Goal: Information Seeking & Learning: Find specific fact

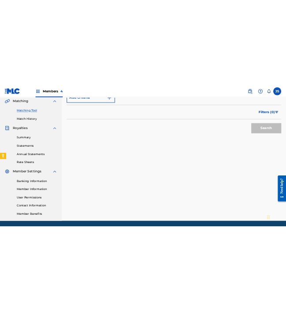
scroll to position [206, 0]
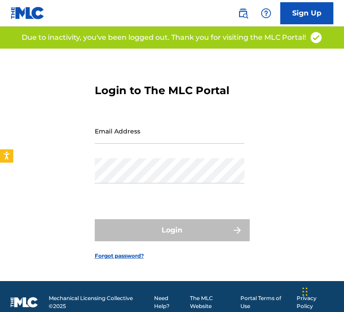
click at [151, 134] on input "Email Address" at bounding box center [169, 130] width 149 height 25
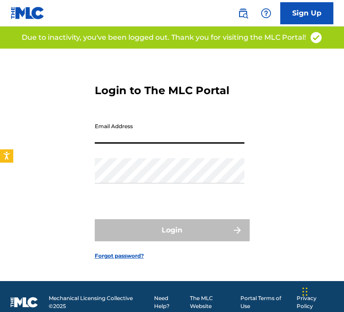
type input "[EMAIL_ADDRESS][DOMAIN_NAME]"
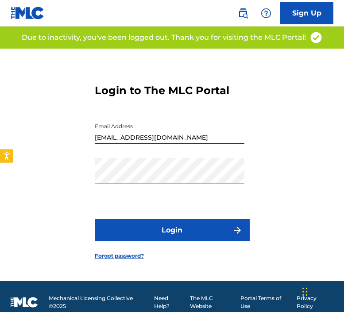
click at [160, 232] on button "Login" at bounding box center [172, 230] width 155 height 22
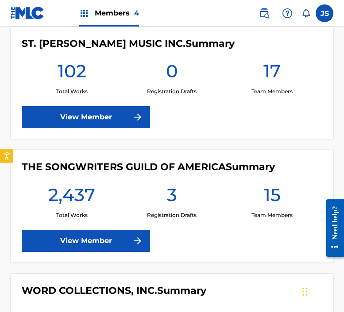
scroll to position [376, 0]
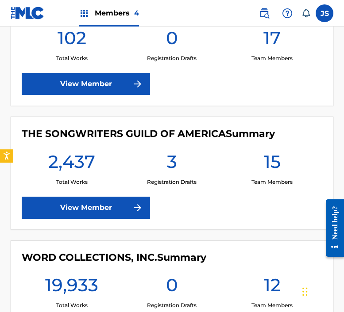
click at [92, 208] on link "View Member" at bounding box center [86, 208] width 128 height 22
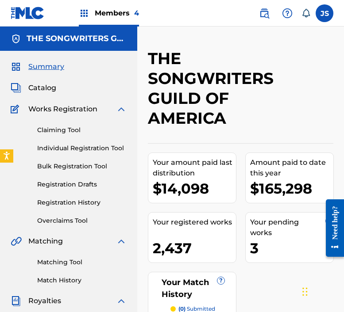
click at [43, 90] on span "Catalog" at bounding box center [42, 88] width 28 height 11
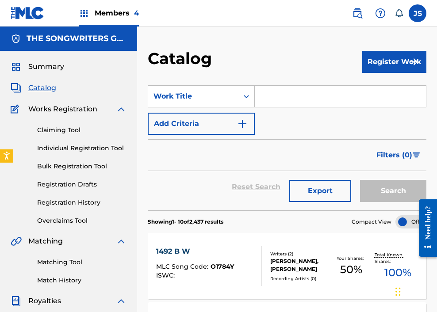
click at [305, 102] on input "Search Form" at bounding box center [340, 96] width 171 height 21
paste input "YO YO"
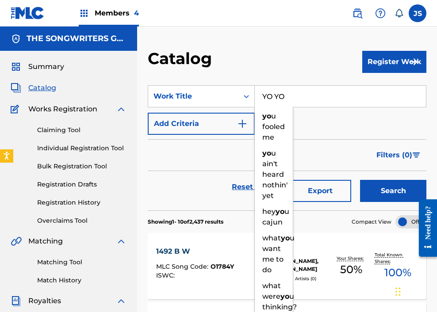
type input "YO YO"
click at [343, 180] on button "Search" at bounding box center [393, 191] width 66 height 22
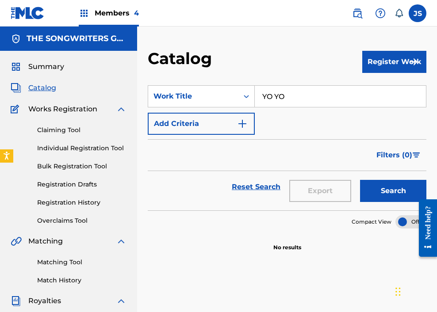
click at [239, 113] on button "Add Criteria" at bounding box center [201, 124] width 107 height 22
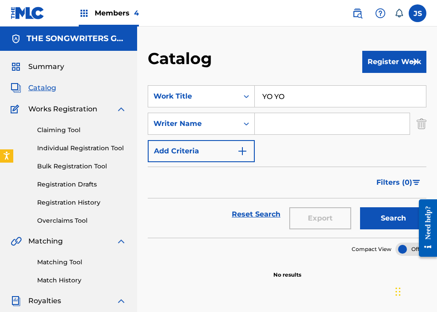
click at [286, 122] on input "Search Form" at bounding box center [332, 123] width 155 height 21
type input "[PERSON_NAME]"
click at [343, 207] on button "Search" at bounding box center [393, 218] width 66 height 22
click at [343, 130] on img "Search Form" at bounding box center [421, 124] width 10 height 22
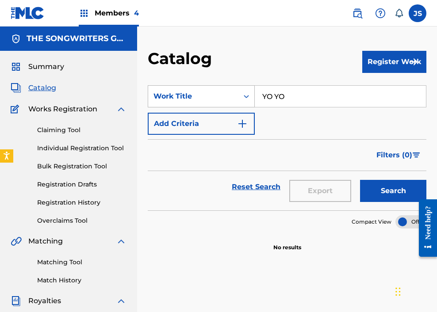
click at [207, 90] on div "Work Title" at bounding box center [193, 96] width 90 height 17
click at [298, 92] on input "YO YO" at bounding box center [340, 96] width 171 height 21
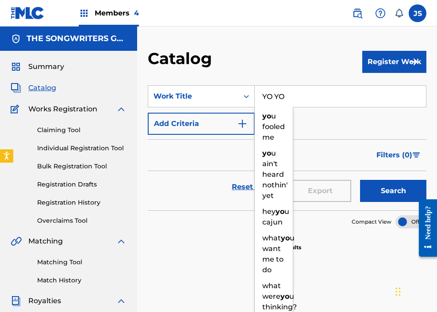
click at [298, 92] on input "YO YO" at bounding box center [340, 96] width 171 height 21
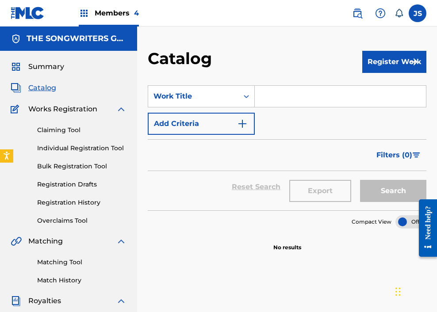
click at [226, 125] on button "Add Criteria" at bounding box center [201, 124] width 107 height 22
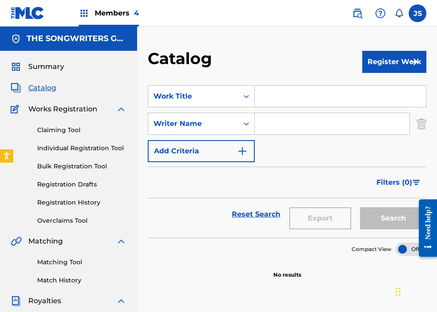
click at [277, 117] on input "Search Form" at bounding box center [332, 123] width 155 height 21
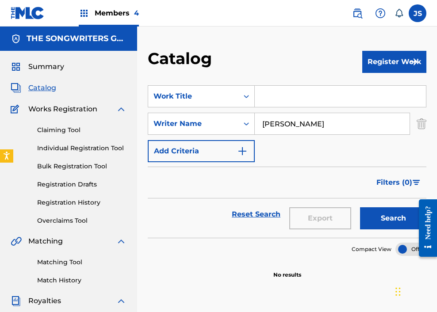
type input "[PERSON_NAME]"
click at [343, 207] on button "Search" at bounding box center [393, 218] width 66 height 22
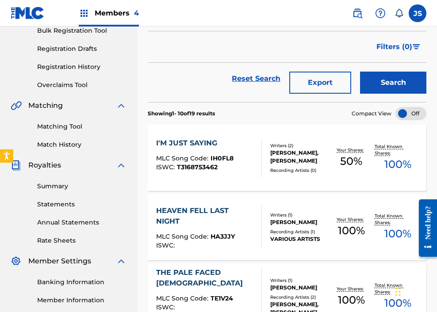
scroll to position [146, 0]
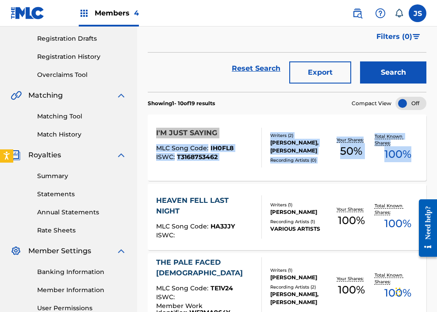
click at [173, 131] on div "I'M JUST SAYING" at bounding box center [194, 133] width 77 height 11
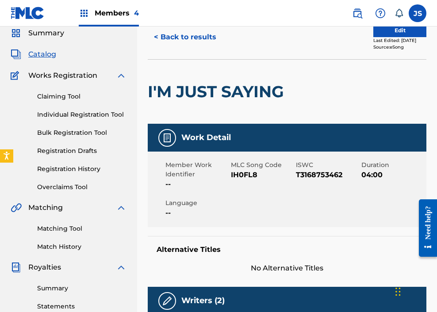
scroll to position [42, 0]
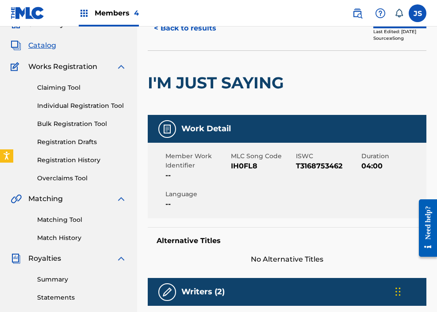
click at [241, 164] on span "IH0FL8" at bounding box center [262, 166] width 63 height 11
copy span "IH0FL8"
click at [173, 29] on button "< Back to results" at bounding box center [185, 28] width 75 height 22
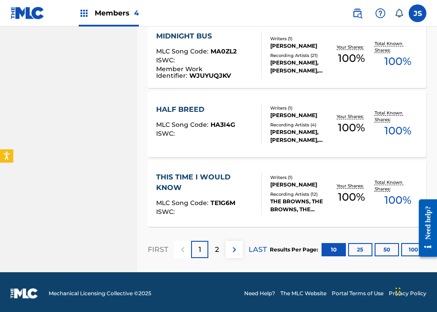
scroll to position [727, 0]
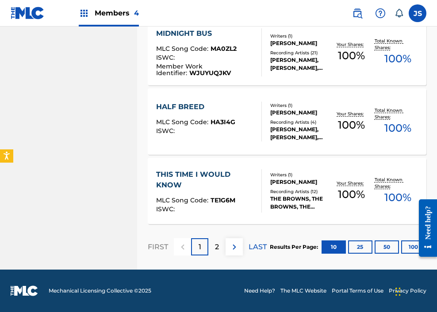
click at [217, 244] on p "2" at bounding box center [217, 247] width 4 height 11
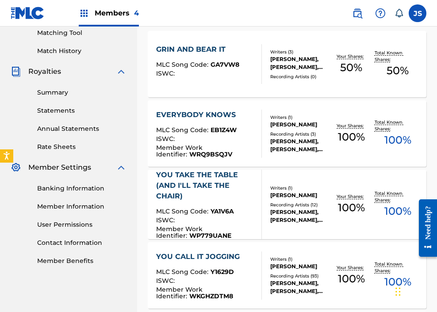
scroll to position [0, 0]
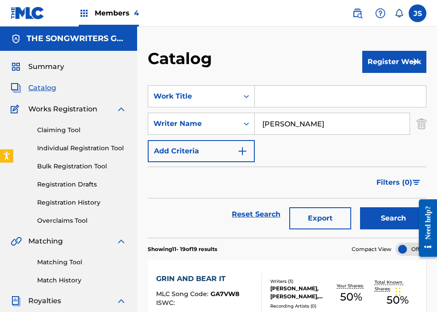
click at [343, 12] on img at bounding box center [357, 13] width 11 height 11
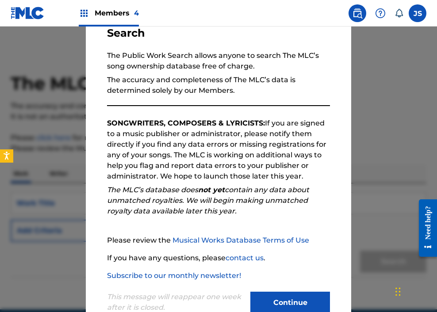
scroll to position [88, 0]
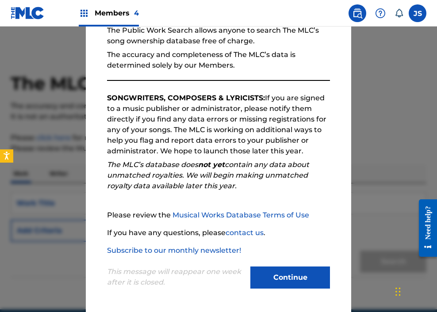
click at [278, 271] on button "Continue" at bounding box center [290, 278] width 80 height 22
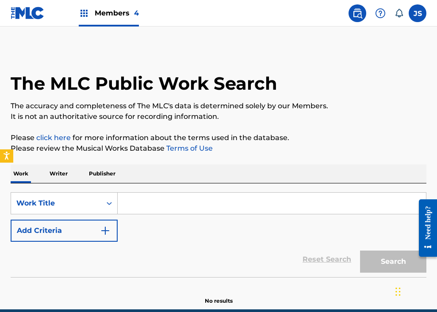
click at [138, 213] on input "Search Form" at bounding box center [272, 203] width 308 height 21
paste input "A MESSAGE"
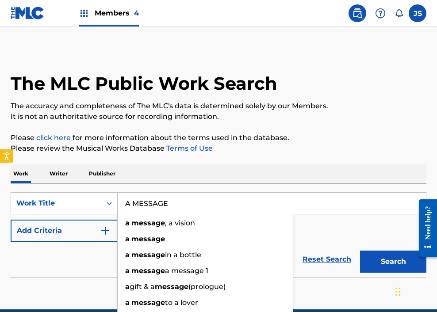
type input "A MESSAGE"
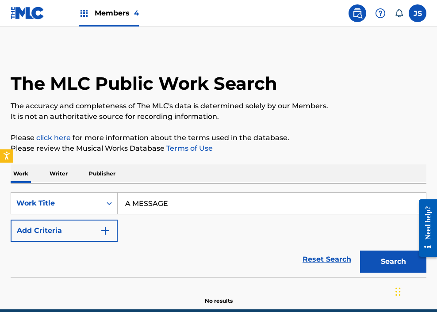
click at [70, 237] on button "Add Criteria" at bounding box center [64, 231] width 107 height 22
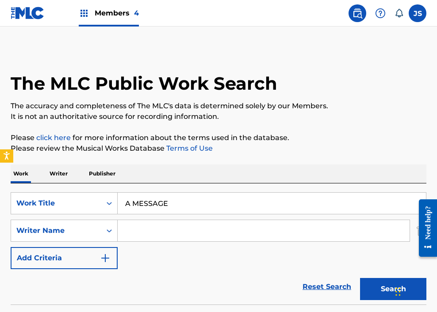
click at [152, 236] on input "Search Form" at bounding box center [264, 230] width 292 height 21
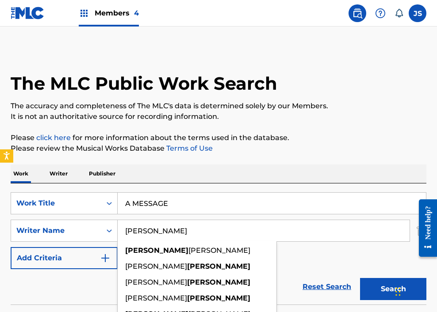
type input "[PERSON_NAME]"
click at [343, 278] on button "Search" at bounding box center [393, 289] width 66 height 22
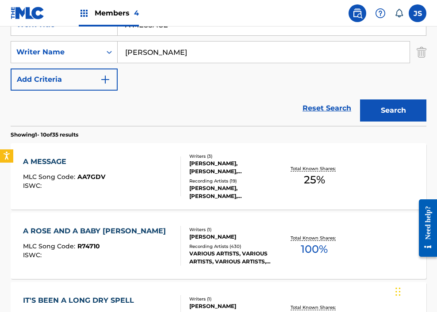
scroll to position [177, 0]
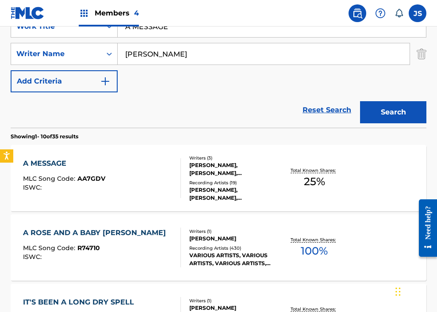
click at [147, 179] on div "A MESSAGE MLC Song Code : AA7GDV ISWC :" at bounding box center [102, 178] width 158 height 40
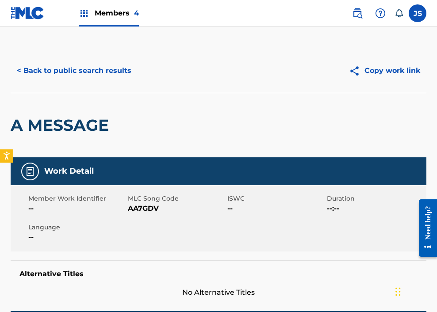
click at [98, 76] on button "< Back to public search results" at bounding box center [74, 71] width 127 height 22
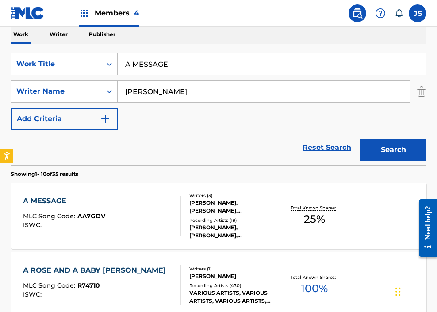
scroll to position [137, 0]
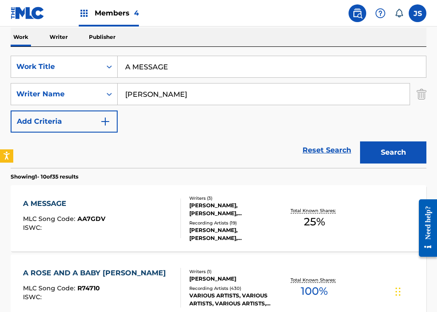
click at [178, 68] on input "A MESSAGE" at bounding box center [272, 66] width 308 height 21
paste input "PLUS IN LOV"
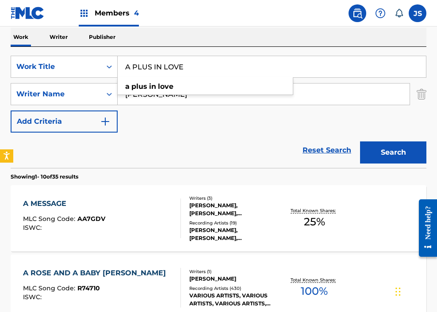
type input "A PLUS IN LOVE"
click at [343, 141] on button "Search" at bounding box center [393, 152] width 66 height 22
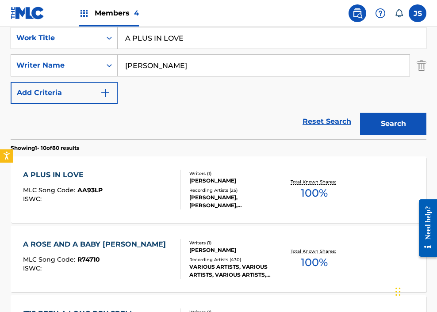
scroll to position [166, 0]
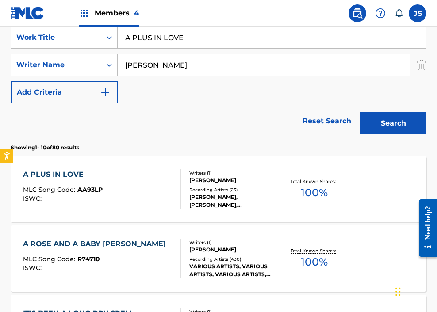
click at [206, 175] on div "Writers ( 1 )" at bounding box center [234, 173] width 90 height 7
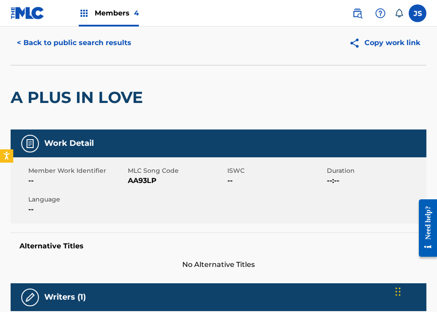
scroll to position [9, 0]
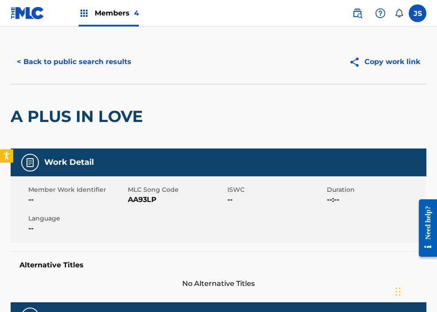
click at [271, 138] on div "A PLUS IN LOVE" at bounding box center [219, 116] width 416 height 65
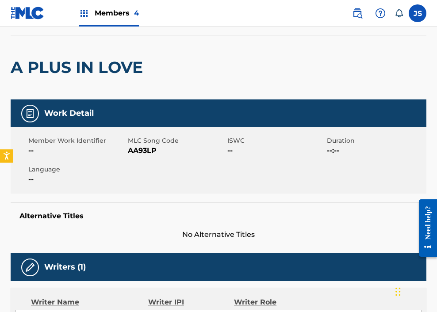
scroll to position [0, 0]
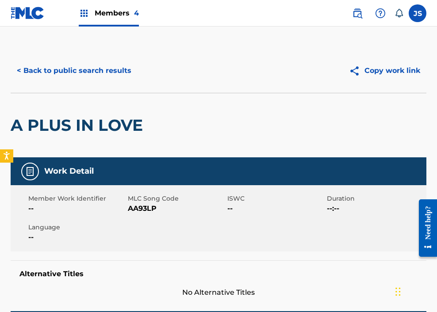
click at [65, 65] on button "< Back to public search results" at bounding box center [74, 71] width 127 height 22
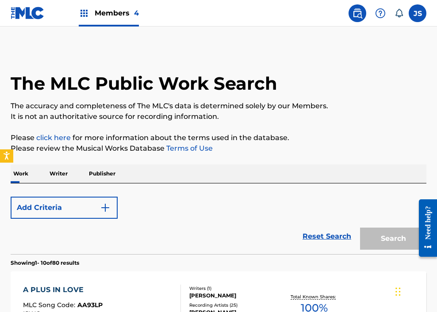
scroll to position [166, 0]
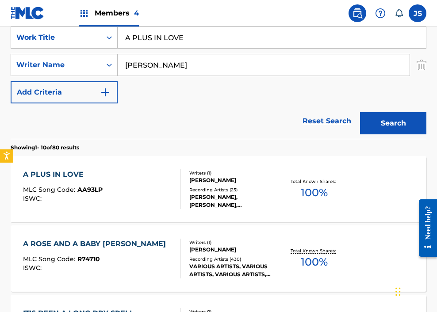
click at [159, 236] on div "A ROSE AND A BABY [PERSON_NAME] MLC Song Code : R74710 ISWC : Writers ( 1 ) [PE…" at bounding box center [219, 258] width 416 height 66
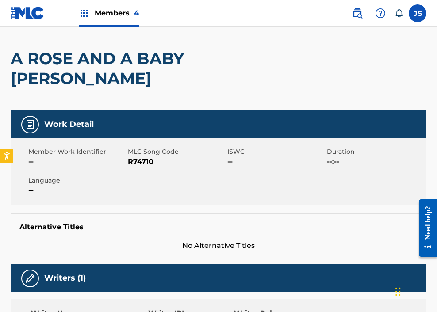
scroll to position [66, 0]
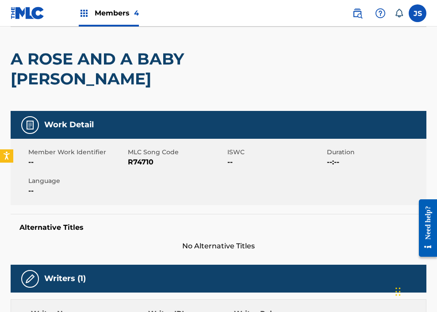
click at [140, 157] on span "R74710" at bounding box center [176, 162] width 97 height 11
copy span "R74710"
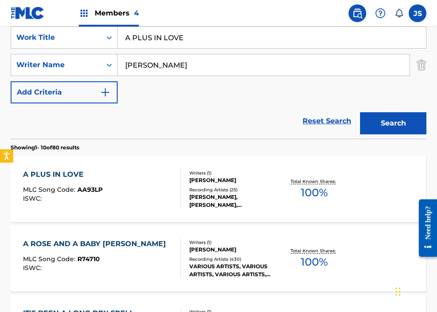
click at [142, 143] on section "Showing 1 - 10 of 80 results" at bounding box center [219, 145] width 416 height 13
click at [93, 190] on span "AA93LP" at bounding box center [89, 190] width 25 height 8
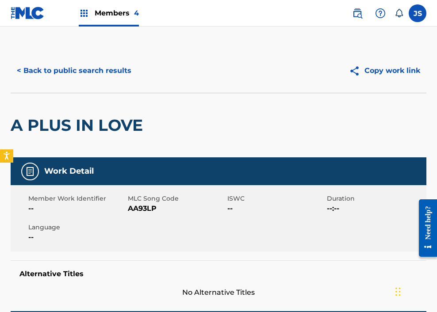
click at [143, 208] on span "AA93LP" at bounding box center [176, 208] width 97 height 11
copy span "AA93LP"
click at [37, 73] on button "< Back to public search results" at bounding box center [74, 71] width 127 height 22
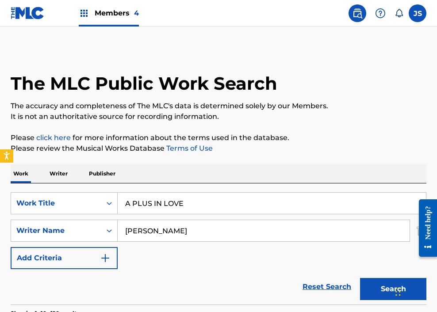
scroll to position [166, 0]
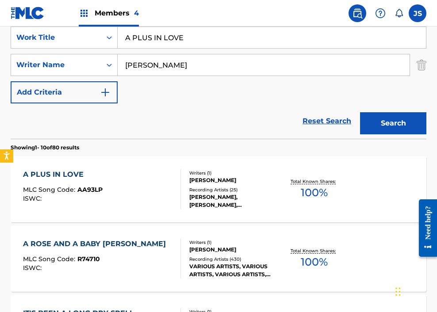
click at [183, 45] on input "A PLUS IN LOVE" at bounding box center [272, 37] width 308 height 21
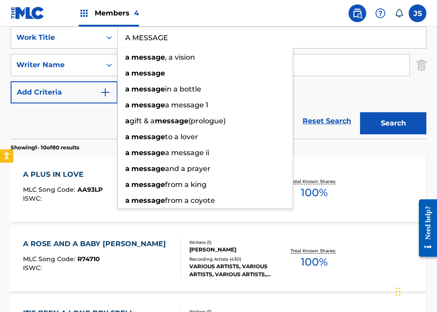
type input "A MESSAGE"
click at [343, 112] on button "Search" at bounding box center [393, 123] width 66 height 22
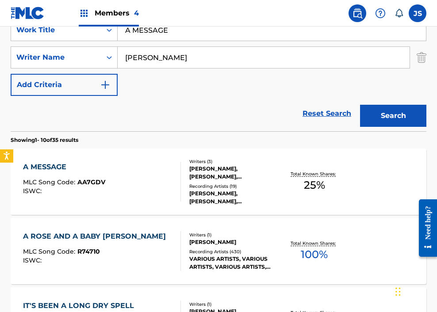
scroll to position [174, 0]
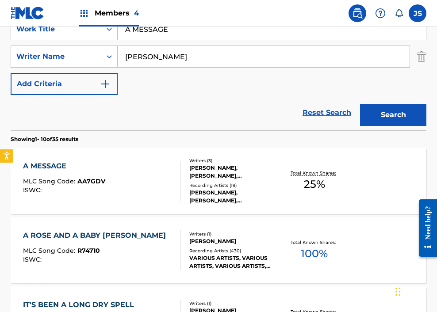
click at [114, 154] on div "A MESSAGE MLC Song Code : AA7GDV ISWC : Writers ( 3 ) [PERSON_NAME], [PERSON_NA…" at bounding box center [219, 181] width 416 height 66
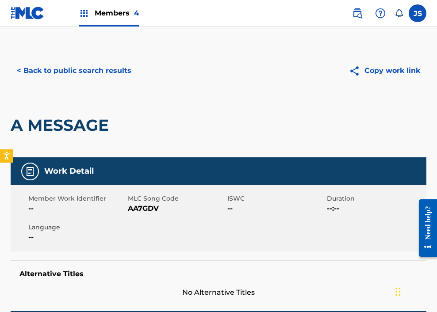
click at [144, 208] on span "AA7GDV" at bounding box center [176, 208] width 97 height 11
copy span "AA7GDV"
click at [81, 61] on button "< Back to public search results" at bounding box center [74, 71] width 127 height 22
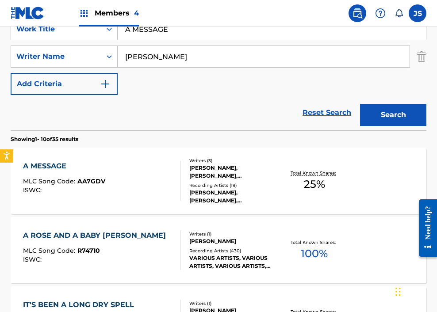
click at [170, 36] on input "A MESSAGE" at bounding box center [272, 29] width 308 height 21
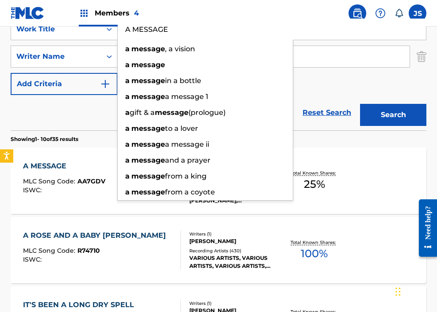
click at [170, 36] on input "A MESSAGE" at bounding box center [272, 29] width 308 height 21
paste input "ROSE AND A BABY [PERSON_NAME]"
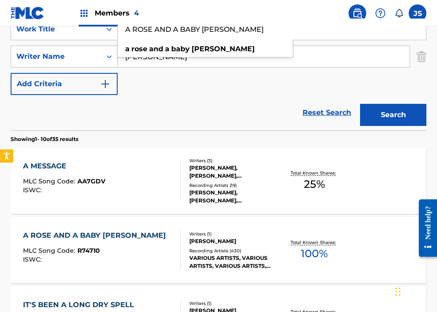
type input "A ROSE AND A BABY [PERSON_NAME]"
click at [343, 104] on button "Search" at bounding box center [393, 115] width 66 height 22
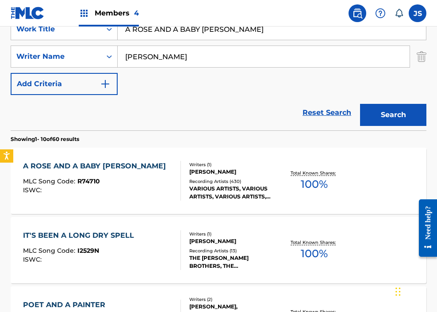
scroll to position [194, 0]
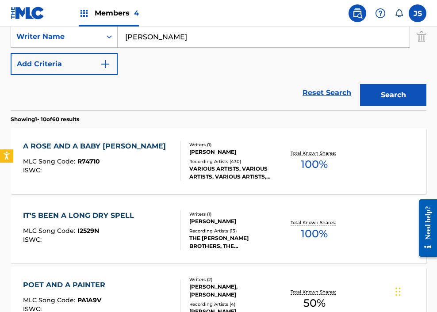
click at [174, 146] on div at bounding box center [176, 161] width 7 height 40
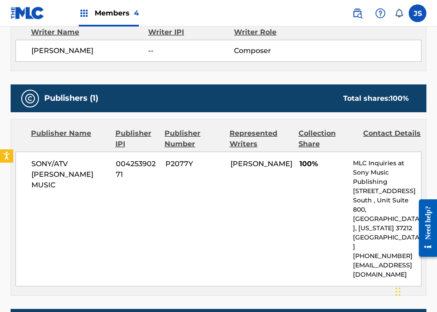
scroll to position [353, 0]
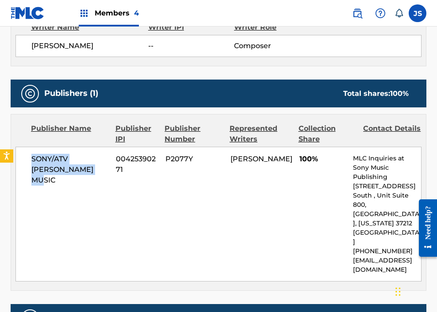
drag, startPoint x: 79, startPoint y: 154, endPoint x: 20, endPoint y: 142, distance: 60.0
click at [20, 147] on div "SONY/ATV [PERSON_NAME] MUSIC 00425390271 P2077Y [PERSON_NAME] 100% MLC Inquirie…" at bounding box center [218, 214] width 406 height 135
copy span "SONY/ATV [PERSON_NAME] MUSIC"
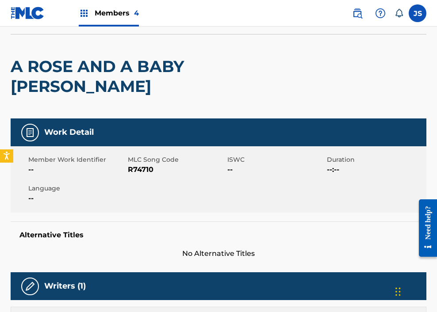
scroll to position [0, 0]
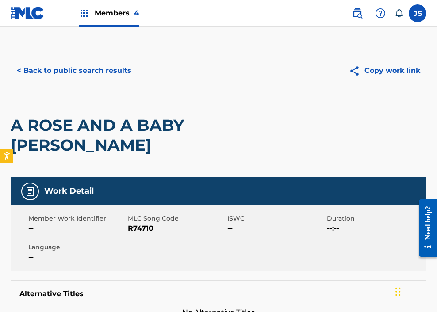
click at [38, 78] on button "< Back to public search results" at bounding box center [74, 71] width 127 height 22
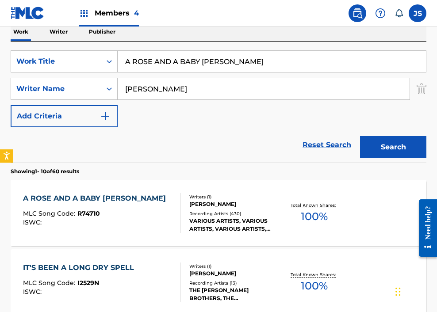
scroll to position [141, 0]
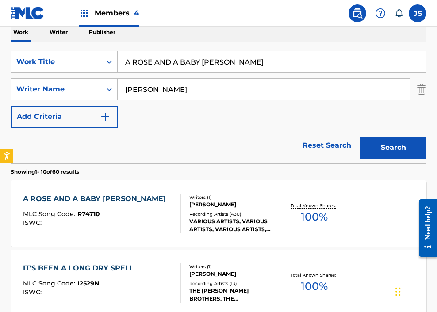
click at [156, 54] on input "A ROSE AND A BABY [PERSON_NAME]" at bounding box center [272, 61] width 308 height 21
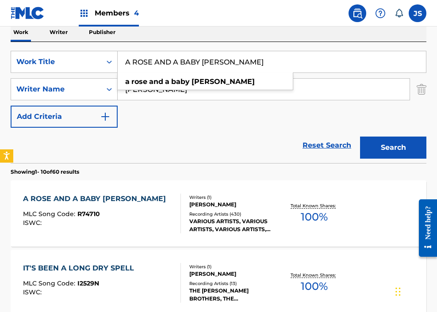
click at [156, 54] on input "A ROSE AND A BABY [PERSON_NAME]" at bounding box center [272, 61] width 308 height 21
paste input "BILENE"
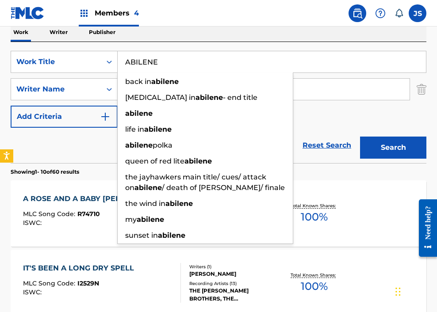
type input "ABILENE"
click at [343, 137] on button "Search" at bounding box center [393, 148] width 66 height 22
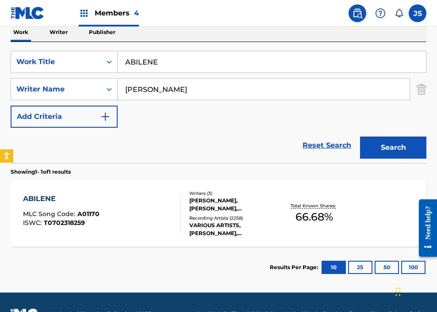
scroll to position [164, 0]
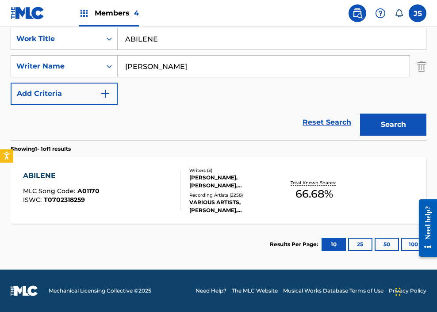
click at [151, 214] on div "ABILENE MLC Song Code : A01170 ISWC : T0702318259 Writers ( 3 ) [PERSON_NAME], …" at bounding box center [219, 190] width 416 height 66
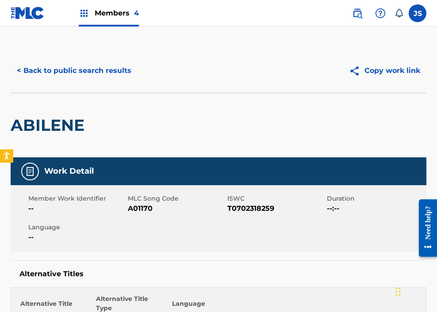
scroll to position [8, 0]
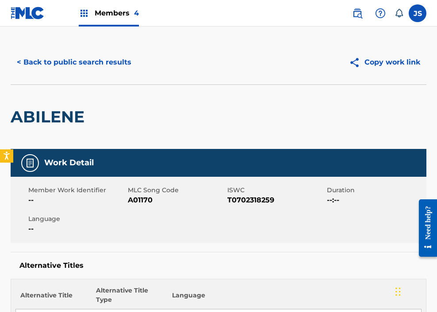
click at [141, 203] on span "A01170" at bounding box center [176, 200] width 97 height 11
copy span "A01170"
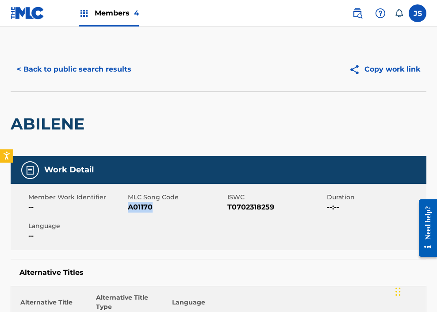
scroll to position [0, 0]
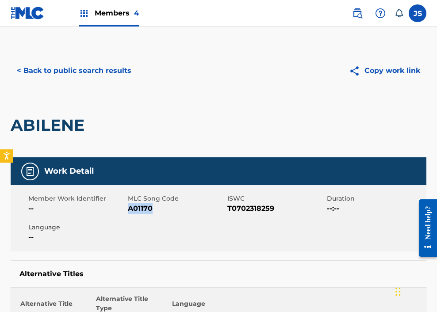
click at [52, 75] on button "< Back to public search results" at bounding box center [74, 71] width 127 height 22
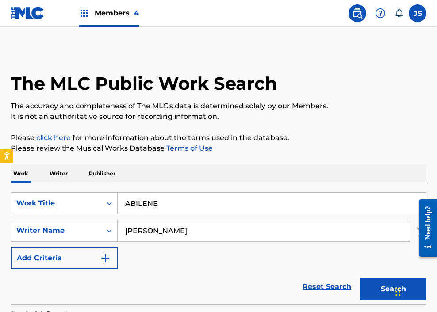
scroll to position [114, 0]
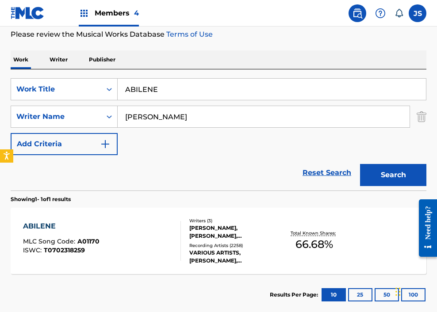
click at [176, 90] on input "ABILENE" at bounding box center [272, 89] width 308 height 21
paste input "L CAPO"
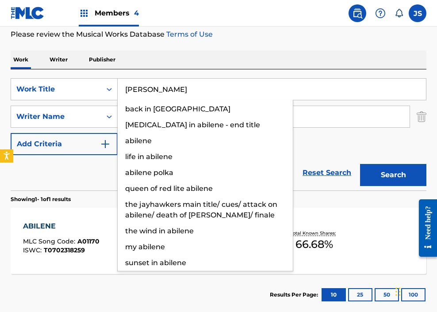
click at [343, 164] on button "Search" at bounding box center [393, 175] width 66 height 22
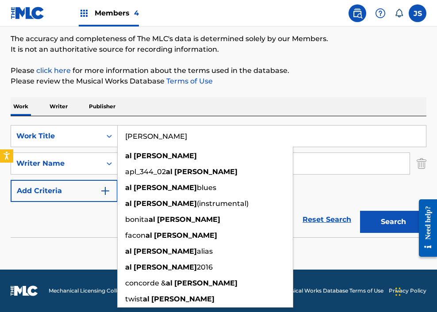
click at [157, 127] on input "[PERSON_NAME]" at bounding box center [272, 136] width 308 height 21
paste input "L OF THIS FOR [PERSON_NAME]"
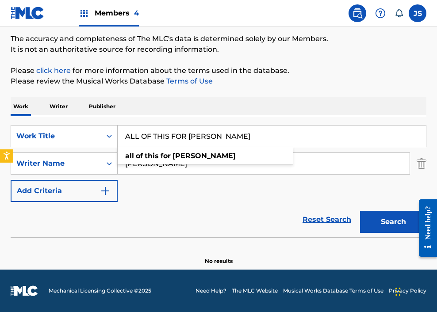
type input "ALL OF THIS FOR [PERSON_NAME]"
click at [343, 211] on button "Search" at bounding box center [393, 222] width 66 height 22
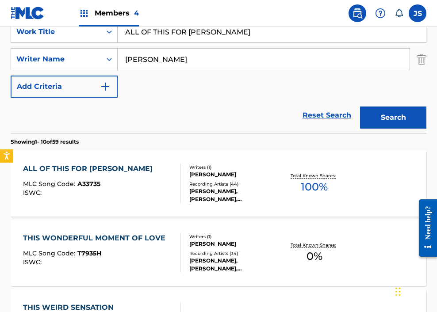
scroll to position [176, 0]
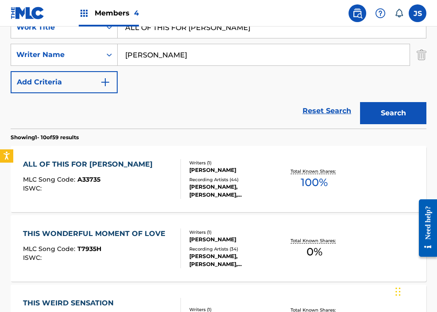
click at [160, 170] on div "ALL OF THIS FOR [PERSON_NAME] MLC Song Code : A33735 ISWC :" at bounding box center [102, 179] width 158 height 40
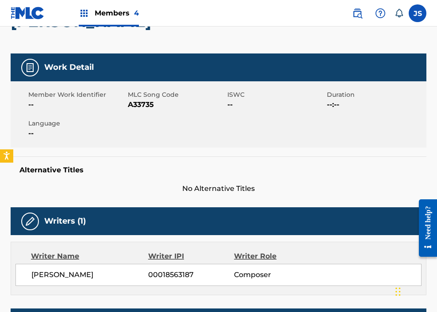
scroll to position [117, 0]
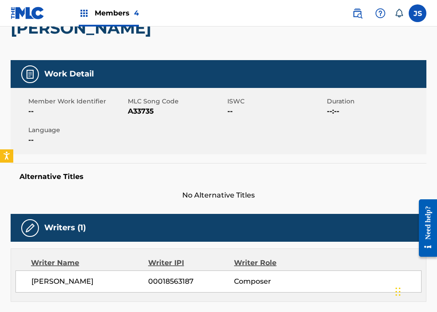
click at [141, 106] on span "A33735" at bounding box center [176, 111] width 97 height 11
copy span "A33735"
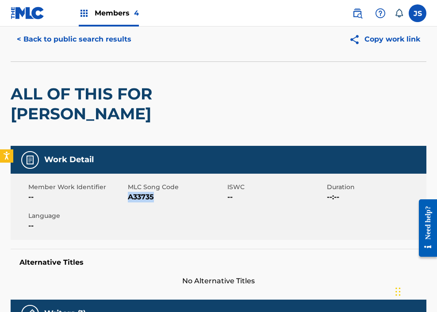
scroll to position [0, 0]
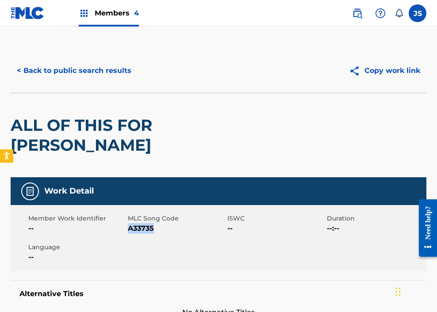
click at [104, 80] on button "< Back to public search results" at bounding box center [74, 71] width 127 height 22
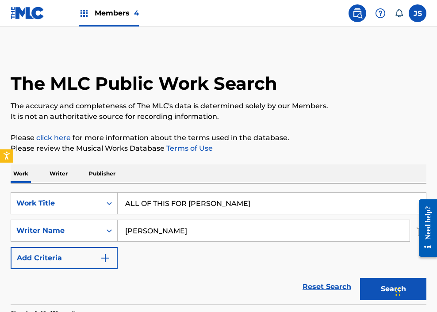
scroll to position [176, 0]
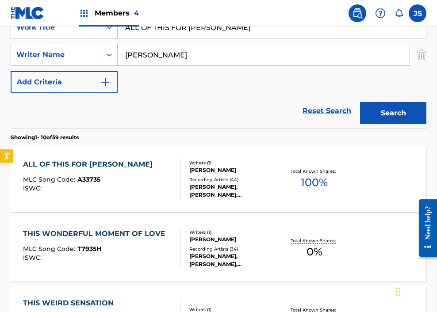
click at [204, 34] on input "ALL OF THIS FOR [PERSON_NAME]" at bounding box center [272, 27] width 308 height 21
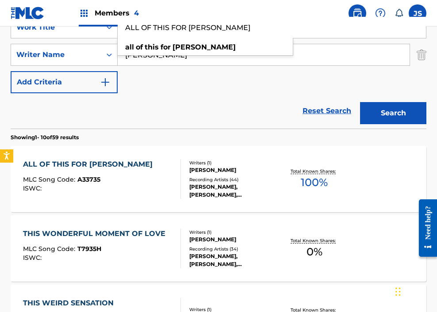
paste input "SIATIC [MEDICAL_DATA]"
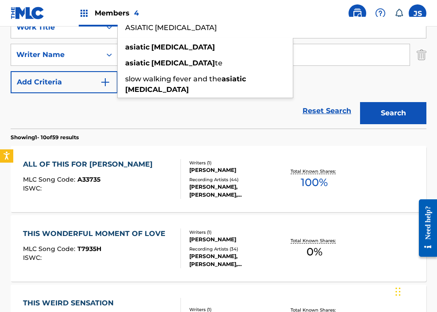
type input "ASIATIC [MEDICAL_DATA]"
click at [343, 102] on button "Search" at bounding box center [393, 113] width 66 height 22
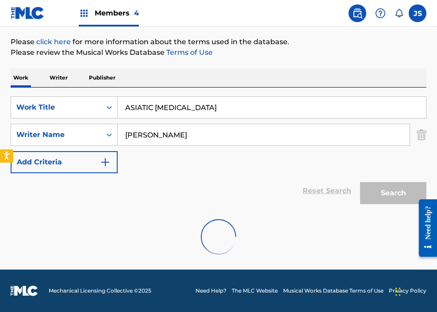
scroll to position [164, 0]
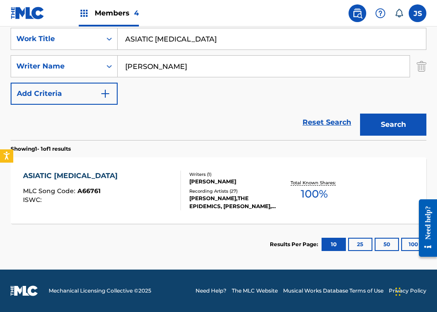
click at [95, 168] on div "ASIATIC [MEDICAL_DATA] MLC Song Code : A66761 ISWC : Writers ( 1 ) [PERSON_NAME…" at bounding box center [219, 190] width 416 height 66
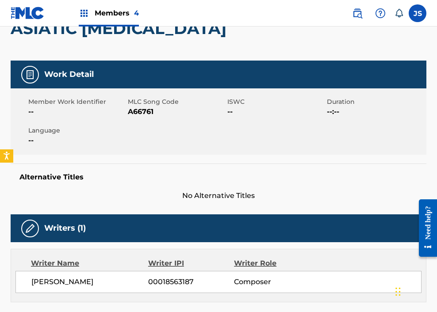
scroll to position [99, 0]
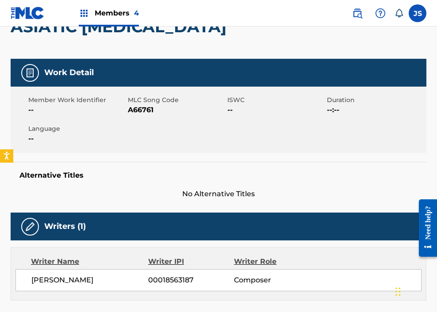
click at [137, 112] on span "A66761" at bounding box center [176, 110] width 97 height 11
copy span "A66761"
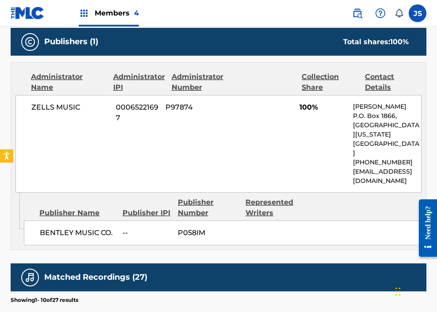
scroll to position [388, 0]
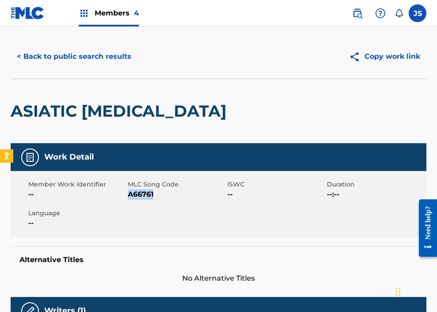
click at [71, 53] on button "< Back to public search results" at bounding box center [74, 57] width 127 height 22
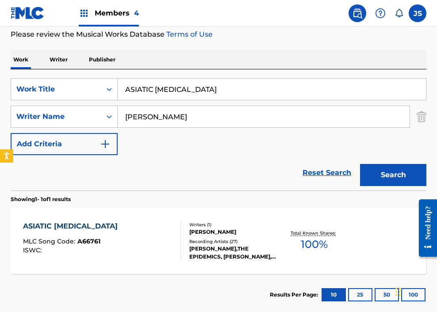
click at [194, 92] on input "ASIATIC [MEDICAL_DATA]" at bounding box center [272, 89] width 308 height 21
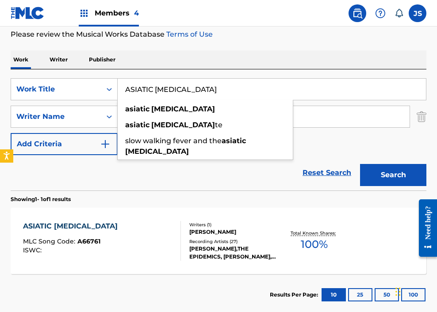
click at [194, 92] on input "ASIATIC [MEDICAL_DATA]" at bounding box center [272, 89] width 308 height 21
paste input "BAD NEWS"
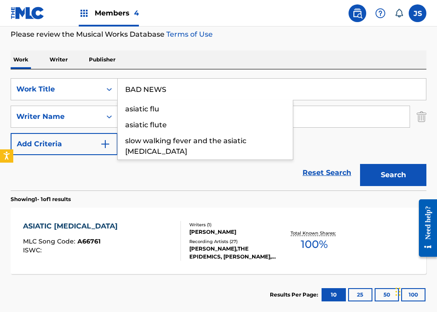
type input "BAD NEWS"
click at [343, 164] on button "Search" at bounding box center [393, 175] width 66 height 22
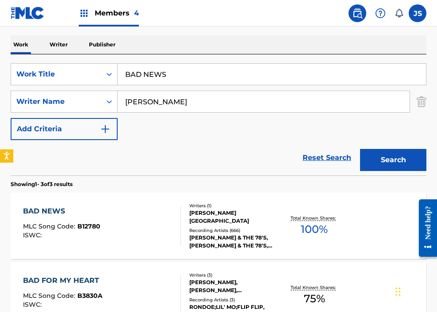
scroll to position [137, 0]
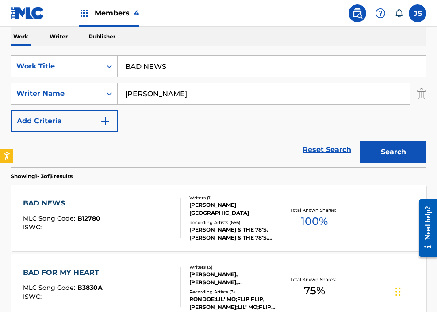
click at [239, 206] on div "[PERSON_NAME][GEOGRAPHIC_DATA]" at bounding box center [234, 209] width 90 height 16
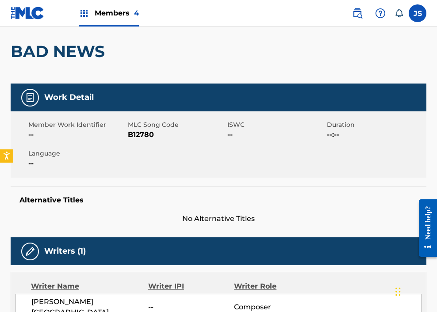
scroll to position [79, 0]
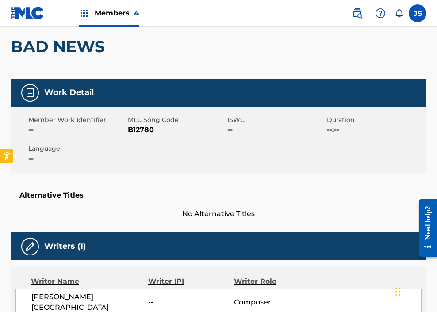
click at [149, 133] on span "B12780" at bounding box center [176, 130] width 97 height 11
copy span "B12780"
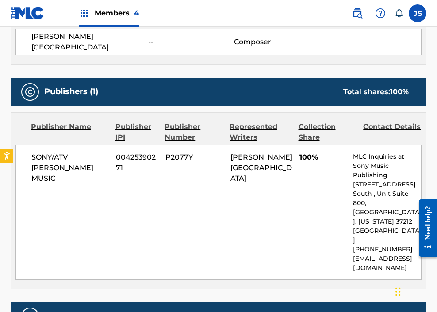
scroll to position [337, 0]
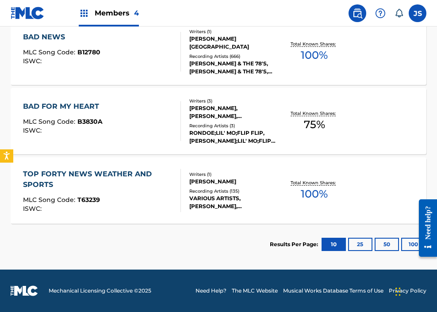
scroll to position [137, 0]
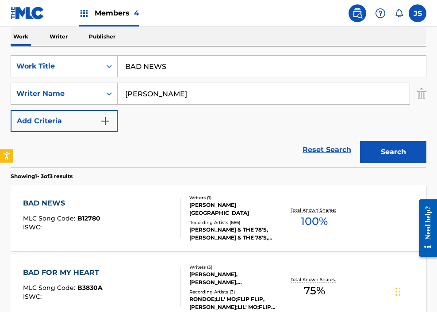
click at [153, 69] on input "BAD NEWS" at bounding box center [272, 66] width 308 height 21
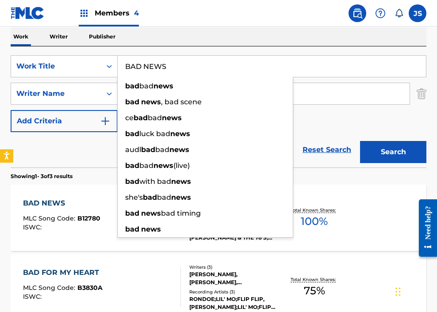
click at [153, 69] on input "BAD NEWS" at bounding box center [272, 66] width 308 height 21
paste input "ELONGING TO YOU"
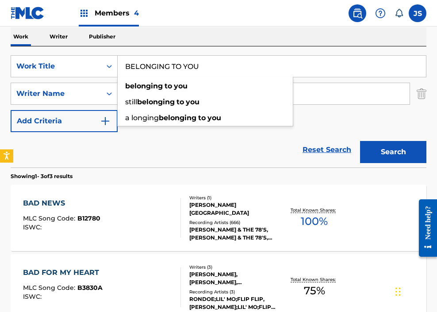
type input "BELONGING TO YOU"
click at [343, 141] on button "Search" at bounding box center [393, 152] width 66 height 22
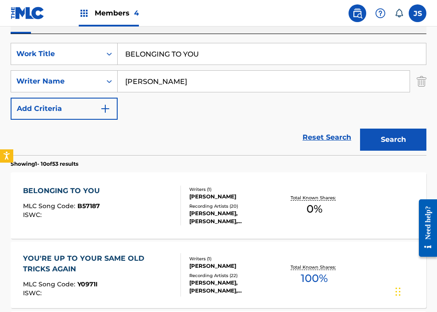
scroll to position [150, 0]
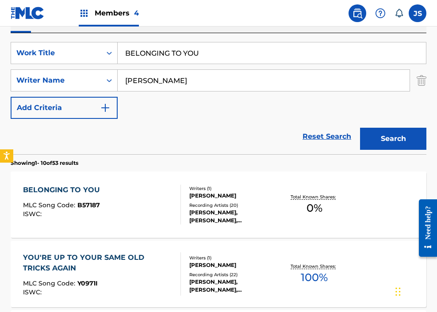
click at [156, 195] on div "BELONGING TO YOU MLC Song Code : B57187 ISWC :" at bounding box center [102, 205] width 158 height 40
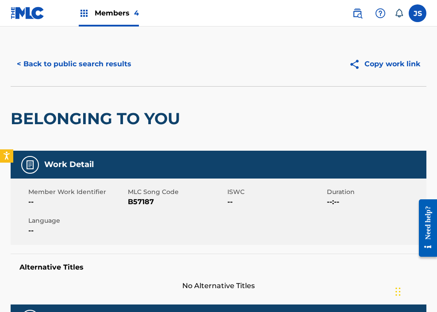
scroll to position [17, 0]
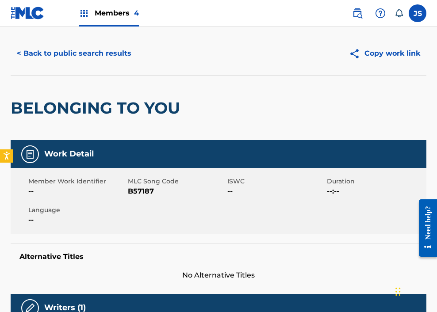
click at [139, 195] on span "B57187" at bounding box center [176, 191] width 97 height 11
copy span "B57187"
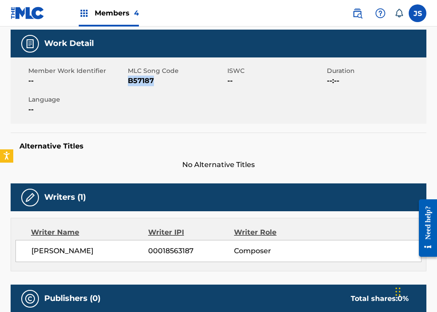
scroll to position [0, 0]
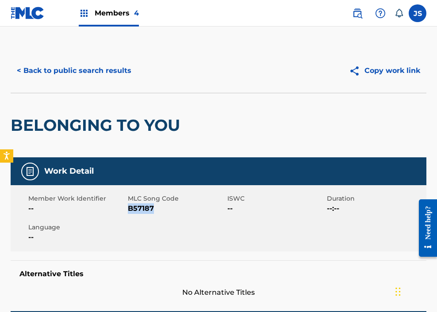
click at [93, 80] on button "< Back to public search results" at bounding box center [74, 71] width 127 height 22
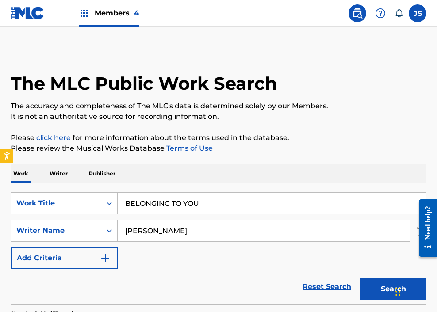
scroll to position [150, 0]
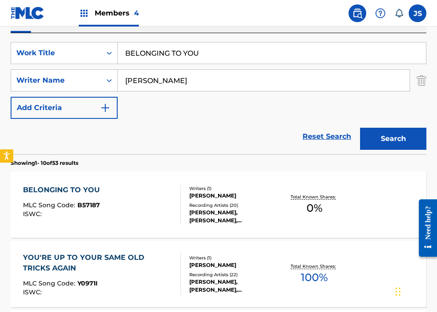
click at [171, 46] on input "BELONGING TO YOU" at bounding box center [272, 52] width 308 height 21
click at [171, 47] on input "BELONGING TO YOU" at bounding box center [272, 52] width 308 height 21
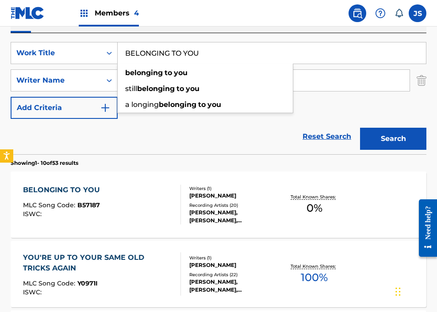
click at [171, 47] on input "BELONGING TO YOU" at bounding box center [272, 52] width 308 height 21
paste input "IG DADDY"
type input "BIG DADDY"
click at [343, 128] on button "Search" at bounding box center [393, 139] width 66 height 22
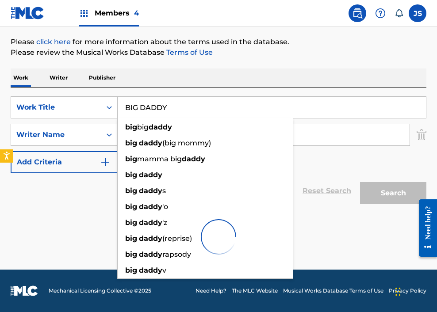
scroll to position [96, 0]
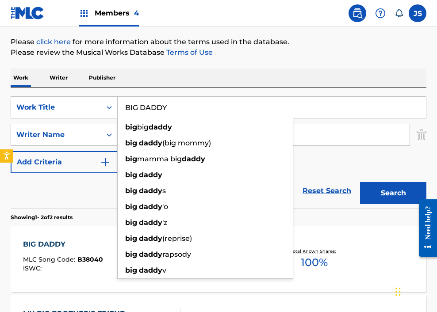
click at [81, 211] on section "Showing 1 - 2 of 2 results" at bounding box center [219, 215] width 416 height 13
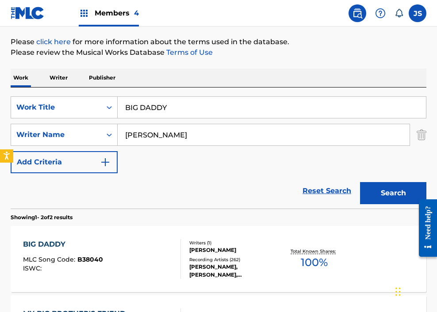
click at [180, 268] on div "BIG DADDY MLC Song Code : B38040 ISWC :" at bounding box center [102, 259] width 158 height 40
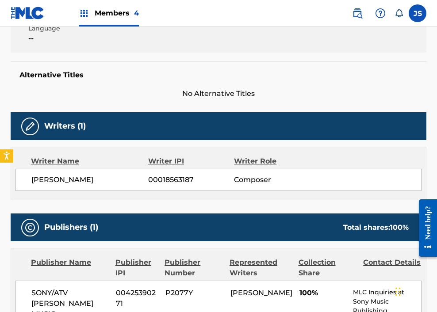
scroll to position [88, 0]
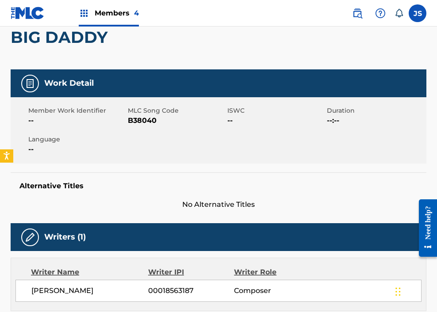
click at [145, 118] on span "B38040" at bounding box center [176, 120] width 97 height 11
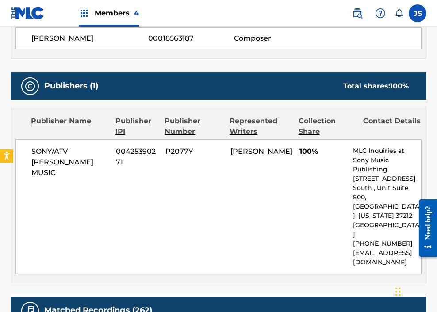
scroll to position [343, 0]
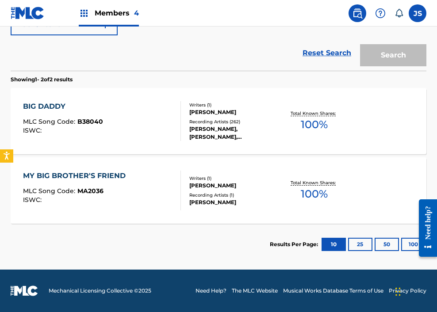
scroll to position [96, 0]
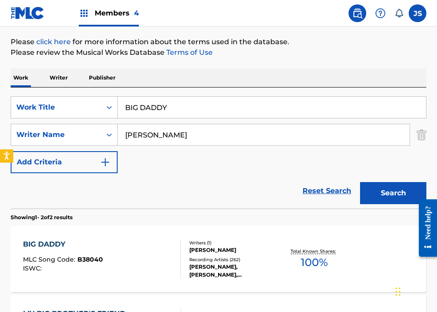
click at [157, 106] on input "BIG DADDY" at bounding box center [272, 107] width 308 height 21
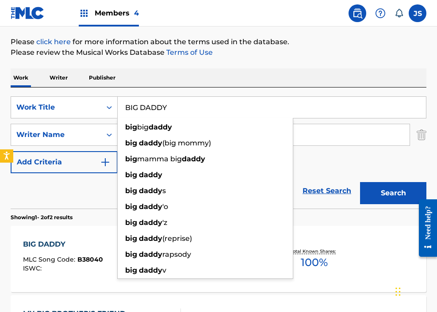
click at [157, 106] on input "BIG DADDY" at bounding box center [272, 107] width 308 height 21
paste input "LLY BLUE"
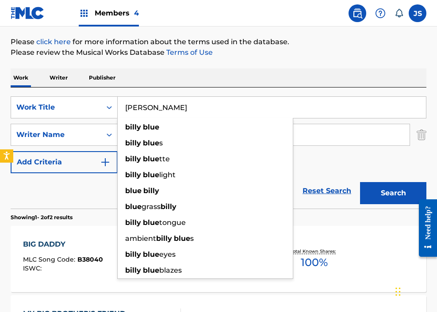
type input "[PERSON_NAME]"
click at [343, 182] on button "Search" at bounding box center [393, 193] width 66 height 22
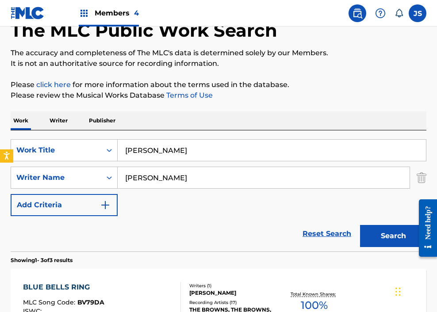
scroll to position [1, 0]
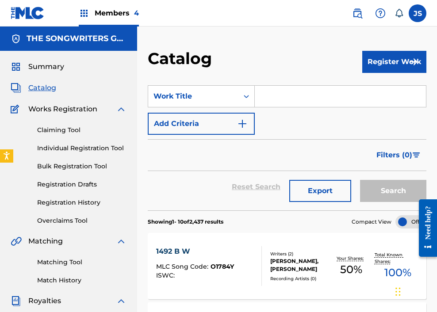
click at [290, 97] on input "Search Form" at bounding box center [340, 96] width 171 height 21
paste input "BIP BIP"
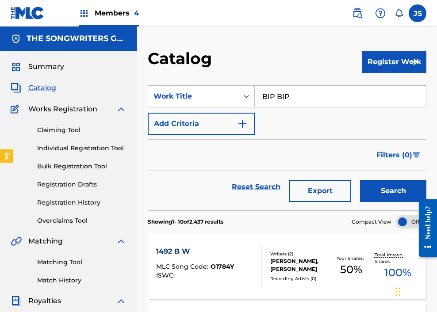
type input "BIP BIP"
click at [343, 180] on button "Search" at bounding box center [393, 191] width 66 height 22
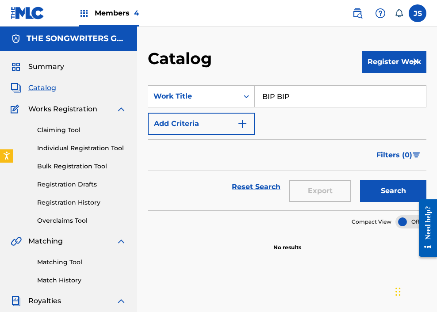
click at [343, 10] on img at bounding box center [357, 13] width 11 height 11
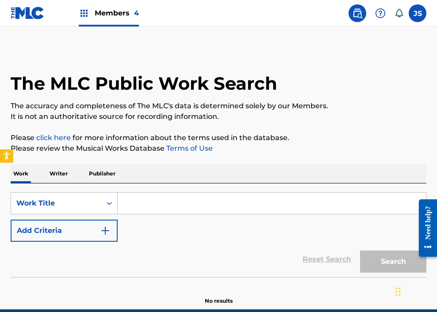
click at [188, 201] on input "Search Form" at bounding box center [272, 203] width 308 height 21
paste input "BIP BIP"
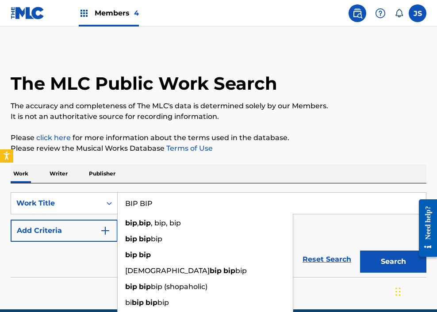
type input "BIP BIP"
click at [343, 251] on button "Search" at bounding box center [393, 262] width 66 height 22
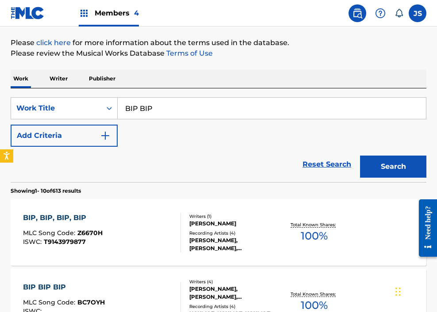
scroll to position [97, 0]
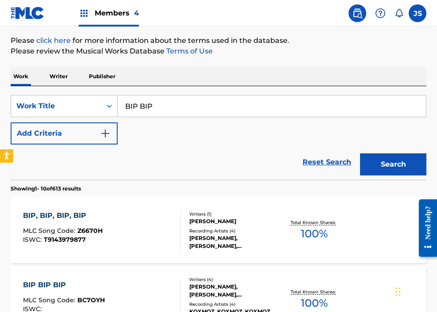
click at [91, 133] on button "Add Criteria" at bounding box center [64, 133] width 107 height 22
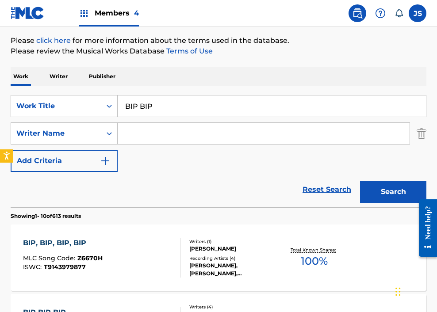
click at [141, 136] on input "Search Form" at bounding box center [264, 133] width 292 height 21
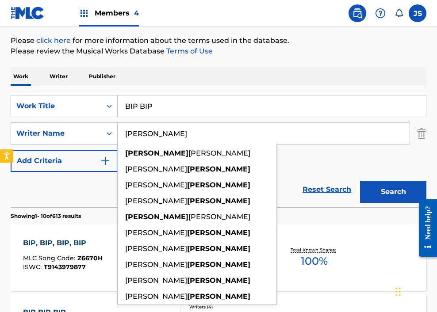
type input "[PERSON_NAME]"
click at [343, 181] on button "Search" at bounding box center [393, 192] width 66 height 22
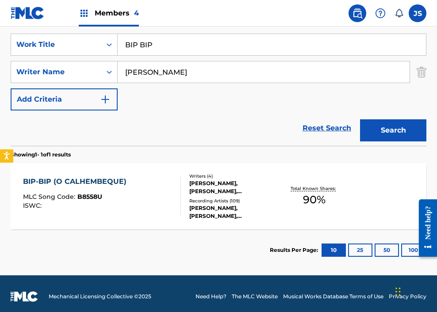
scroll to position [164, 0]
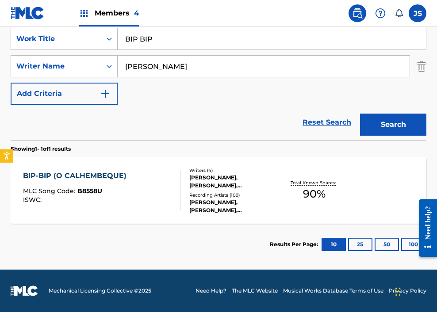
click at [80, 174] on div "BIP-BIP (O CALHEMBEQUE)" at bounding box center [77, 176] width 108 height 11
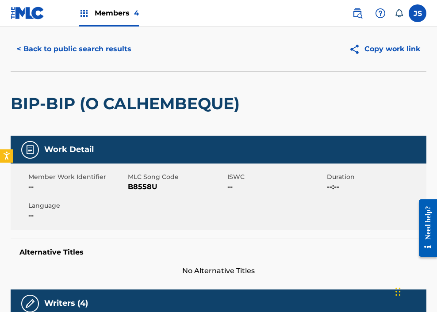
scroll to position [27, 0]
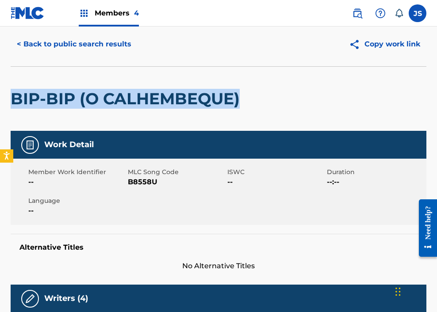
drag, startPoint x: 11, startPoint y: 94, endPoint x: 241, endPoint y: 92, distance: 229.5
click at [241, 92] on h2 "BIP-BIP (O CALHEMBEQUE)" at bounding box center [127, 99] width 233 height 20
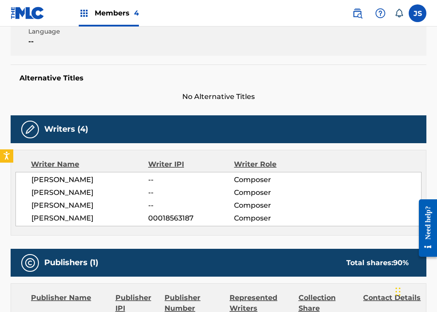
scroll to position [0, 0]
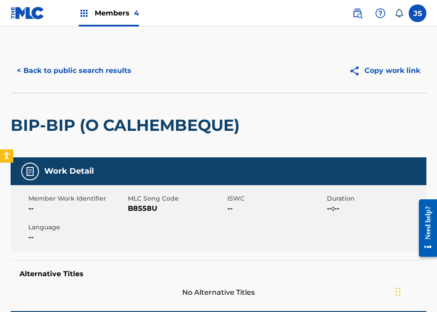
click at [148, 207] on span "B8558U" at bounding box center [176, 208] width 97 height 11
click at [95, 75] on button "< Back to public search results" at bounding box center [74, 71] width 127 height 22
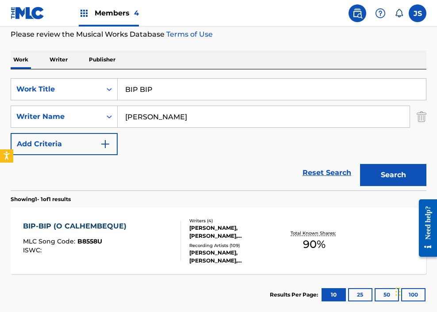
click at [176, 81] on input "BIP BIP" at bounding box center [272, 89] width 308 height 21
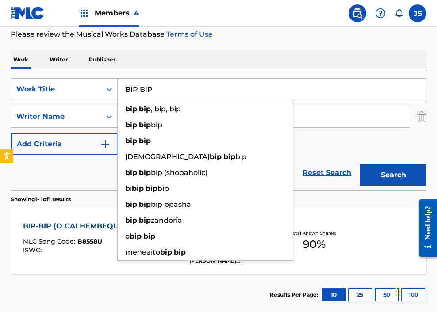
paste input "LINK AWAY"
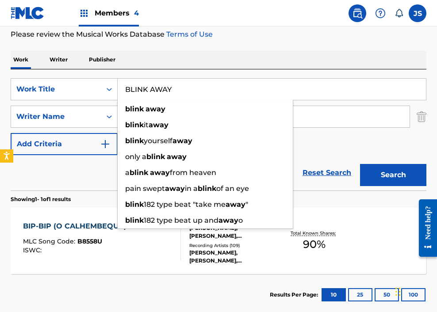
click at [343, 164] on button "Search" at bounding box center [393, 175] width 66 height 22
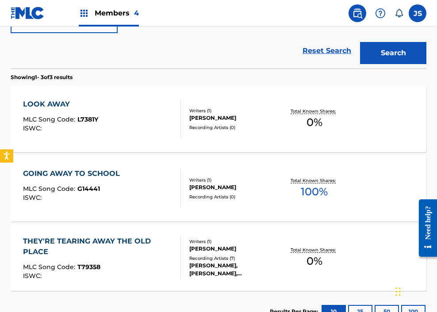
scroll to position [0, 0]
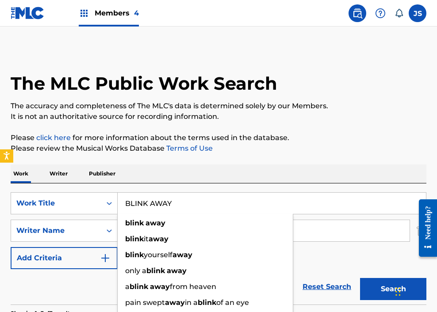
click at [142, 195] on input "BLINK AWAY" at bounding box center [272, 203] width 308 height 21
click at [142, 196] on input "BLINK AWAY" at bounding box center [272, 203] width 308 height 21
paste input "UE MYRTLE"
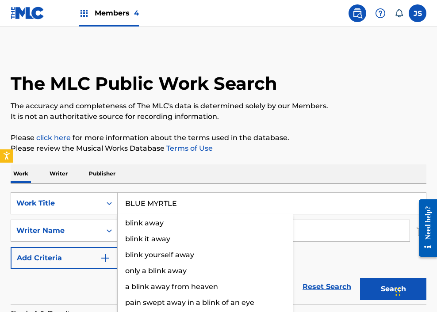
click at [343, 278] on button "Search" at bounding box center [393, 289] width 66 height 22
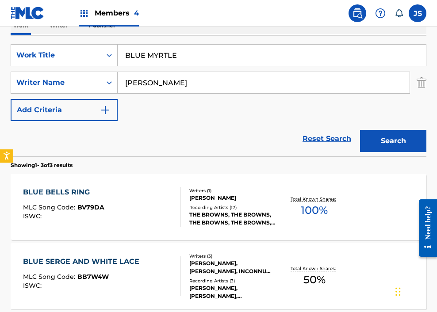
scroll to position [95, 0]
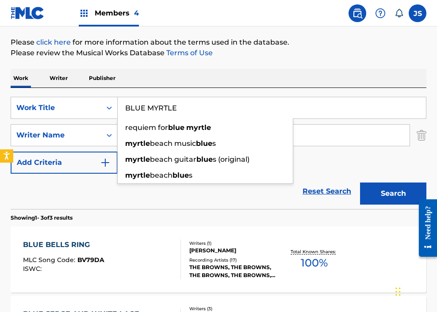
click at [227, 102] on input "BLUE MYRTLE" at bounding box center [272, 107] width 308 height 21
paste input "TRAIN OF THE HEARTBREAK [PERSON_NAME]"
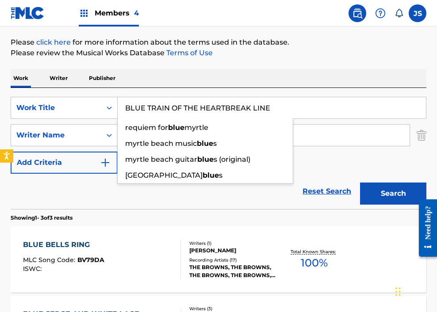
type input "BLUE TRAIN OF THE HEARTBREAK LINE"
click at [343, 183] on button "Search" at bounding box center [393, 194] width 66 height 22
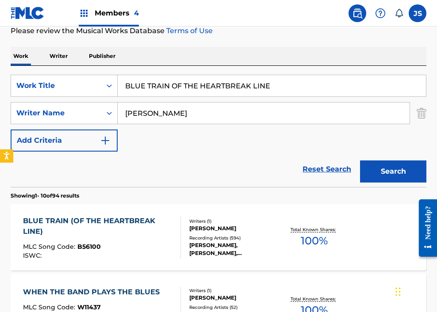
scroll to position [118, 0]
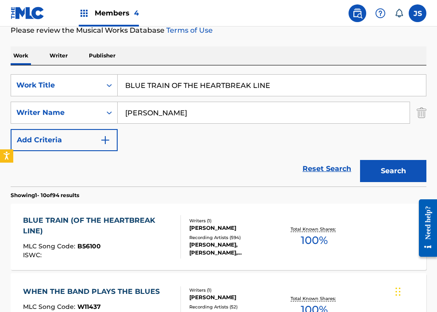
click at [156, 230] on div "BLUE TRAIN (OF THE HEARTBREAK LINE)" at bounding box center [98, 225] width 150 height 21
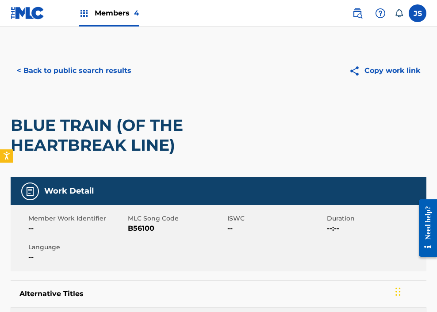
click at [150, 229] on span "B56100" at bounding box center [176, 228] width 97 height 11
click at [101, 77] on button "< Back to public search results" at bounding box center [74, 71] width 127 height 22
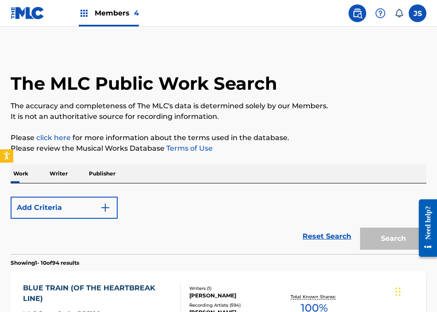
scroll to position [118, 0]
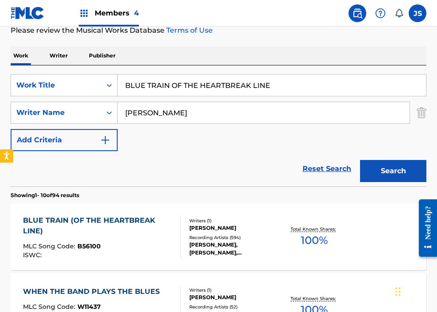
click at [156, 80] on input "BLUE TRAIN OF THE HEARTBREAK LINE" at bounding box center [272, 85] width 308 height 21
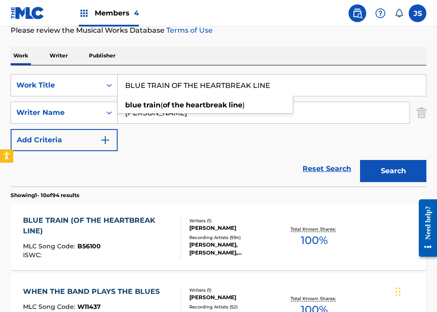
paste input "OSTON ROCKER"
type input "BOSTON ROCKER"
click at [343, 160] on button "Search" at bounding box center [393, 171] width 66 height 22
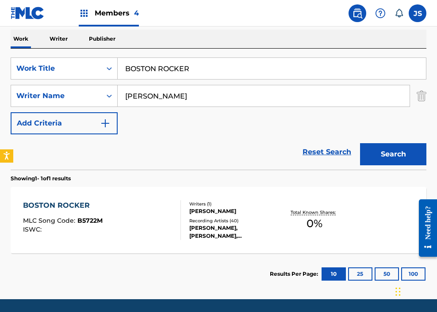
scroll to position [141, 0]
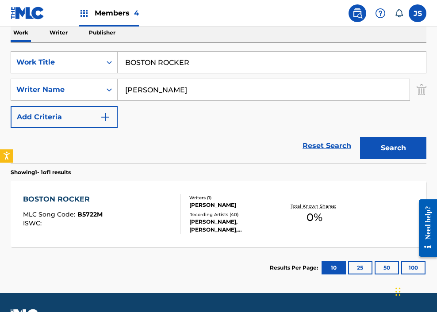
click at [172, 211] on div "BOSTON ROCKER MLC Song Code : B5722M ISWC :" at bounding box center [102, 214] width 158 height 40
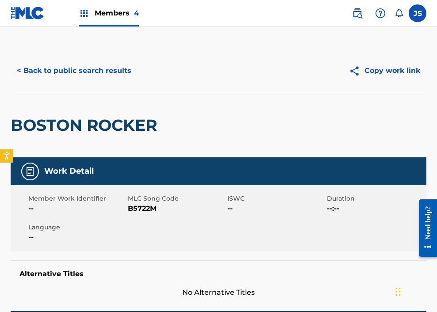
click at [148, 206] on span "B5722M" at bounding box center [176, 208] width 97 height 11
click at [37, 65] on button "< Back to public search results" at bounding box center [74, 71] width 127 height 22
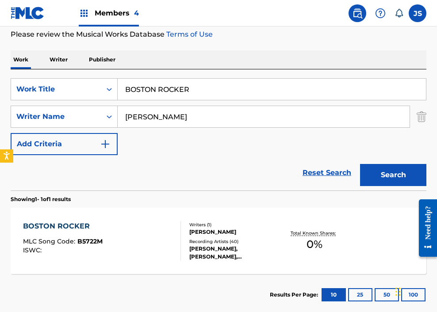
click at [160, 96] on input "BOSTON ROCKER" at bounding box center [272, 89] width 308 height 21
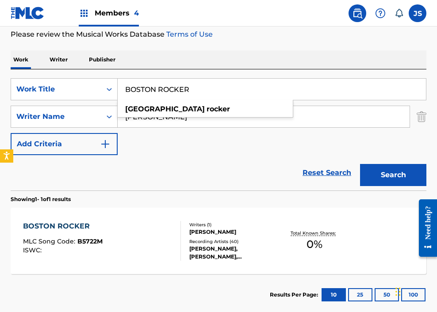
paste input "ROWN TOWN BARRACKS"
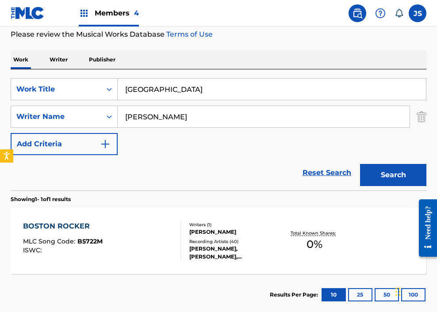
click at [343, 164] on button "Search" at bounding box center [393, 175] width 66 height 22
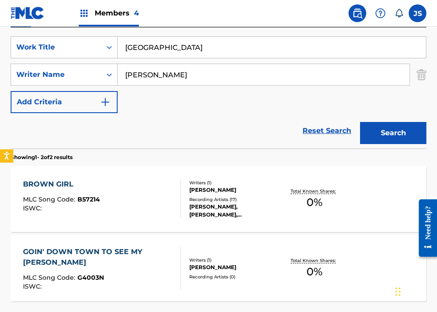
scroll to position [152, 0]
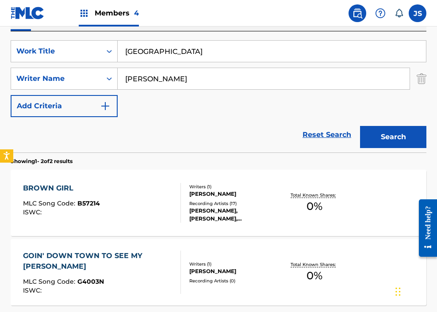
click at [211, 49] on input "[GEOGRAPHIC_DATA]" at bounding box center [272, 51] width 308 height 21
paste input "CALLIN' [PERSON_NAME]"
type input "CALLIN' [PERSON_NAME]"
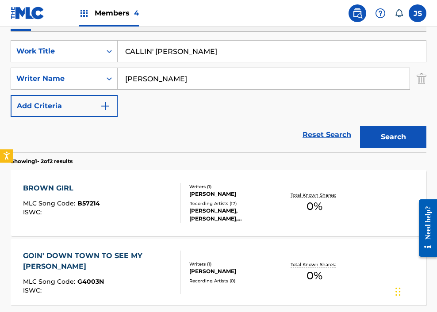
click at [343, 126] on button "Search" at bounding box center [393, 137] width 66 height 22
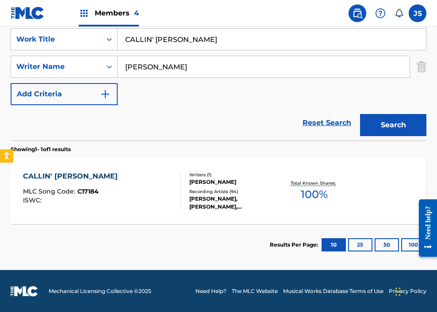
scroll to position [164, 0]
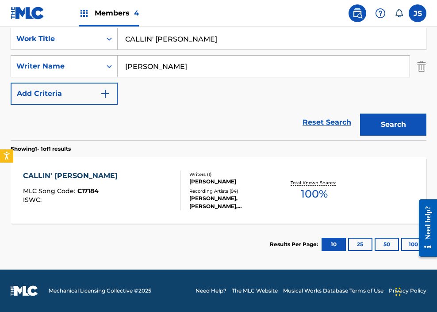
click at [136, 182] on div "CALLIN' [PERSON_NAME] MLC Song Code : C17184 ISWC :" at bounding box center [102, 191] width 158 height 40
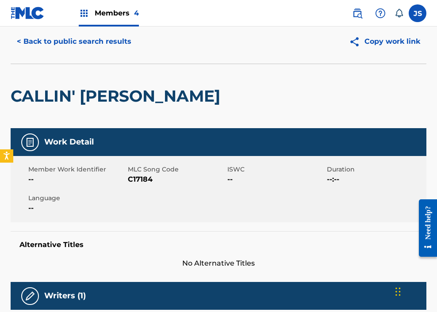
scroll to position [34, 0]
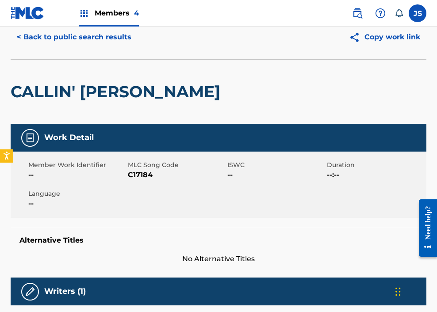
click at [145, 176] on span "C17184" at bounding box center [176, 175] width 97 height 11
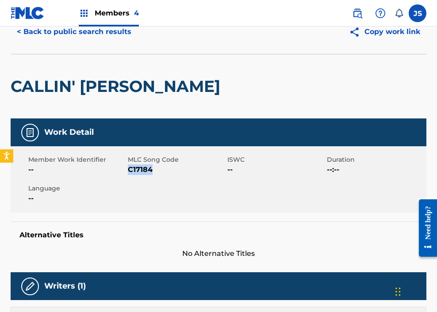
scroll to position [0, 0]
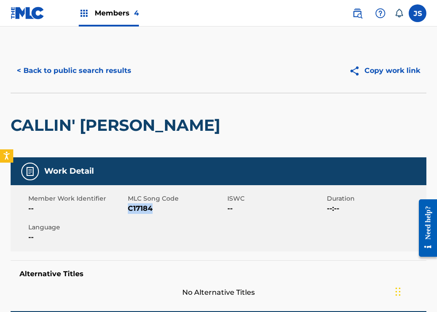
click at [61, 76] on button "< Back to public search results" at bounding box center [74, 71] width 127 height 22
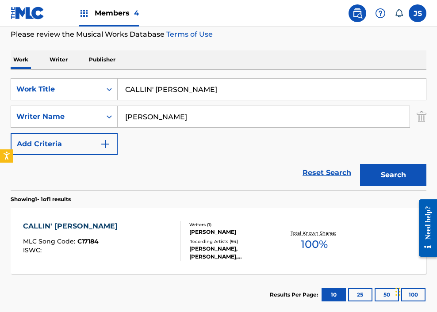
click at [163, 85] on input "CALLIN' [PERSON_NAME]" at bounding box center [272, 89] width 308 height 21
paste input "ONFLICTING INTEREST"
type input "CONFLICTING INTEREST"
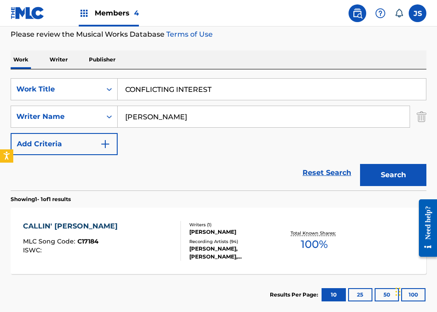
click at [343, 164] on button "Search" at bounding box center [393, 175] width 66 height 22
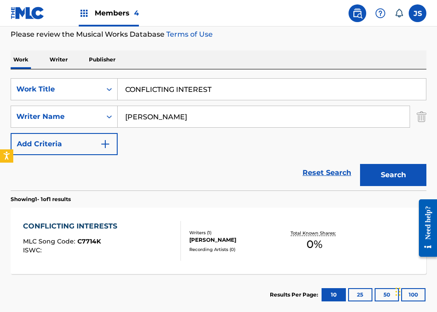
click at [167, 228] on div "CONFLICTING INTERESTS MLC Song Code : C7714K ISWC :" at bounding box center [102, 241] width 158 height 40
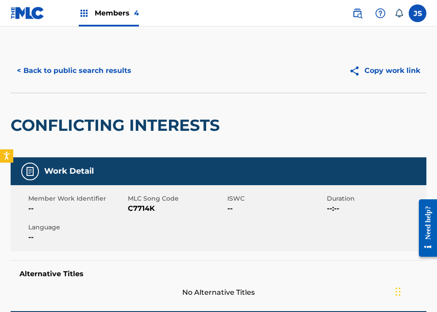
click at [146, 206] on span "C7714K" at bounding box center [176, 208] width 97 height 11
click at [62, 73] on button "< Back to public search results" at bounding box center [74, 71] width 127 height 22
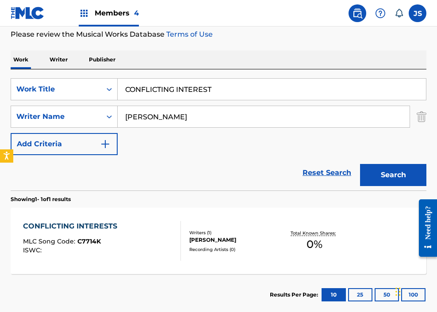
click at [191, 75] on div "SearchWithCriteria9dea40c6-2271-49a4-9477-48217710def3 Work Title CONFLICTING I…" at bounding box center [219, 129] width 416 height 121
click at [185, 85] on input "CONFLICTING INTEREST" at bounding box center [272, 89] width 308 height 21
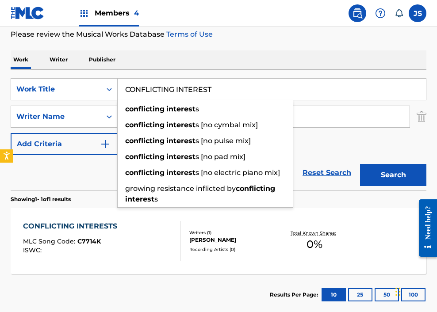
click at [185, 85] on input "CONFLICTING INTEREST" at bounding box center [272, 89] width 308 height 21
paste input "RIER OF THE TOWN"
click at [343, 164] on button "Search" at bounding box center [393, 175] width 66 height 22
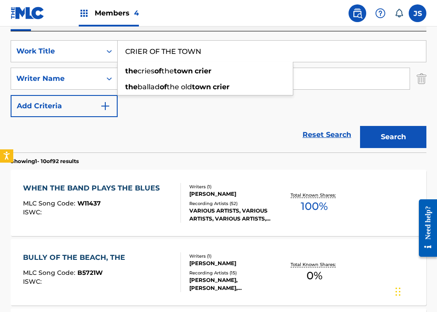
scroll to position [0, 0]
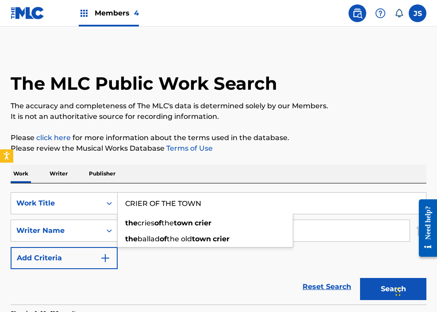
click at [188, 205] on input "CRIER OF THE TOWN" at bounding box center [272, 203] width 308 height 21
paste input "UT ME DOWN FROM YOUR [MEDICAL_DATA] POST"
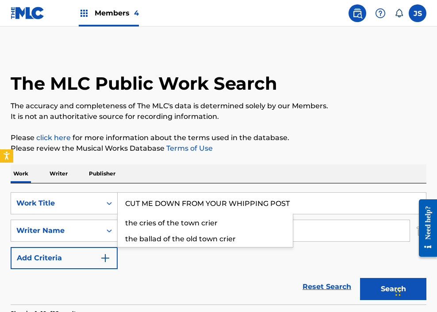
type input "CUT ME DOWN FROM YOUR WHIPPING POST"
click at [343, 278] on button "Search" at bounding box center [393, 289] width 66 height 22
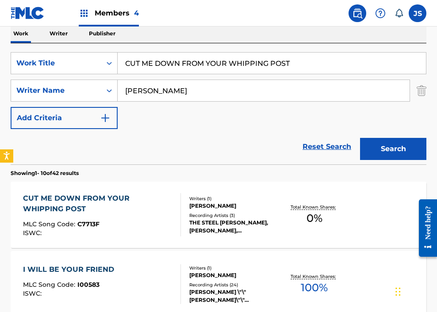
scroll to position [141, 0]
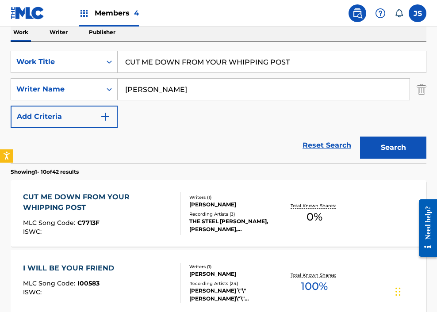
click at [133, 198] on div "CUT ME DOWN FROM YOUR WHIPPING POST" at bounding box center [98, 202] width 150 height 21
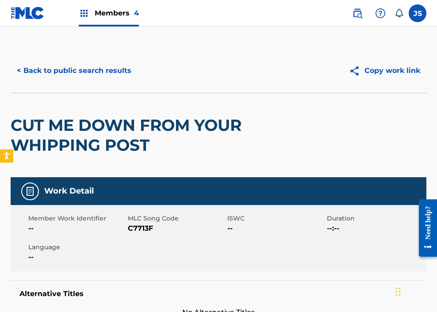
click at [152, 235] on div "Member Work Identifier -- MLC Song Code C7713F ISWC -- Duration --:-- Language …" at bounding box center [219, 238] width 416 height 66
click at [147, 229] on span "C7713F" at bounding box center [176, 228] width 97 height 11
click at [56, 67] on button "< Back to public search results" at bounding box center [74, 71] width 127 height 22
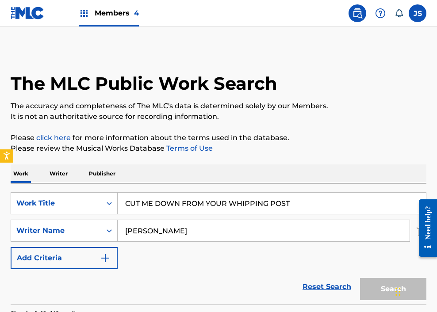
scroll to position [141, 0]
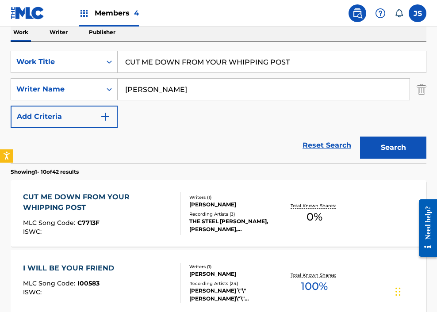
click at [169, 61] on input "CUT ME DOWN FROM YOUR WHIPPING POST" at bounding box center [272, 61] width 308 height 21
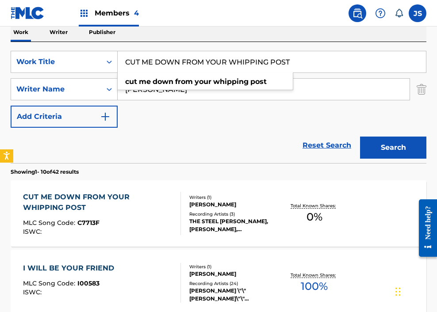
click at [169, 61] on input "CUT ME DOWN FROM YOUR WHIPPING POST" at bounding box center [272, 61] width 308 height 21
paste input "[PERSON_NAME]"
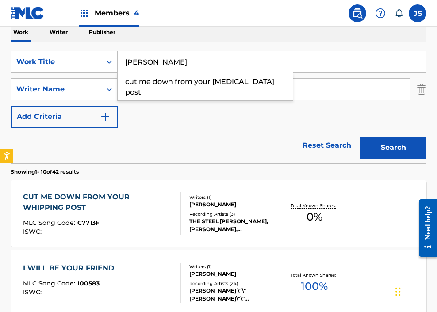
type input "[PERSON_NAME]"
click at [343, 137] on button "Search" at bounding box center [393, 148] width 66 height 22
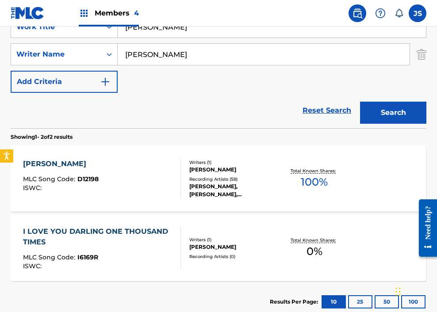
scroll to position [194, 0]
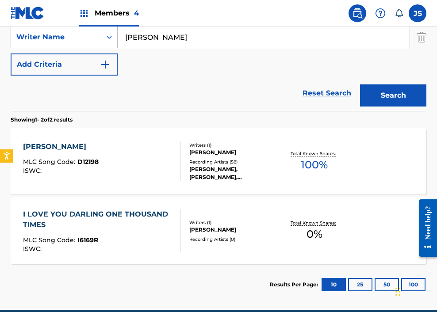
click at [146, 150] on div "[PERSON_NAME] MLC Song Code : D12198 ISWC :" at bounding box center [102, 161] width 158 height 40
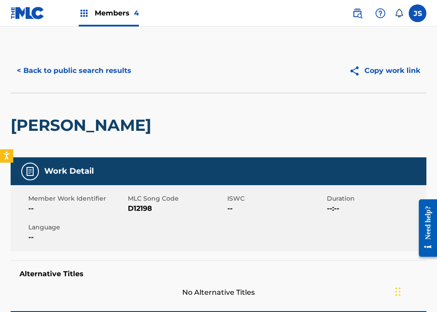
click at [136, 210] on span "D12198" at bounding box center [176, 208] width 97 height 11
click at [86, 58] on div "< Back to public search results Copy work link" at bounding box center [219, 71] width 416 height 44
click at [77, 79] on button "< Back to public search results" at bounding box center [74, 71] width 127 height 22
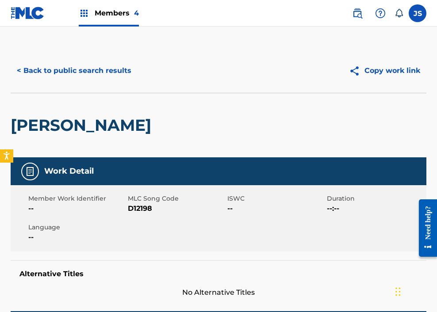
scroll to position [183, 0]
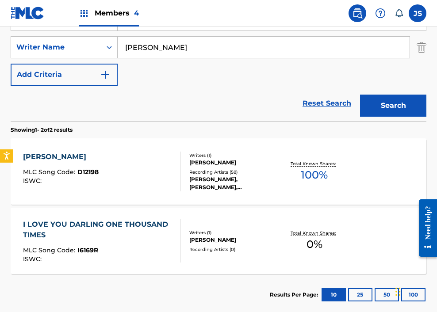
click at [167, 54] on input "[PERSON_NAME]" at bounding box center [264, 47] width 292 height 21
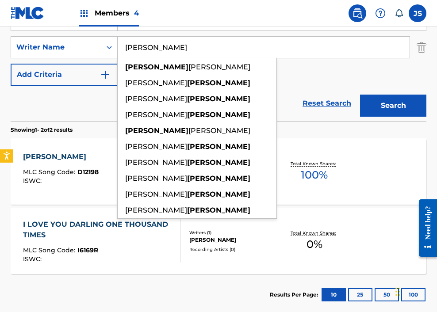
click at [167, 54] on input "[PERSON_NAME]" at bounding box center [264, 47] width 292 height 21
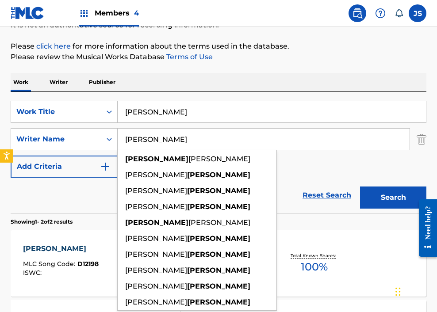
scroll to position [90, 0]
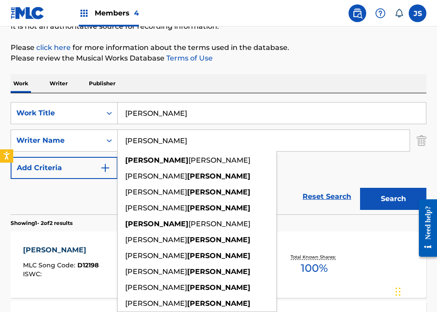
click at [152, 119] on input "[PERSON_NAME]" at bounding box center [272, 113] width 308 height 21
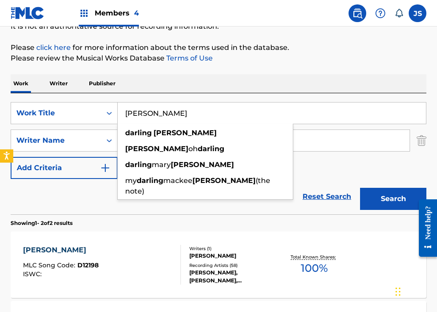
click at [152, 119] on input "[PERSON_NAME]" at bounding box center [272, 113] width 308 height 21
paste input "STRANGER"
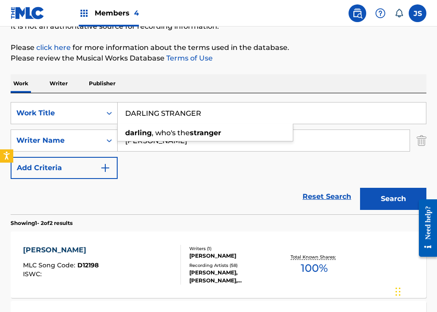
click at [343, 188] on button "Search" at bounding box center [393, 199] width 66 height 22
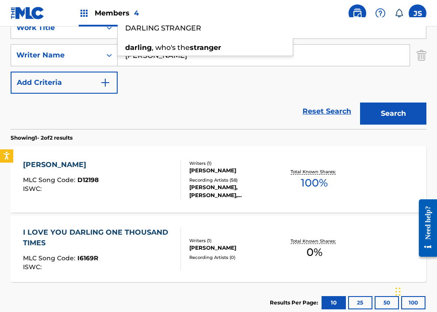
scroll to position [165, 0]
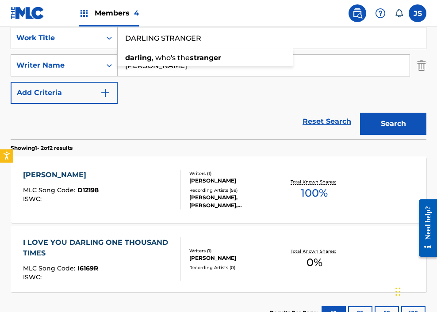
click at [193, 39] on input "DARLING STRANGER" at bounding box center [272, 37] width 308 height 21
paste input "ROP IN ON MY DREAMS"
click at [343, 113] on button "Search" at bounding box center [393, 124] width 66 height 22
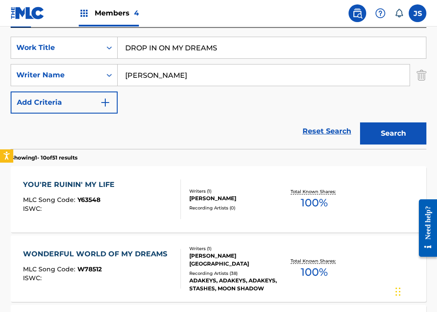
scroll to position [46, 0]
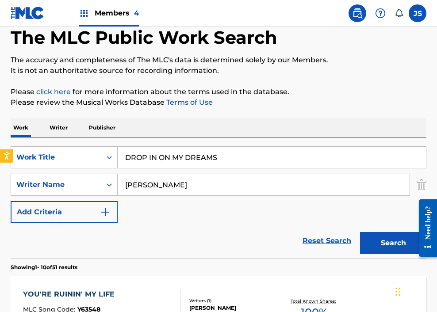
click at [210, 147] on input "DROP IN ON MY DREAMS" at bounding box center [272, 157] width 308 height 21
paste input "EBONY EYE"
type input "EBONY EYES"
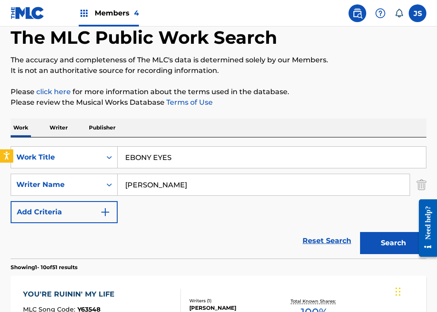
click at [343, 232] on button "Search" at bounding box center [393, 243] width 66 height 22
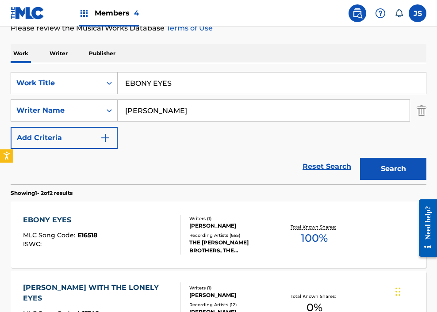
scroll to position [131, 0]
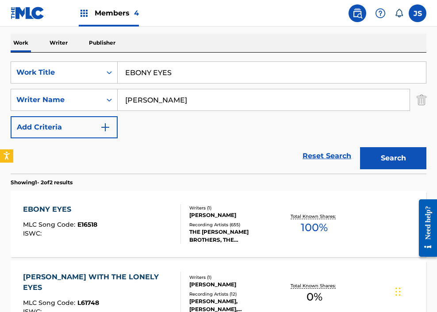
click at [142, 226] on div "EBONY EYES MLC Song Code : E16518 ISWC :" at bounding box center [102, 224] width 158 height 40
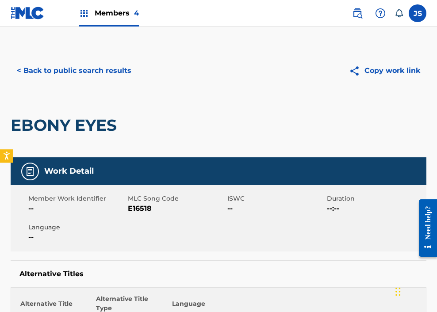
click at [136, 211] on span "E16518" at bounding box center [176, 208] width 97 height 11
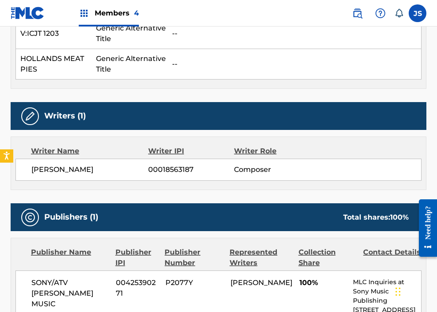
scroll to position [402, 0]
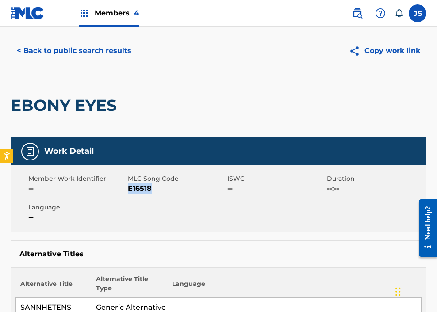
click at [59, 51] on button "< Back to public search results" at bounding box center [74, 51] width 127 height 22
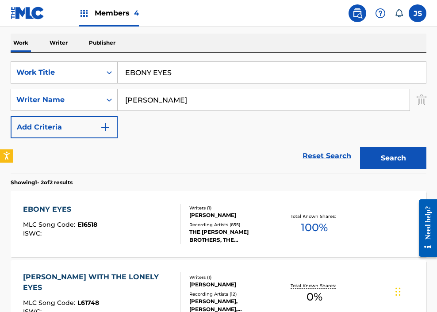
click at [138, 66] on input "EBONY EYES" at bounding box center [272, 72] width 308 height 21
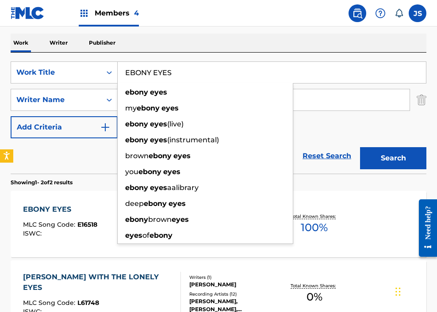
click at [138, 66] on input "EBONY EYES" at bounding box center [272, 72] width 308 height 21
paste input "VERYONE BUT YOU"
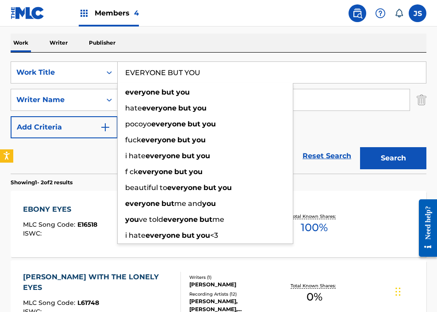
click at [343, 147] on button "Search" at bounding box center [393, 158] width 66 height 22
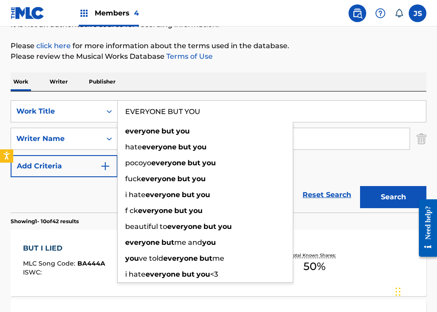
scroll to position [0, 0]
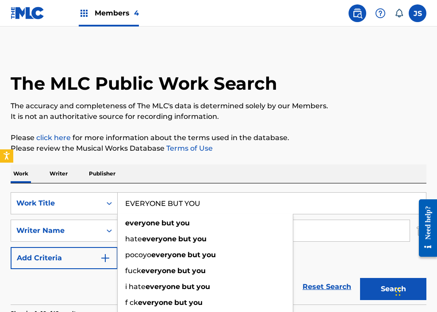
click at [168, 202] on input "EVERYONE BUT YOU" at bounding box center [272, 203] width 308 height 21
paste input "FALLING AGAIN"
type input "FALLING AGAIN"
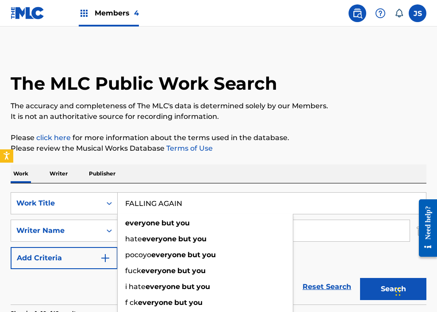
click at [343, 278] on button "Search" at bounding box center [393, 289] width 66 height 22
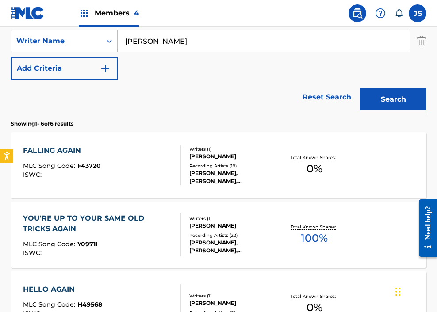
scroll to position [233, 0]
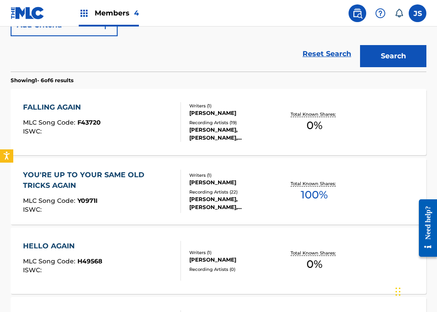
click at [143, 112] on div "FALLING AGAIN MLC Song Code : F43720 ISWC :" at bounding box center [102, 122] width 158 height 40
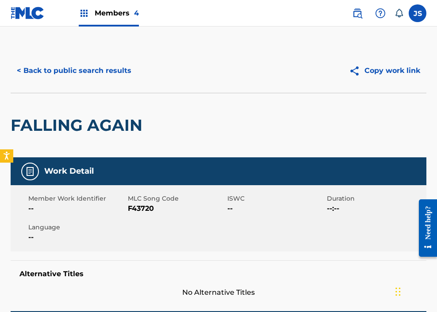
click at [134, 206] on span "F43720" at bounding box center [176, 208] width 97 height 11
click at [111, 60] on button "< Back to public search results" at bounding box center [74, 71] width 127 height 22
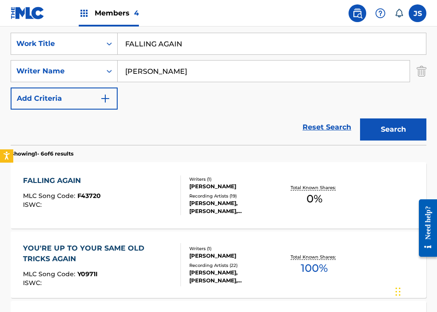
scroll to position [159, 0]
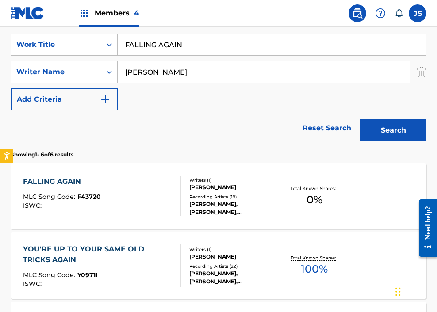
click at [168, 45] on input "FALLING AGAIN" at bounding box center [272, 44] width 308 height 21
click at [167, 45] on input "FALLING AGAIN" at bounding box center [272, 44] width 308 height 21
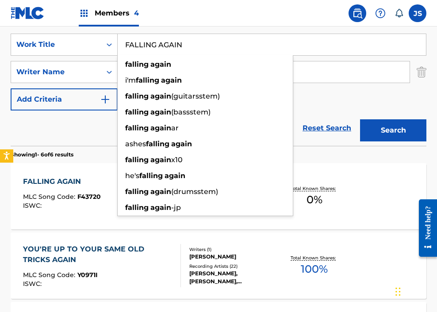
click at [167, 45] on input "FALLING AGAIN" at bounding box center [272, 44] width 308 height 21
paste input "THER TIME AND MOTHER LOVE"
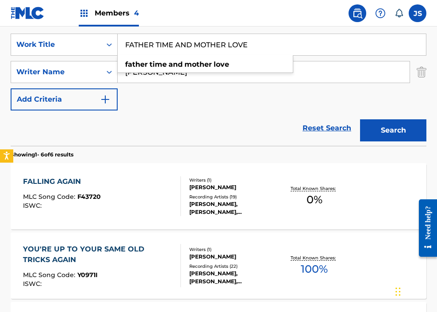
type input "FATHER TIME AND MOTHER LOVE"
click at [343, 119] on button "Search" at bounding box center [393, 130] width 66 height 22
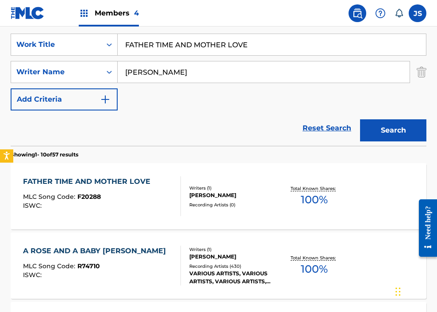
click at [123, 195] on div "MLC Song Code : F20288" at bounding box center [89, 198] width 132 height 9
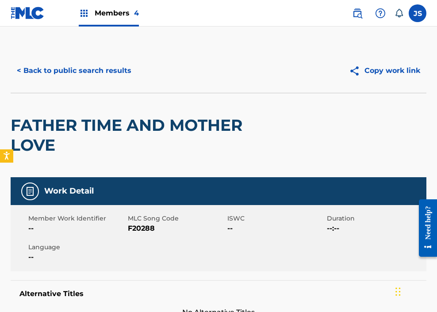
click at [145, 228] on span "F20288" at bounding box center [176, 228] width 97 height 11
click at [110, 63] on button "< Back to public search results" at bounding box center [74, 71] width 127 height 22
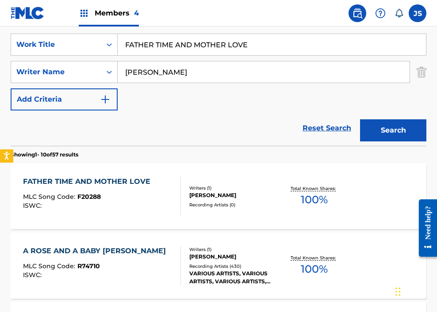
click at [215, 39] on input "FATHER TIME AND MOTHER LOVE" at bounding box center [272, 44] width 308 height 21
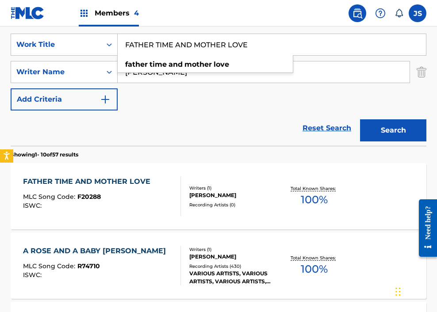
click at [215, 39] on input "FATHER TIME AND MOTHER LOVE" at bounding box center [272, 44] width 308 height 21
paste input "[PERSON_NAME]"
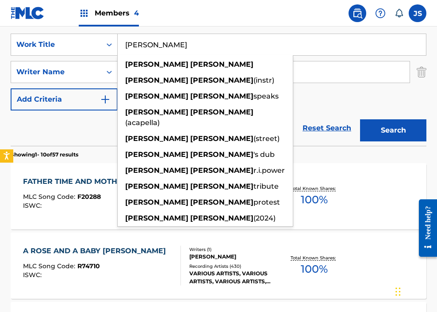
click at [343, 119] on button "Search" at bounding box center [393, 130] width 66 height 22
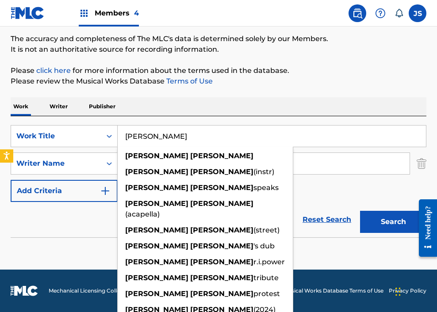
click at [157, 137] on input "[PERSON_NAME]" at bounding box center [272, 136] width 308 height 21
paste input "IRL ON THE STAGE"
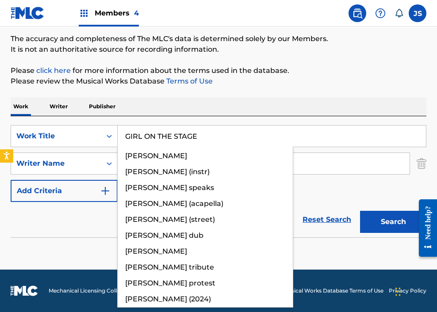
click at [343, 211] on button "Search" at bounding box center [393, 222] width 66 height 22
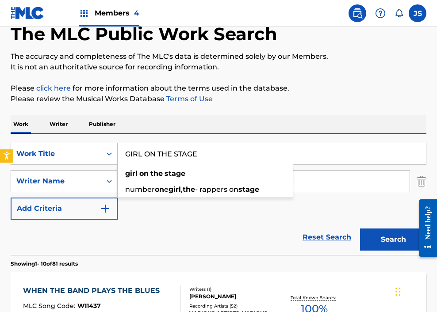
scroll to position [0, 0]
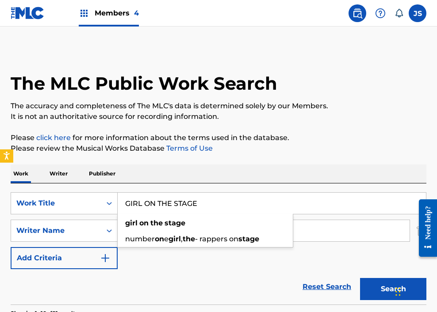
click at [343, 278] on button "Search" at bounding box center [393, 289] width 66 height 22
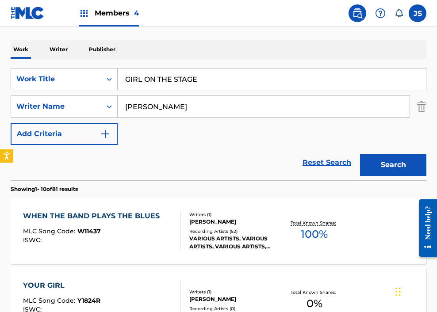
scroll to position [123, 0]
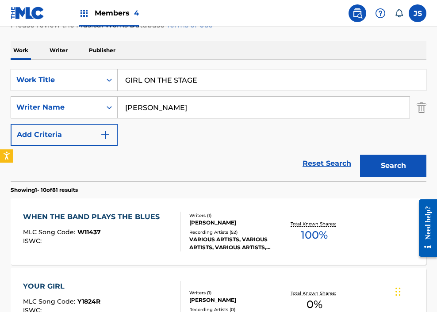
click at [160, 80] on input "GIRL ON THE STAGE" at bounding box center [272, 79] width 308 height 21
paste input "OGGLE EY"
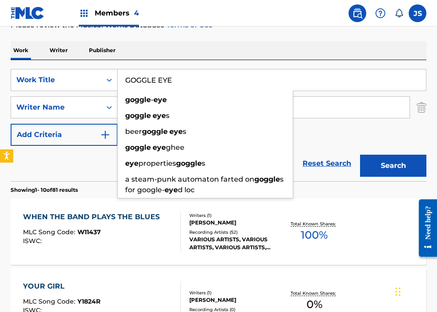
type input "GOGGLE EYE"
click at [343, 155] on button "Search" at bounding box center [393, 166] width 66 height 22
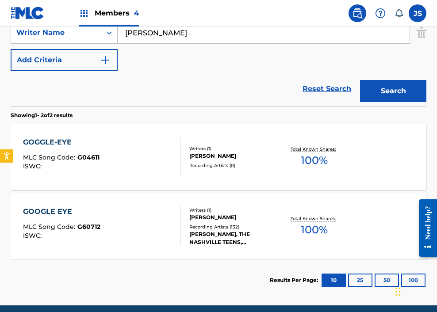
scroll to position [198, 0]
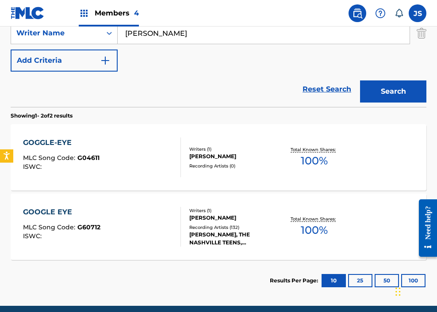
click at [68, 148] on div "GOGGLE-EYE" at bounding box center [61, 142] width 76 height 11
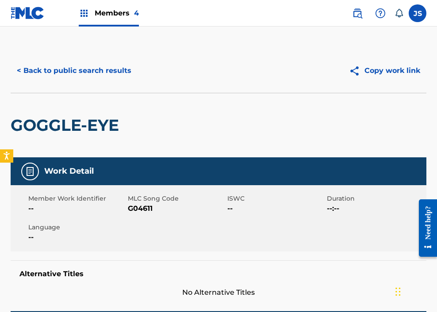
click at [141, 210] on span "G04611" at bounding box center [176, 208] width 97 height 11
click at [86, 68] on button "< Back to public search results" at bounding box center [74, 71] width 127 height 22
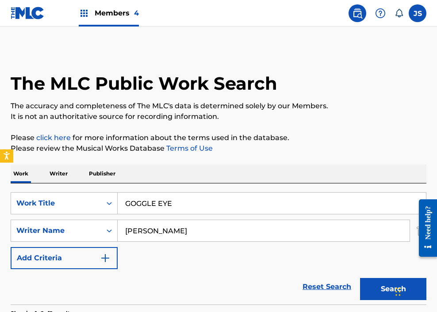
scroll to position [183, 0]
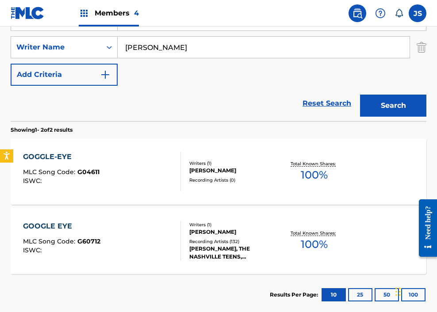
click at [46, 235] on div "GOOGLE EYE MLC Song Code : G60712 ISWC :" at bounding box center [61, 241] width 77 height 40
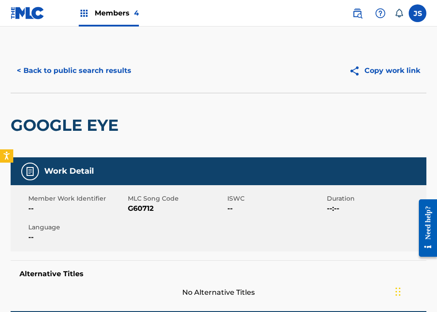
click at [139, 207] on span "G60712" at bounding box center [176, 208] width 97 height 11
click at [139, 208] on span "G60712" at bounding box center [176, 208] width 97 height 11
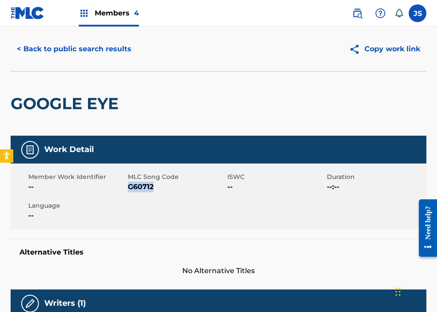
click at [57, 60] on button "< Back to public search results" at bounding box center [74, 49] width 127 height 22
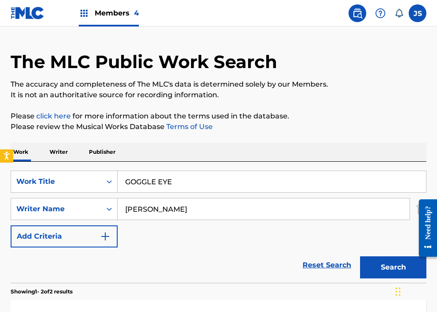
scroll to position [183, 0]
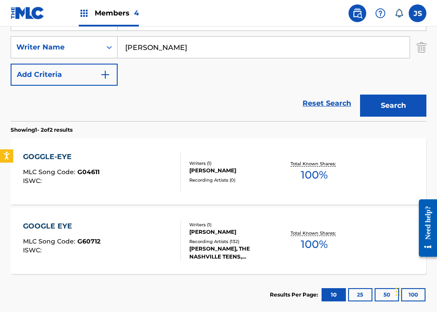
click at [140, 190] on div "GOGGLE-EYE MLC Song Code : G04611 ISWC :" at bounding box center [102, 172] width 158 height 40
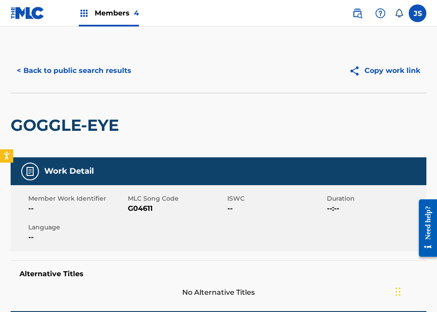
click at [90, 79] on button "< Back to public search results" at bounding box center [74, 71] width 127 height 22
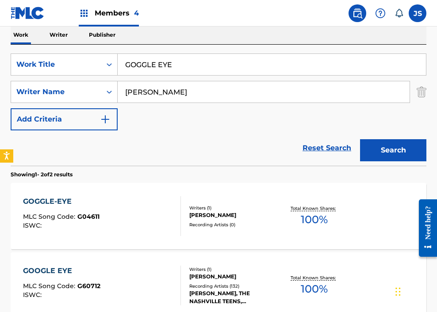
click at [202, 56] on input "GOGGLE EYE" at bounding box center [272, 64] width 308 height 21
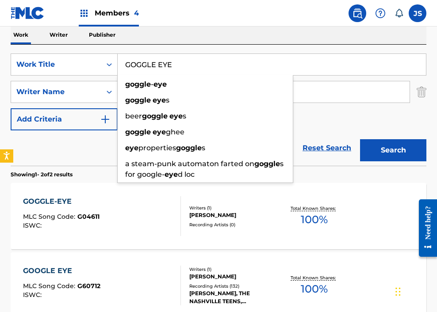
click at [202, 56] on input "GOGGLE EYE" at bounding box center [272, 64] width 308 height 21
paste input "REAT SNOWMAN"
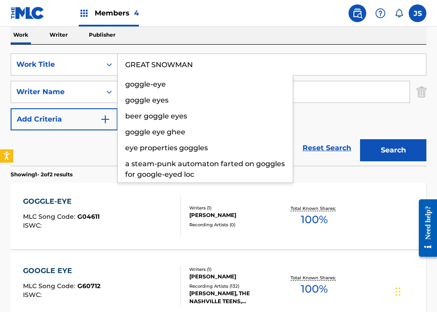
type input "GREAT SNOWMAN"
click at [343, 139] on button "Search" at bounding box center [393, 150] width 66 height 22
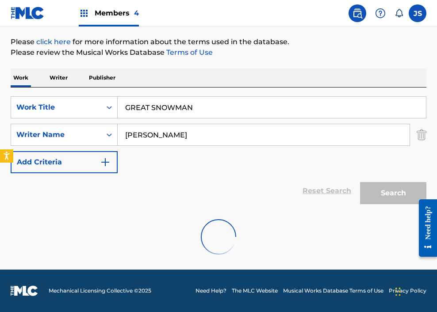
scroll to position [139, 0]
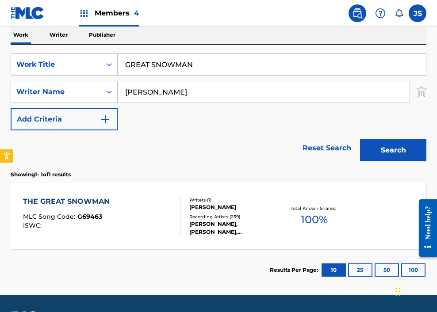
click at [92, 230] on div "THE GREAT SNOWMAN MLC Song Code : G69463 ISWC :" at bounding box center [68, 216] width 91 height 40
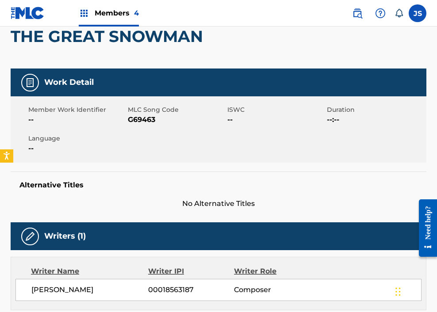
scroll to position [89, 0]
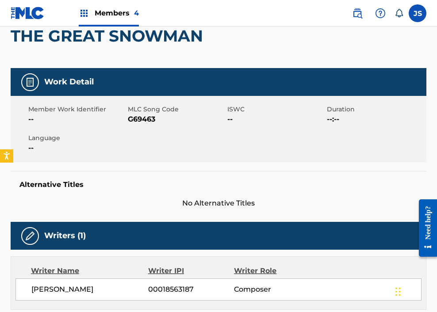
click at [149, 122] on span "G69463" at bounding box center [176, 119] width 97 height 11
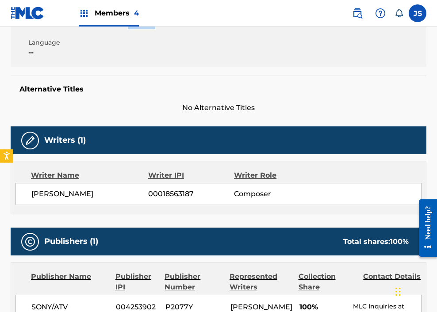
scroll to position [160, 0]
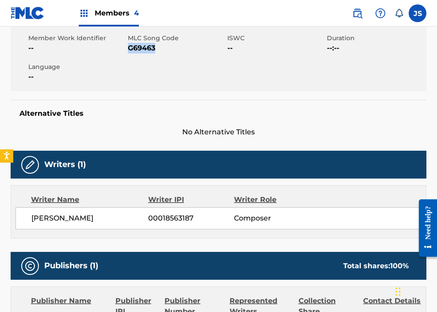
click at [143, 53] on span "G69463" at bounding box center [176, 48] width 97 height 11
click at [139, 45] on span "G69463" at bounding box center [176, 48] width 97 height 11
click at [140, 45] on span "G69463" at bounding box center [176, 48] width 97 height 11
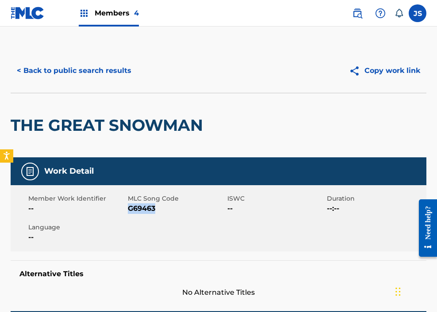
click at [61, 81] on button "< Back to public search results" at bounding box center [74, 71] width 127 height 22
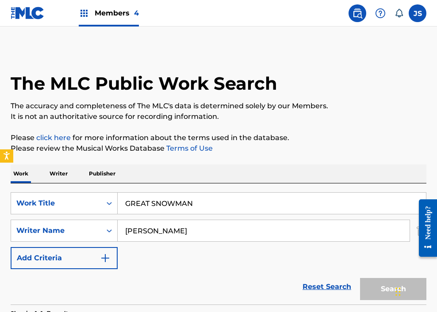
scroll to position [114, 0]
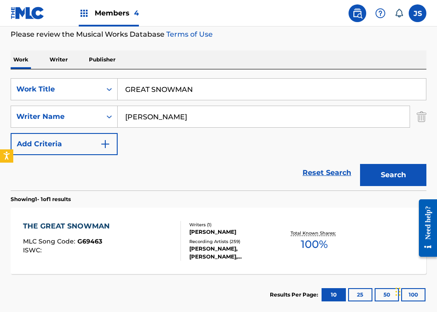
click at [169, 81] on input "GREAT SNOWMAN" at bounding box center [272, 89] width 308 height 21
click at [170, 81] on input "GREAT SNOWMAN" at bounding box center [272, 89] width 308 height 21
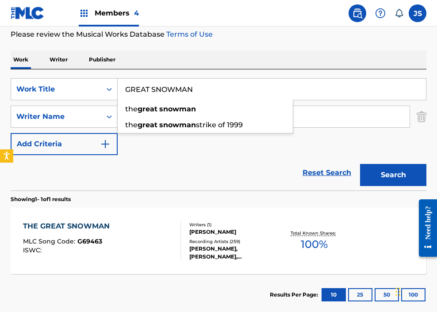
paste input "UITAR PLAYER"
type input "GUITAR PLAYER"
click at [343, 164] on button "Search" at bounding box center [393, 175] width 66 height 22
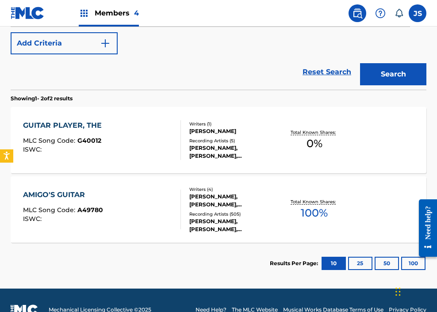
scroll to position [218, 0]
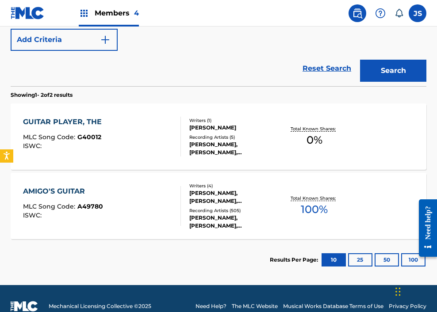
click at [45, 128] on div "GUITAR PLAYER, THE MLC Song Code : G40012 ISWC :" at bounding box center [64, 137] width 83 height 40
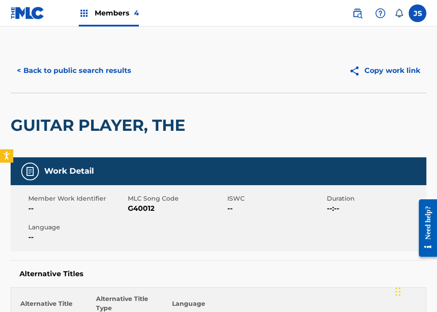
click at [148, 213] on span "G40012" at bounding box center [176, 208] width 97 height 11
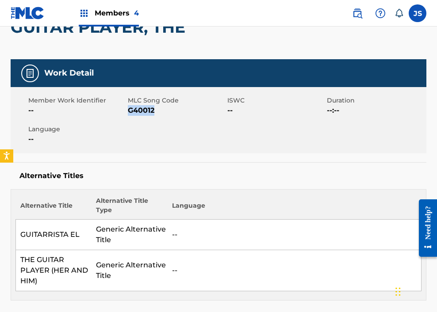
scroll to position [24, 0]
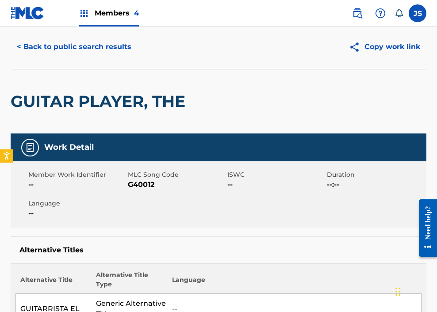
click at [54, 59] on div "< Back to public search results Copy work link" at bounding box center [219, 47] width 416 height 44
click at [53, 45] on button "< Back to public search results" at bounding box center [74, 47] width 127 height 22
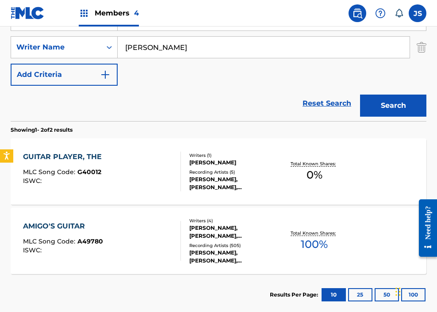
click at [151, 45] on input "[PERSON_NAME]" at bounding box center [264, 47] width 292 height 21
click at [152, 45] on input "[PERSON_NAME]" at bounding box center [264, 47] width 292 height 21
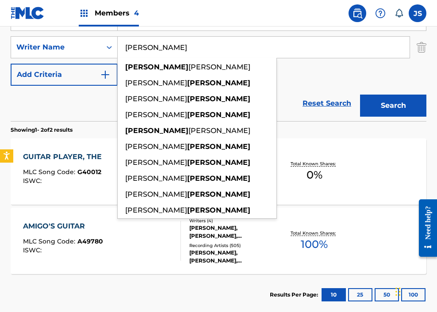
click at [152, 45] on input "[PERSON_NAME]" at bounding box center [264, 47] width 292 height 21
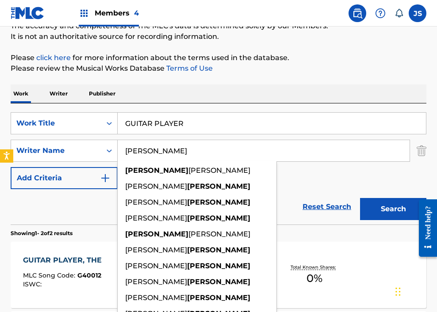
click at [160, 131] on input "GUITAR PLAYER" at bounding box center [272, 123] width 308 height 21
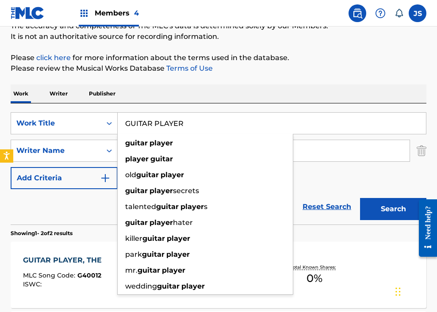
click at [160, 131] on input "GUITAR PLAYER" at bounding box center [272, 123] width 308 height 21
paste input "HANDS IN POCKET"
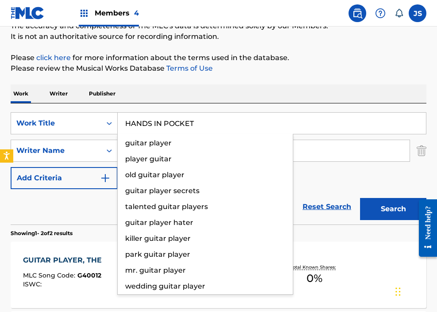
click at [343, 198] on button "Search" at bounding box center [393, 209] width 66 height 22
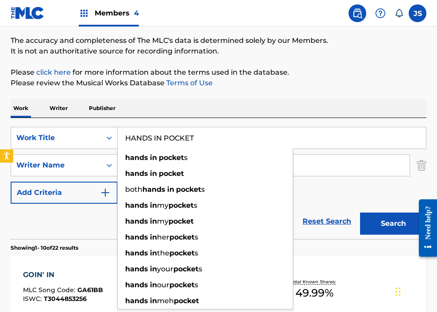
scroll to position [0, 0]
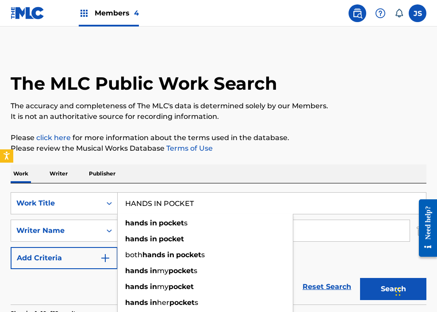
click at [172, 202] on input "HANDS IN POCKET" at bounding box center [272, 203] width 308 height 21
paste input "E'S JUST A SCIENTIST THAT'S ALL"
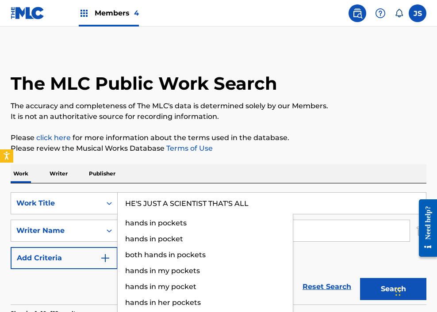
type input "HE'S JUST A SCIENTIST THAT'S ALL"
click at [343, 278] on button "Search" at bounding box center [393, 289] width 66 height 22
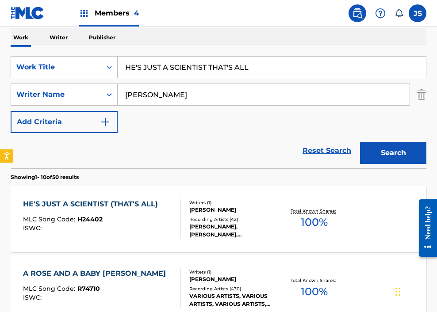
scroll to position [149, 0]
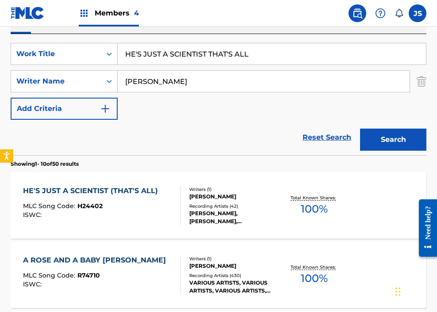
click at [98, 235] on div "HE'S JUST A SCIENTIST (THAT'S ALL) MLC Song Code : H24402 ISWC : Writers ( 1 ) …" at bounding box center [219, 205] width 416 height 66
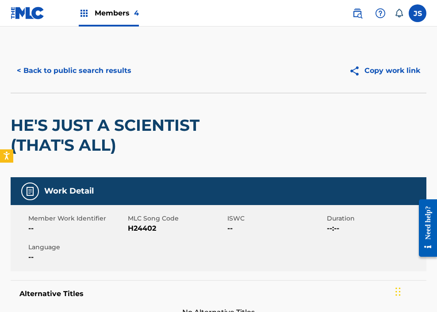
click at [138, 223] on span "H24402" at bounding box center [176, 228] width 97 height 11
click at [42, 73] on button "< Back to public search results" at bounding box center [74, 71] width 127 height 22
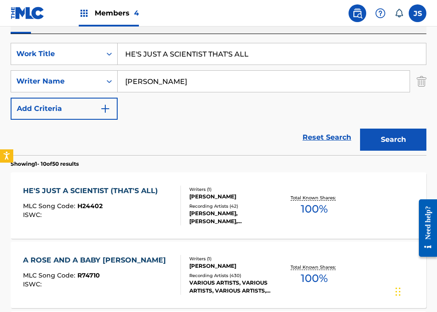
click at [196, 63] on input "HE'S JUST A SCIENTIST THAT'S ALL" at bounding box center [272, 53] width 308 height 21
click at [196, 62] on input "HE'S JUST A SCIENTIST THAT'S ALL" at bounding box center [272, 53] width 308 height 21
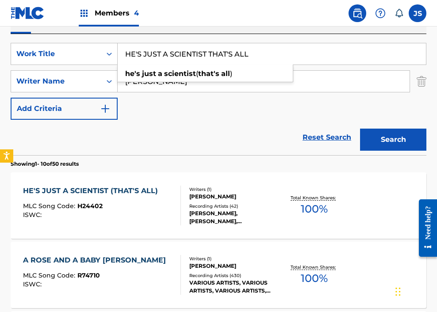
click at [196, 62] on input "HE'S JUST A SCIENTIST THAT'S ALL" at bounding box center [272, 53] width 308 height 21
paste input "MY DREAMBOAT"
type input "HE'S MY DREAMBOAT"
click at [343, 129] on button "Search" at bounding box center [393, 140] width 66 height 22
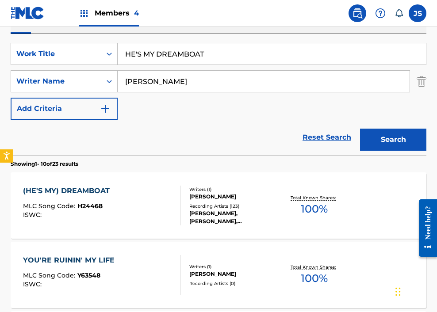
click at [145, 227] on div "(HE'S MY) DREAMBOAT MLC Song Code : H24468 ISWC : Writers ( 1 ) [PERSON_NAME] R…" at bounding box center [219, 205] width 416 height 66
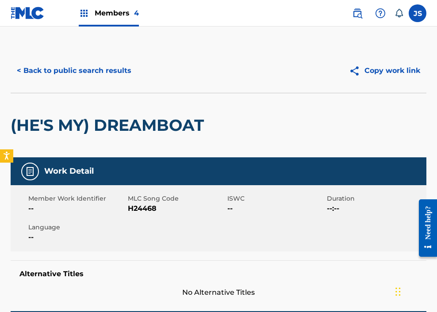
click at [146, 210] on span "H24468" at bounding box center [176, 208] width 97 height 11
click at [146, 211] on span "H24468" at bounding box center [176, 208] width 97 height 11
click at [50, 68] on button "< Back to public search results" at bounding box center [74, 71] width 127 height 22
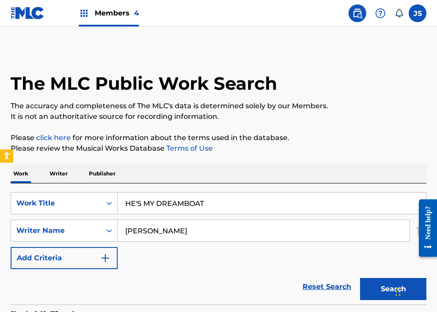
scroll to position [149, 0]
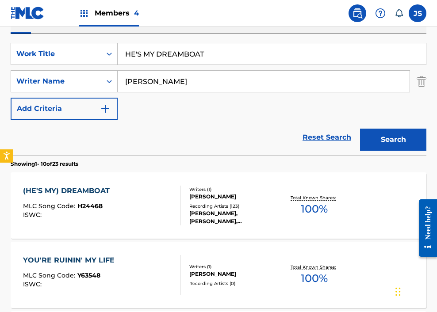
click at [202, 54] on input "HE'S MY DREAMBOAT" at bounding box center [272, 53] width 308 height 21
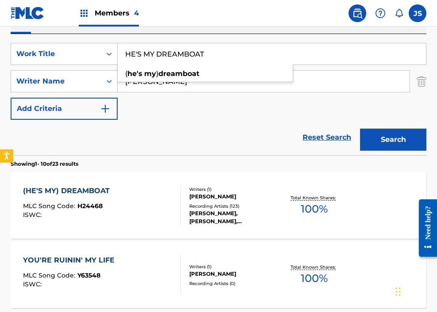
click at [202, 54] on input "HE'S MY DREAMBOAT" at bounding box center [272, 53] width 308 height 21
paste input "OLLYWOOD"
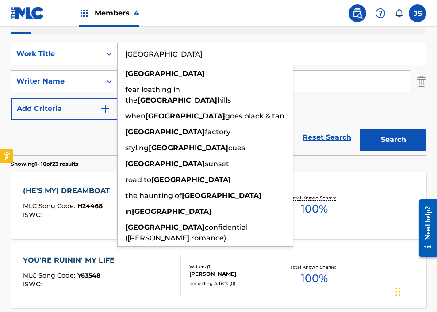
type input "[GEOGRAPHIC_DATA]"
click at [343, 129] on button "Search" at bounding box center [393, 140] width 66 height 22
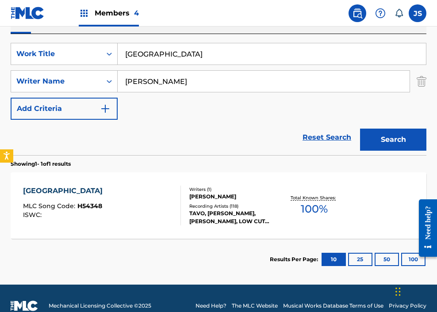
click at [150, 221] on div "HOLLYWOOD MLC Song Code : H54348 ISWC :" at bounding box center [102, 206] width 158 height 40
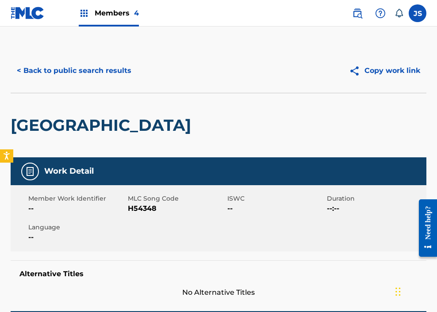
click at [142, 214] on span "H54348" at bounding box center [176, 208] width 97 height 11
click at [141, 208] on span "H54348" at bounding box center [176, 208] width 97 height 11
click at [50, 75] on button "< Back to public search results" at bounding box center [74, 71] width 127 height 22
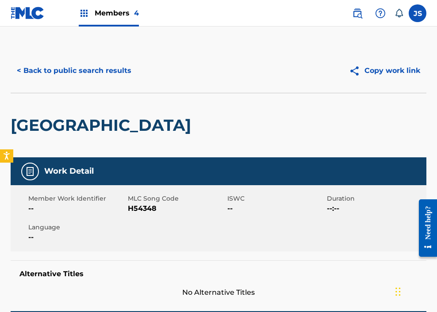
scroll to position [113, 0]
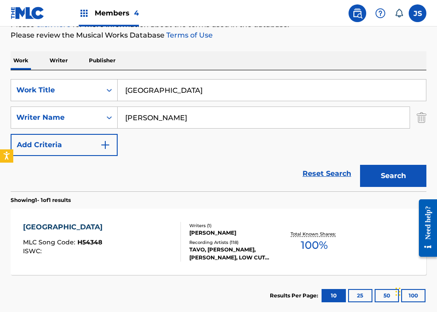
click at [196, 74] on div "SearchWithCriteria9dea40c6-2271-49a4-9477-48217710def3 Work Title HOLLYWOOD Sea…" at bounding box center [219, 130] width 416 height 121
click at [176, 90] on input "[GEOGRAPHIC_DATA]" at bounding box center [272, 90] width 308 height 21
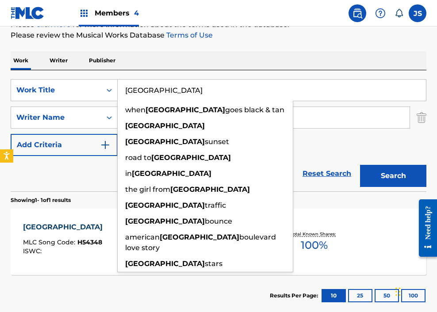
click at [176, 90] on input "[GEOGRAPHIC_DATA]" at bounding box center [272, 90] width 308 height 21
paste input "I CAN'T HANG UP THE PHONE"
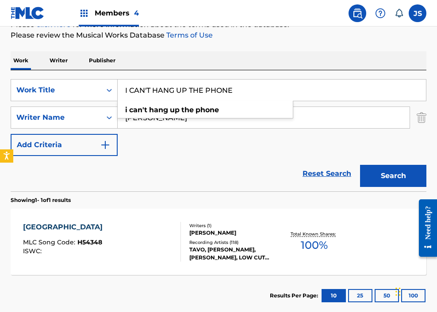
type input "I CAN'T HANG UP THE PHONE"
click at [343, 165] on button "Search" at bounding box center [393, 176] width 66 height 22
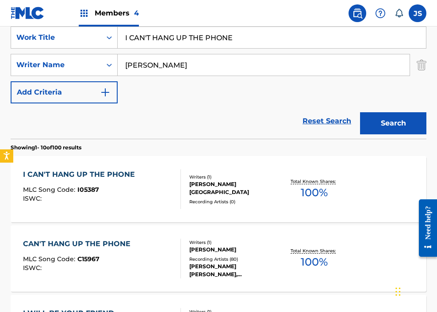
scroll to position [172, 0]
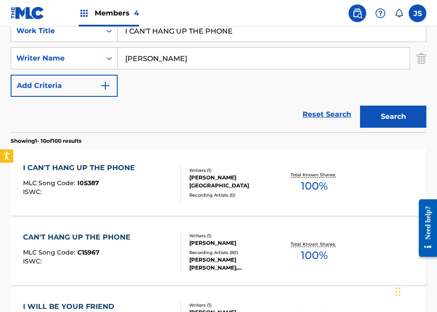
click at [143, 181] on div "I CAN'T HANG UP THE PHONE MLC Song Code : I05387 ISWC :" at bounding box center [102, 183] width 158 height 40
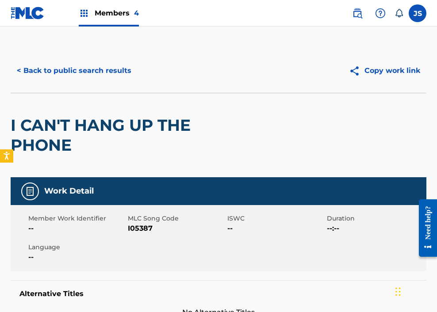
click at [122, 232] on span "--" at bounding box center [76, 228] width 97 height 11
click at [146, 227] on span "I05387" at bounding box center [176, 228] width 97 height 11
click at [147, 227] on span "I05387" at bounding box center [176, 228] width 97 height 11
click at [89, 72] on button "< Back to public search results" at bounding box center [74, 71] width 127 height 22
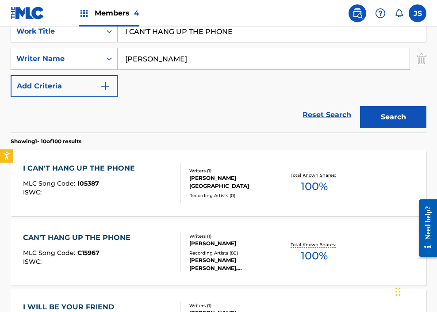
click at [168, 33] on input "I CAN'T HANG UP THE PHONE" at bounding box center [272, 31] width 308 height 21
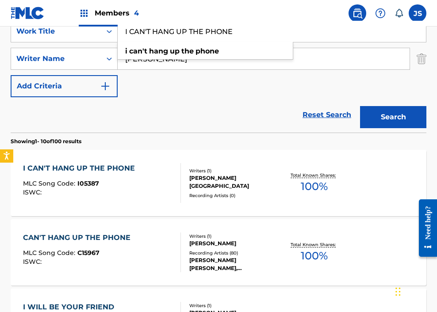
paste input "UNDERSTAND IT"
click at [343, 106] on button "Search" at bounding box center [393, 117] width 66 height 22
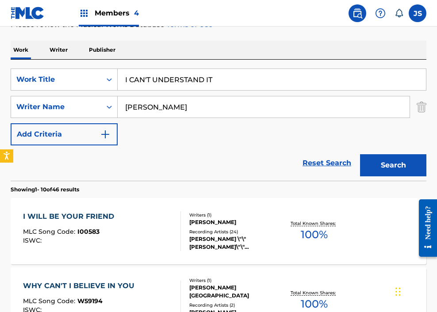
scroll to position [123, 0]
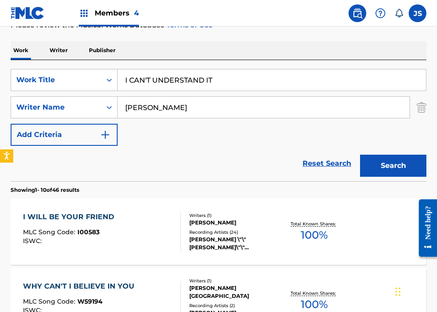
click at [248, 76] on input "I CAN'T UNDERSTAND IT" at bounding box center [272, 79] width 308 height 21
click at [343, 155] on button "Search" at bounding box center [393, 166] width 66 height 22
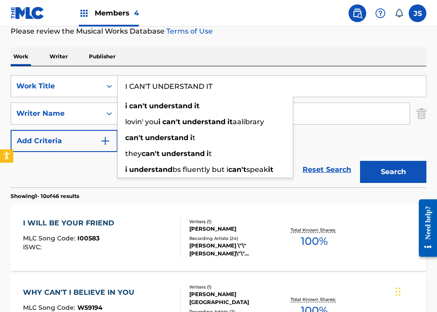
scroll to position [113, 0]
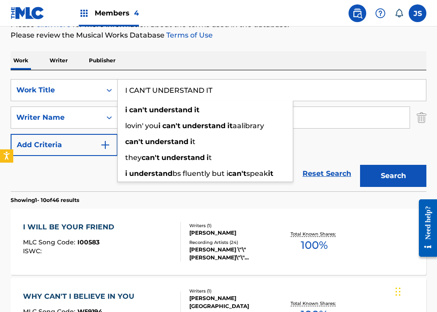
click at [244, 97] on input "I CAN'T UNDERSTAND IT" at bounding box center [272, 90] width 308 height 21
paste input "GOTTA GO BECAUSE I LOVE YOU"
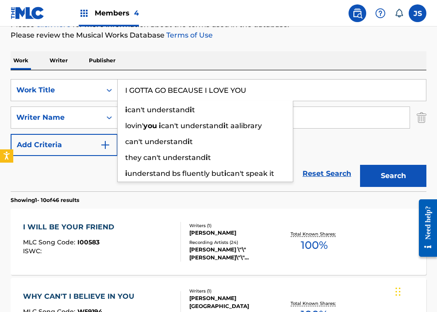
type input "I GOTTA GO BECAUSE I LOVE YOU"
click at [343, 165] on button "Search" at bounding box center [393, 176] width 66 height 22
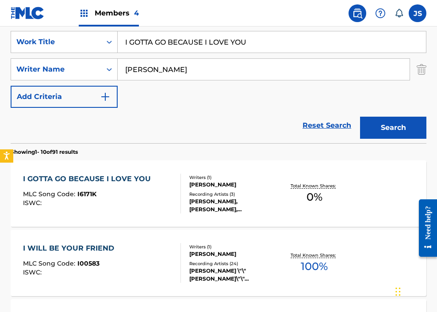
scroll to position [167, 0]
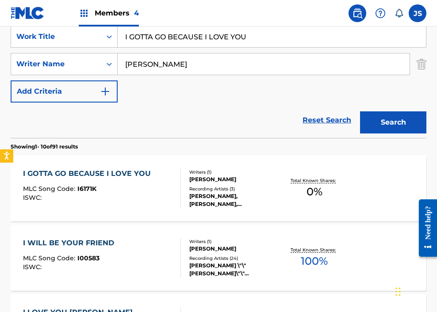
click at [177, 196] on div at bounding box center [176, 188] width 7 height 40
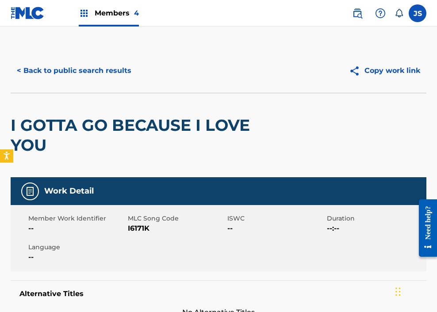
click at [141, 232] on span "I6171K" at bounding box center [176, 228] width 97 height 11
click at [61, 75] on button "< Back to public search results" at bounding box center [74, 71] width 127 height 22
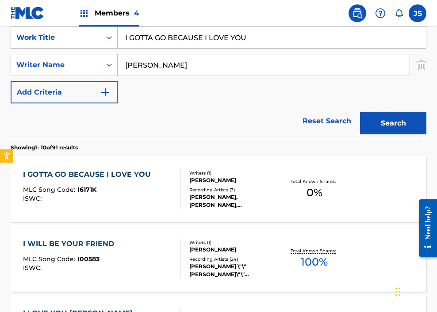
click at [160, 31] on input "I GOTTA GO BECAUSE I LOVE YOU" at bounding box center [272, 37] width 308 height 21
paste input "LOVE YOU DARLING ONE THOUSAND TIMES"
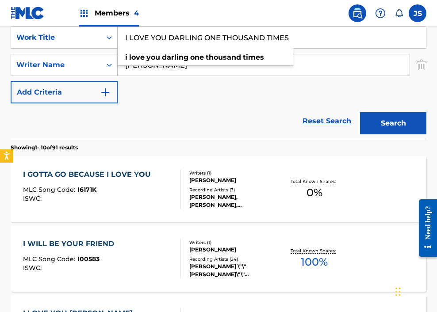
type input "I LOVE YOU DARLING ONE THOUSAND TIMES"
click at [343, 112] on button "Search" at bounding box center [393, 123] width 66 height 22
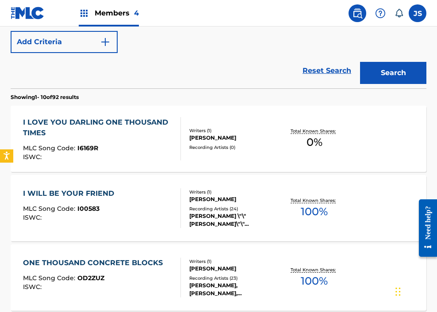
scroll to position [217, 0]
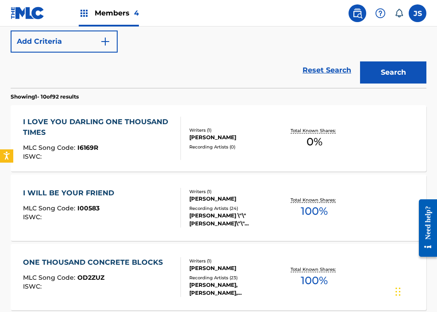
click at [152, 113] on div "I LOVE YOU DARLING ONE THOUSAND TIMES MLC Song Code : I6169R ISWC : Writers ( 1…" at bounding box center [219, 138] width 416 height 66
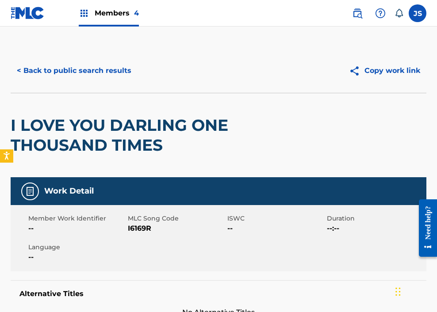
click at [129, 228] on span "I6169R" at bounding box center [176, 228] width 97 height 11
click at [99, 74] on button "< Back to public search results" at bounding box center [74, 71] width 127 height 22
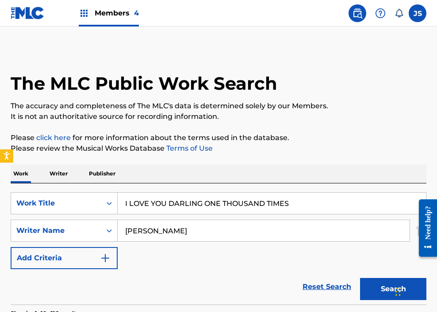
click at [144, 204] on input "I LOVE YOU DARLING ONE THOUSAND TIMES" at bounding box center [272, 203] width 308 height 21
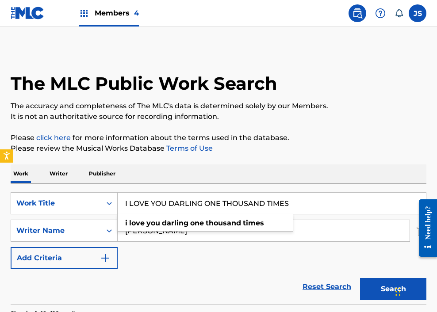
click at [144, 204] on input "I LOVE YOU DARLING ONE THOUSAND TIMES" at bounding box center [272, 203] width 308 height 21
paste input "WAKE UP TO REMEMBER"
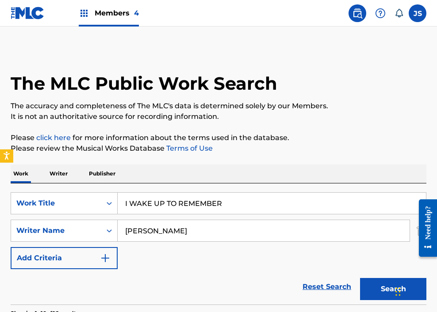
click at [343, 278] on button "Search" at bounding box center [393, 289] width 66 height 22
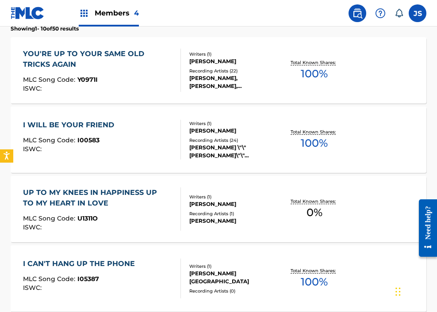
scroll to position [148, 0]
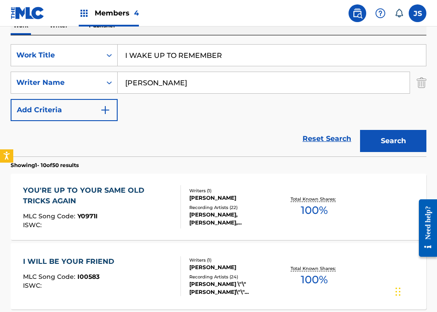
click at [189, 38] on div "SearchWithCriteria9dea40c6-2271-49a4-9477-48217710def3 Work Title I WAKE UP TO …" at bounding box center [219, 95] width 416 height 121
click at [186, 51] on input "I WAKE UP TO REMEMBER" at bounding box center [272, 55] width 308 height 21
click at [186, 53] on input "I WAKE UP TO REMEMBER" at bounding box center [272, 55] width 308 height 21
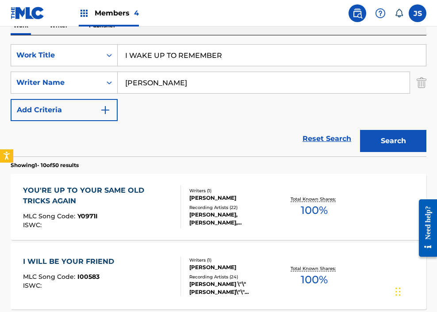
paste input "ONDER IF YOU EVER THINK OF ME"
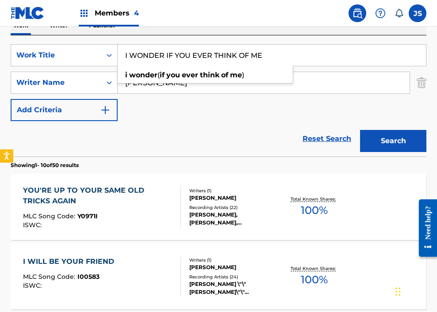
type input "I WONDER IF YOU EVER THINK OF ME"
click at [343, 130] on button "Search" at bounding box center [393, 141] width 66 height 22
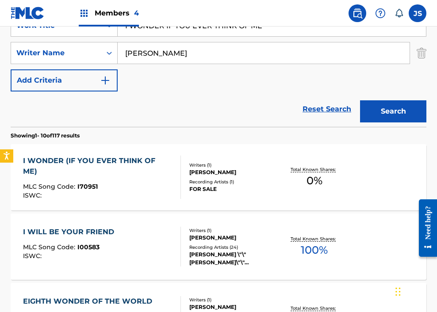
scroll to position [178, 0]
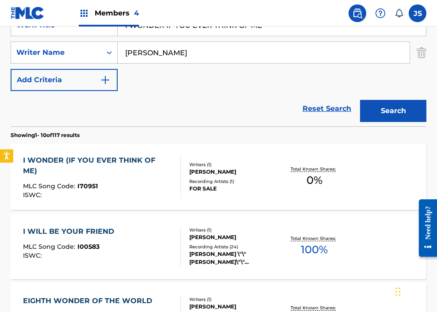
click at [126, 158] on div "I WONDER (IF YOU EVER THINK OF ME)" at bounding box center [98, 165] width 150 height 21
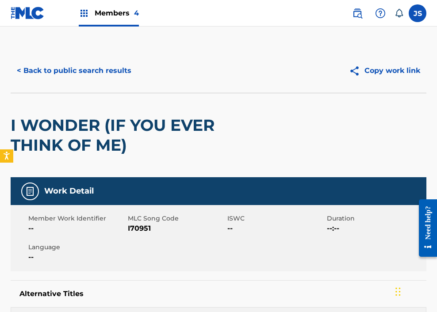
click at [139, 222] on span "MLC Song Code" at bounding box center [176, 218] width 97 height 9
click at [138, 229] on span "I70951" at bounding box center [176, 228] width 97 height 11
click at [93, 76] on button "< Back to public search results" at bounding box center [74, 71] width 127 height 22
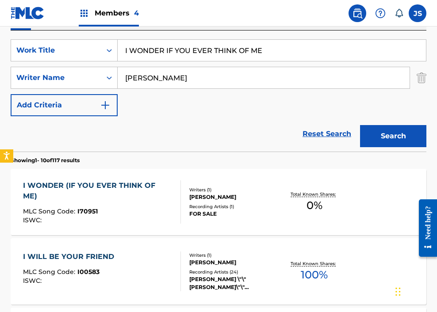
scroll to position [145, 0]
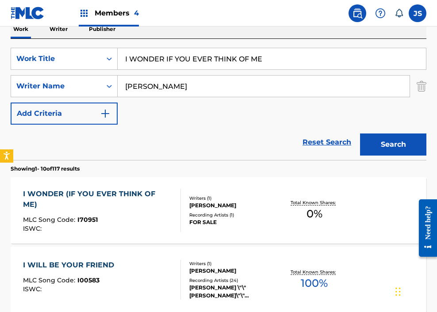
click at [201, 57] on input "I WONDER IF YOU EVER THINK OF ME" at bounding box center [272, 58] width 308 height 21
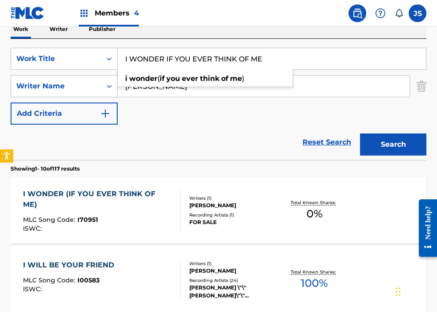
click at [201, 57] on input "I WONDER IF YOU EVER THINK OF ME" at bounding box center [272, 58] width 308 height 21
paste input "'LL NEVER TELL"
type input "I'LL NEVER TELL"
click at [343, 134] on button "Search" at bounding box center [393, 145] width 66 height 22
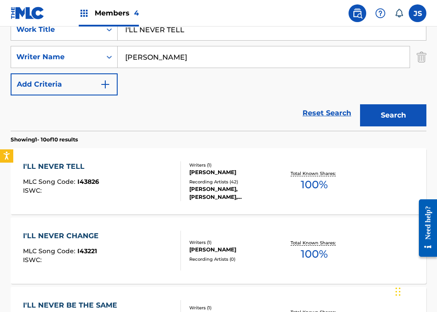
scroll to position [188, 0]
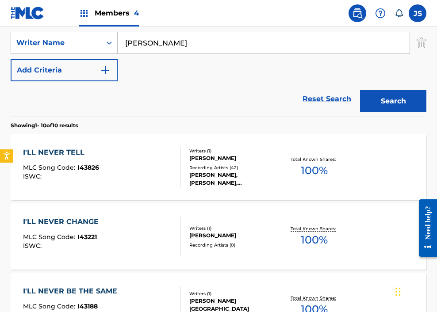
click at [191, 152] on div "Writers ( 1 )" at bounding box center [234, 151] width 90 height 7
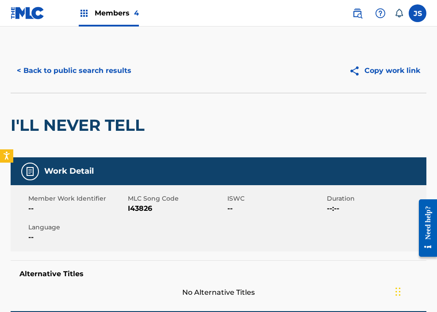
scroll to position [22, 0]
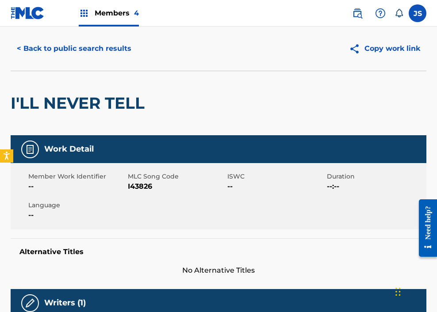
click at [144, 185] on span "I43826" at bounding box center [176, 186] width 97 height 11
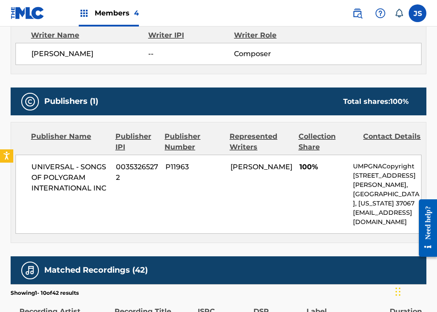
scroll to position [326, 0]
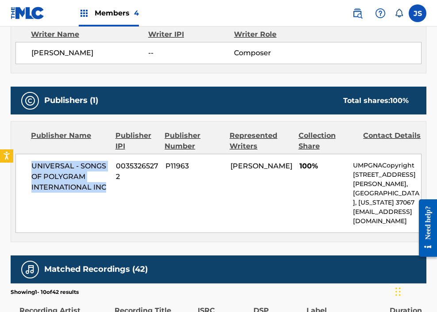
drag, startPoint x: 32, startPoint y: 166, endPoint x: 115, endPoint y: 197, distance: 88.7
click at [115, 197] on div "UNIVERSAL - SONGS OF POLYGRAM INTERNATIONAL INC 00353265272 P11963 [PERSON_NAME…" at bounding box center [218, 193] width 406 height 79
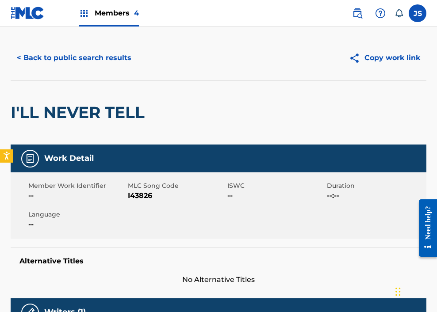
click at [112, 48] on button "< Back to public search results" at bounding box center [74, 58] width 127 height 22
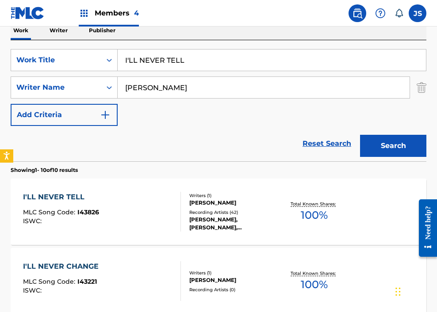
scroll to position [143, 0]
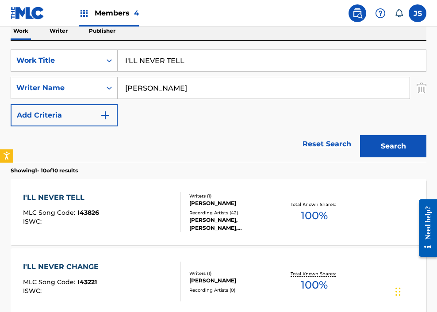
click at [163, 62] on input "I'LL NEVER TELL" at bounding box center [272, 60] width 308 height 21
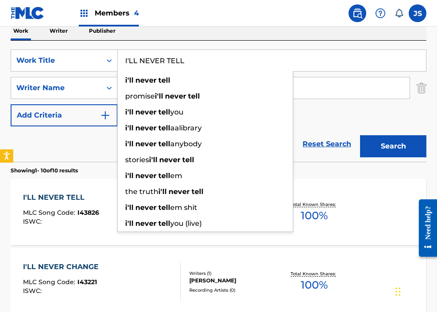
click at [163, 62] on input "I'LL NEVER TELL" at bounding box center [272, 60] width 308 height 21
paste input "F THE BOY ONLY KNEW"
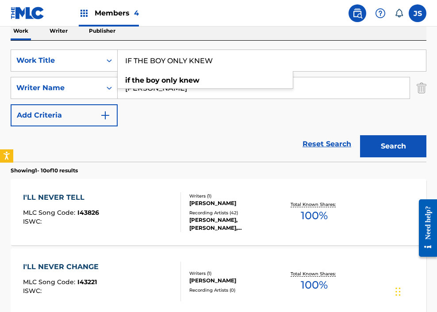
type input "IF THE BOY ONLY KNEW"
click at [343, 135] on button "Search" at bounding box center [393, 146] width 66 height 22
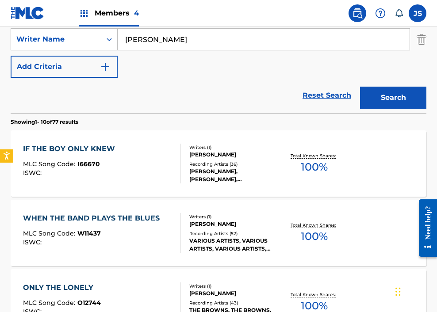
scroll to position [192, 0]
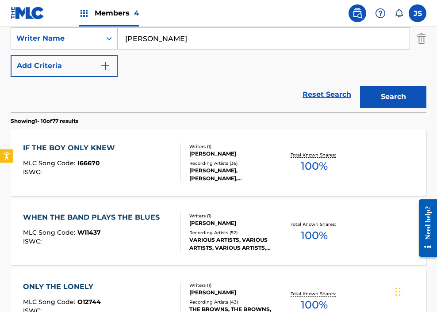
click at [136, 160] on div "IF THE BOY ONLY KNEW MLC Song Code : I66670 ISWC :" at bounding box center [102, 163] width 158 height 40
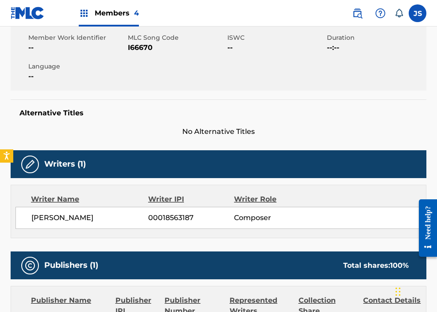
scroll to position [160, 0]
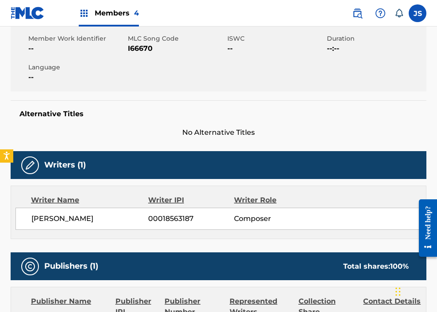
click at [137, 49] on span "I66670" at bounding box center [176, 48] width 97 height 11
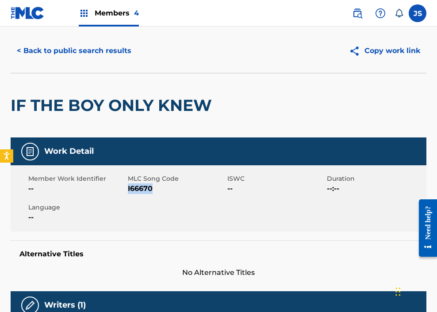
scroll to position [0, 0]
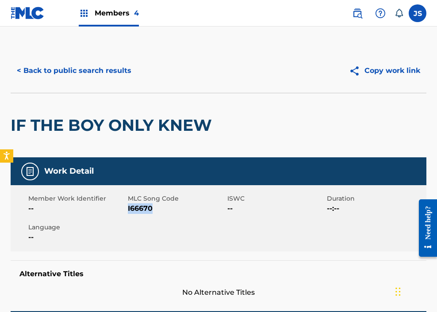
click at [49, 80] on button "< Back to public search results" at bounding box center [74, 71] width 127 height 22
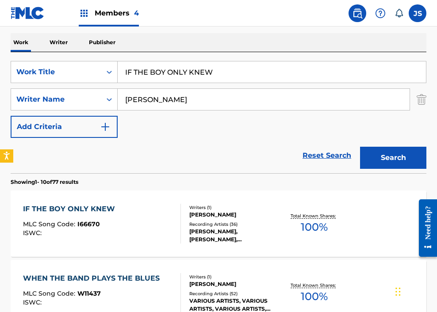
scroll to position [131, 0]
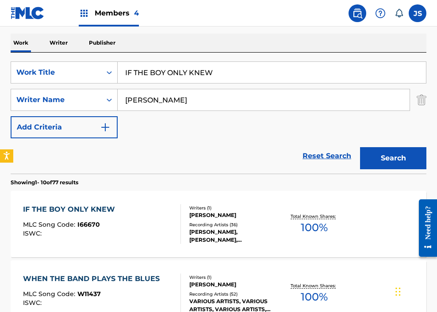
click at [200, 65] on input "IF THE BOY ONLY KNEW" at bounding box center [272, 72] width 308 height 21
paste input "N A MATTER OF MOMENTS"
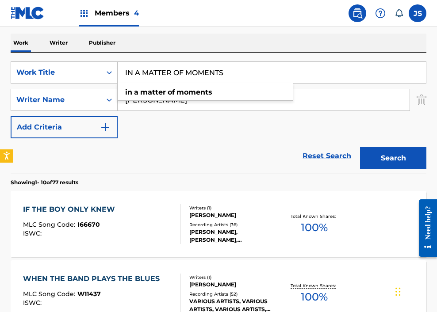
type input "IN A MATTER OF MOMENTS"
click at [343, 147] on button "Search" at bounding box center [393, 158] width 66 height 22
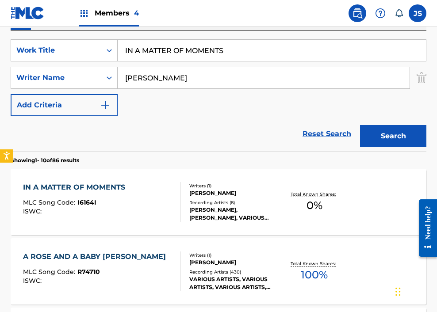
scroll to position [152, 0]
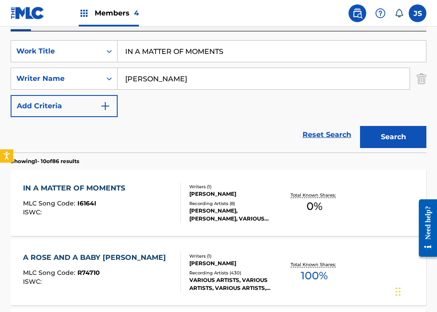
click at [129, 192] on div "IN A MATTER OF MOMENTS" at bounding box center [76, 188] width 107 height 11
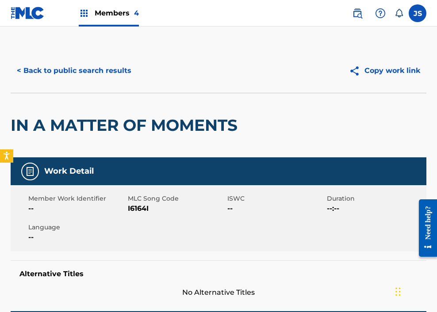
click at [136, 208] on span "I6164I" at bounding box center [176, 208] width 97 height 11
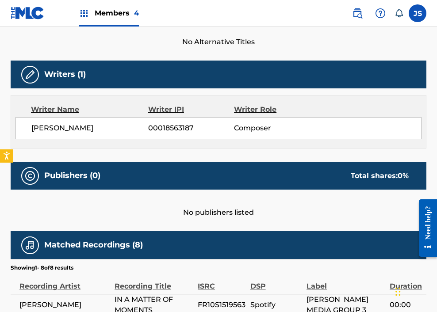
scroll to position [252, 0]
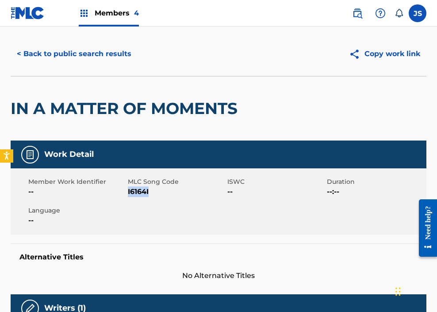
click at [82, 60] on button "< Back to public search results" at bounding box center [74, 54] width 127 height 22
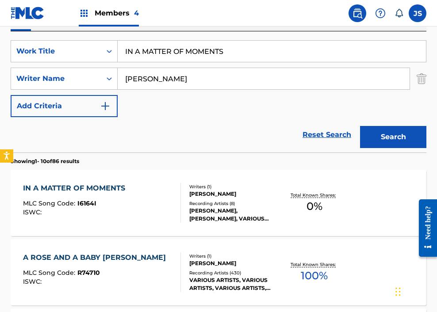
click at [151, 65] on div "SearchWithCriteria9dea40c6-2271-49a4-9477-48217710def3 Work Title IN A MATTER O…" at bounding box center [219, 78] width 416 height 77
click at [151, 50] on input "IN A MATTER OF MOMENTS" at bounding box center [272, 51] width 308 height 21
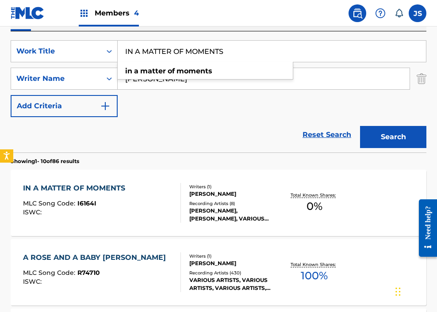
paste input "[PERSON_NAME]"
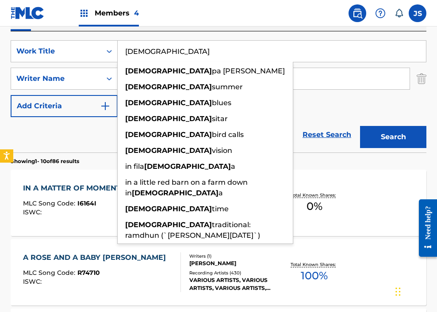
click at [343, 126] on button "Search" at bounding box center [393, 137] width 66 height 22
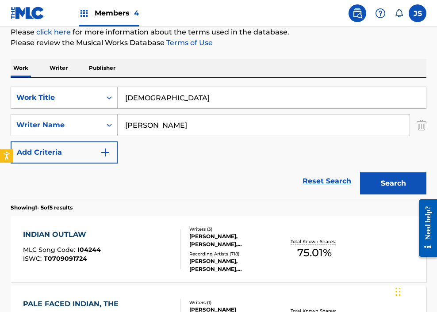
scroll to position [0, 0]
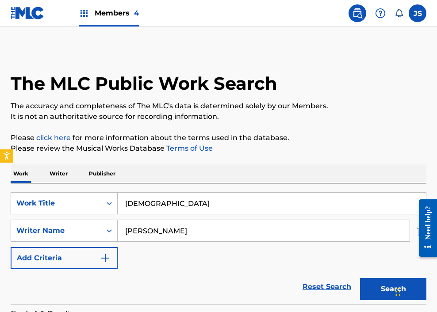
click at [146, 205] on input "[DEMOGRAPHIC_DATA]" at bounding box center [272, 203] width 308 height 21
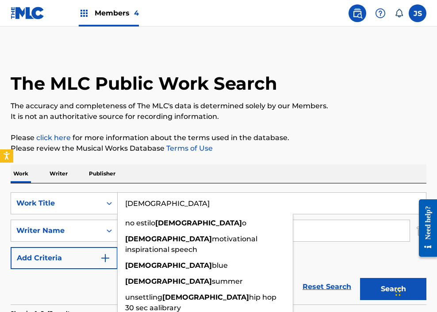
click at [146, 205] on input "[DEMOGRAPHIC_DATA]" at bounding box center [272, 203] width 308 height 21
paste input "TERSTATE FORTY"
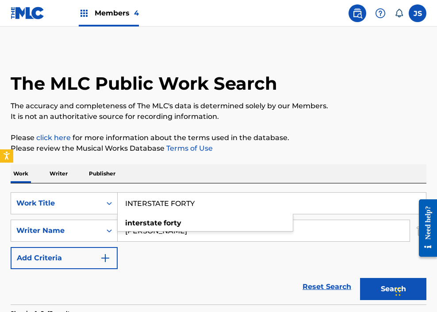
type input "INTERSTATE FORTY"
click at [343, 278] on button "Search" at bounding box center [393, 289] width 66 height 22
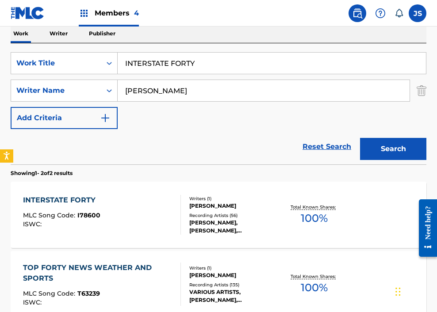
scroll to position [141, 0]
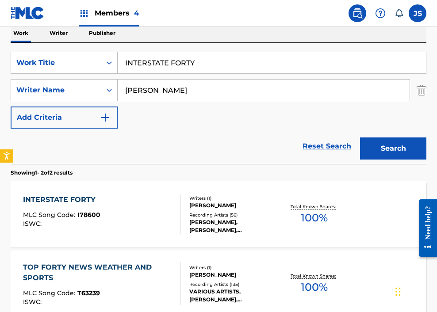
click at [134, 218] on div "INTERSTATE FORTY MLC Song Code : I78600 ISWC :" at bounding box center [102, 215] width 158 height 40
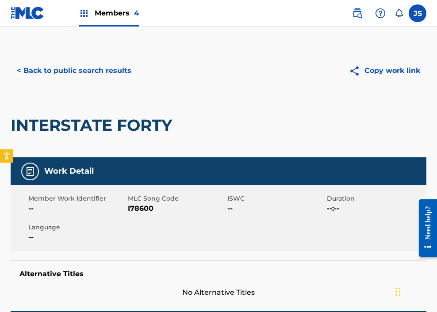
click at [134, 211] on span "I78600" at bounding box center [176, 208] width 97 height 11
click at [55, 76] on button "< Back to public search results" at bounding box center [74, 71] width 127 height 22
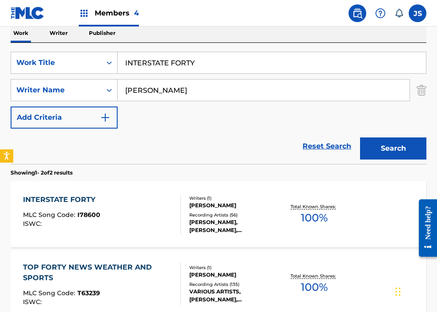
click at [209, 62] on input "INTERSTATE FORTY" at bounding box center [272, 62] width 308 height 21
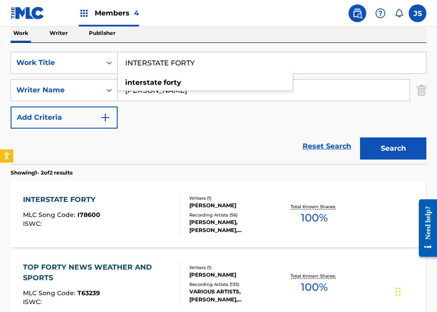
click at [209, 62] on input "INTERSTATE FORTY" at bounding box center [272, 62] width 308 height 21
paste input "T NEVER HAPPENED TO ME"
type input "IT NEVER HAPPENED TO ME"
click at [343, 137] on button "Search" at bounding box center [393, 148] width 66 height 22
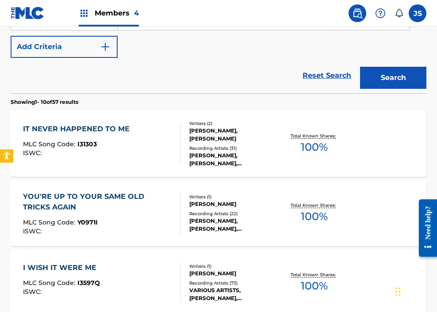
scroll to position [212, 0]
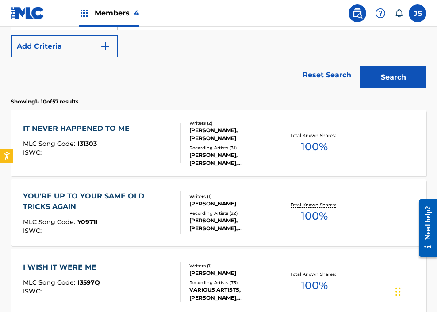
click at [122, 141] on div "MLC Song Code : I31303" at bounding box center [78, 145] width 111 height 9
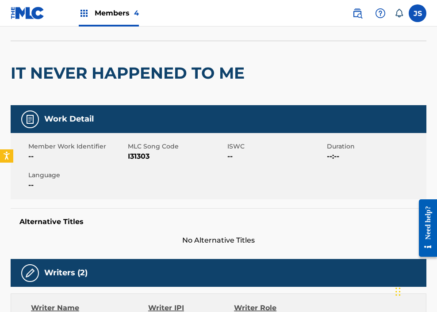
scroll to position [55, 0]
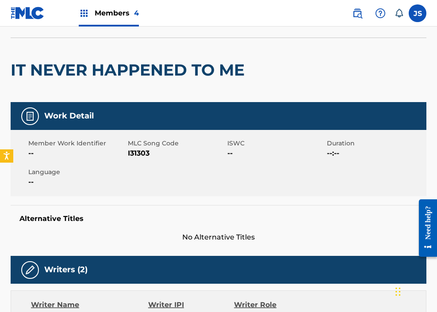
click at [133, 152] on span "I31303" at bounding box center [176, 153] width 97 height 11
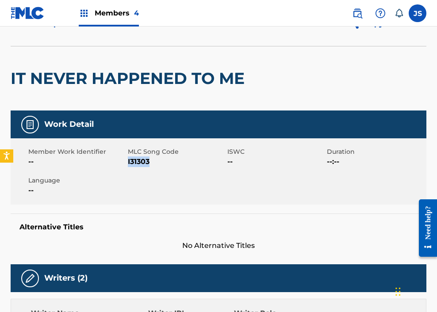
scroll to position [0, 0]
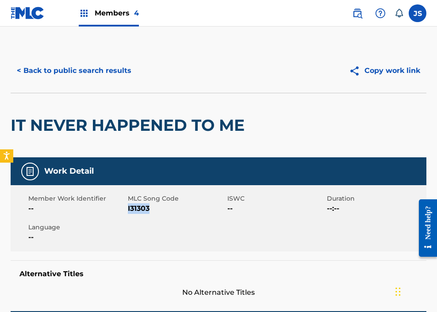
click at [58, 60] on button "< Back to public search results" at bounding box center [74, 71] width 127 height 22
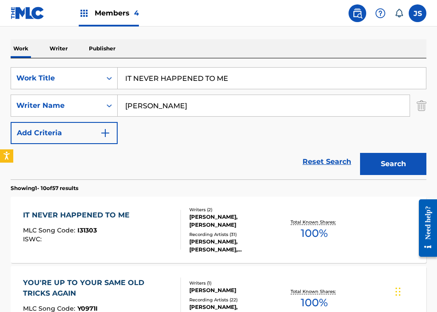
scroll to position [108, 0]
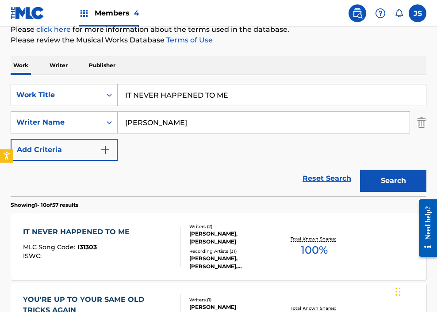
click at [152, 90] on input "IT NEVER HAPPENED TO ME" at bounding box center [272, 94] width 308 height 21
paste input "'S GOTTA BE YOU"
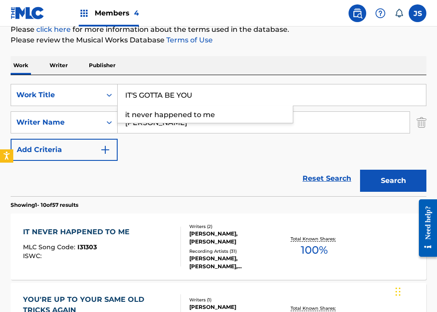
type input "IT'S GOTTA BE YOU"
click at [343, 170] on button "Search" at bounding box center [393, 181] width 66 height 22
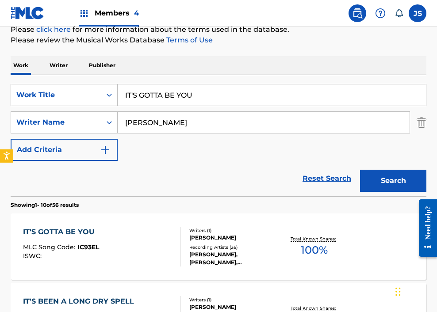
scroll to position [153, 0]
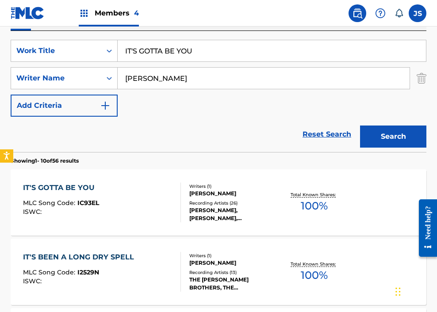
click at [143, 187] on div "IT'S GOTTA BE YOU MLC Song Code : IC93EL ISWC :" at bounding box center [102, 203] width 158 height 40
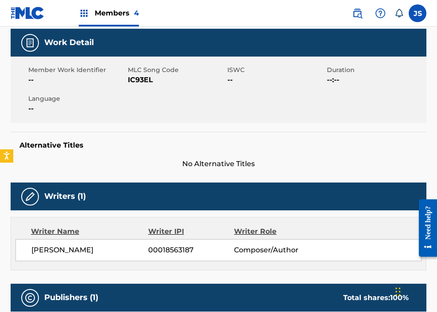
scroll to position [128, 0]
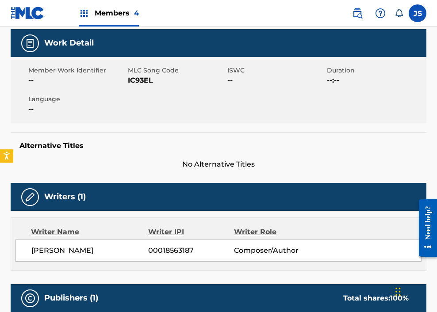
click at [131, 81] on span "IC93EL" at bounding box center [176, 80] width 97 height 11
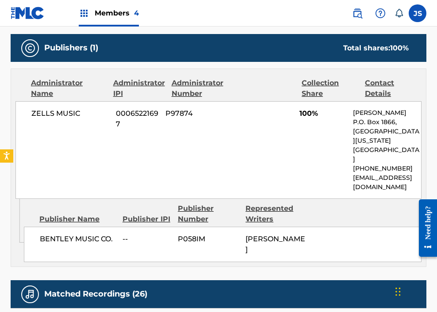
scroll to position [0, 0]
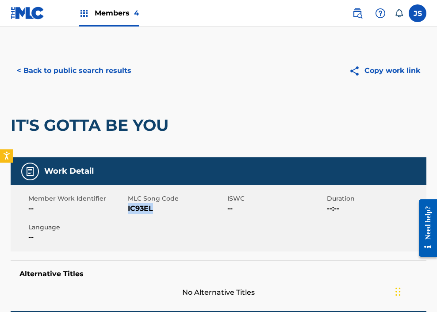
click at [94, 66] on button "< Back to public search results" at bounding box center [74, 71] width 127 height 22
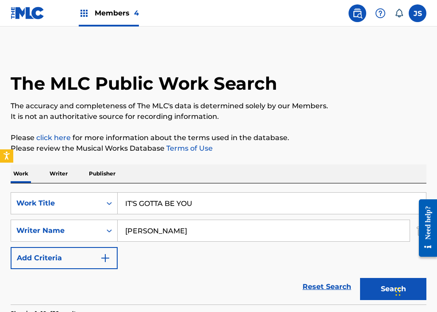
scroll to position [153, 0]
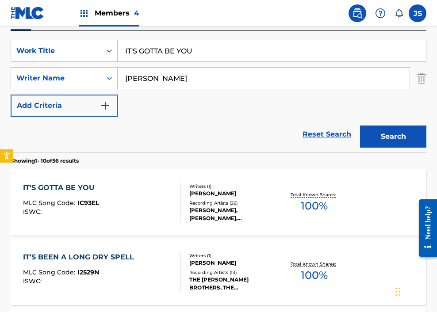
click at [141, 57] on input "IT'S GOTTA BE YOU" at bounding box center [272, 50] width 308 height 21
click at [141, 56] on input "IT'S GOTTA BE YOU" at bounding box center [272, 50] width 308 height 21
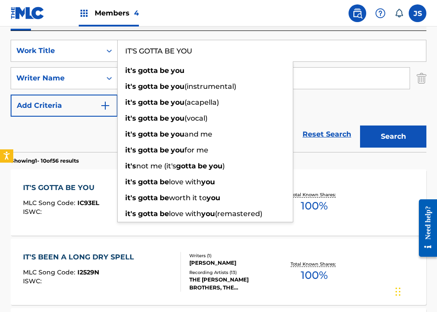
click at [141, 56] on input "IT'S GOTTA BE YOU" at bounding box center [272, 50] width 308 height 21
paste input "JUST THE IDEA"
type input "IT'S JUST THE IDEA"
click at [343, 126] on button "Search" at bounding box center [393, 137] width 66 height 22
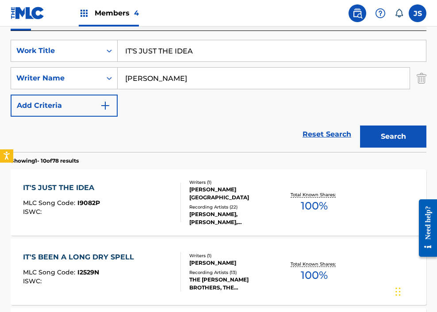
click at [215, 198] on div "Writers ( 1 ) [PERSON_NAME] Recording Artists ( 22 ) [PERSON_NAME], [PERSON_NAM…" at bounding box center [230, 202] width 99 height 47
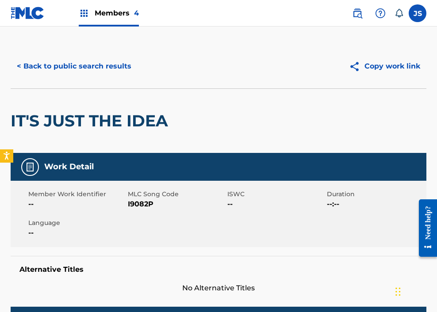
scroll to position [5, 0]
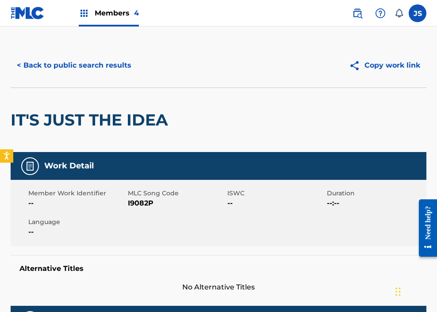
click at [147, 202] on span "I9082P" at bounding box center [176, 203] width 97 height 11
click at [146, 202] on span "I9082P" at bounding box center [176, 203] width 97 height 11
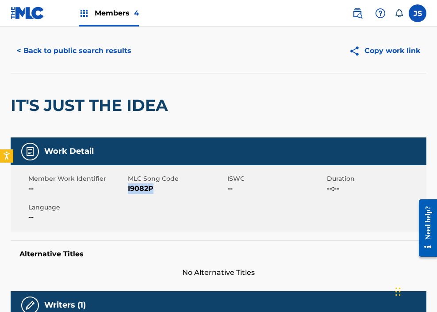
scroll to position [0, 0]
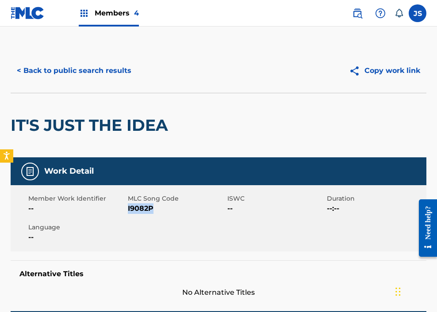
click at [51, 75] on button "< Back to public search results" at bounding box center [74, 71] width 127 height 22
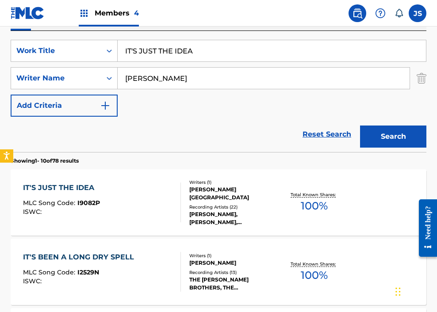
click at [195, 41] on input "IT'S JUST THE IDEA" at bounding box center [272, 50] width 308 height 21
paste input "[PERSON_NAME] HOLD THE LADDER STEADY"
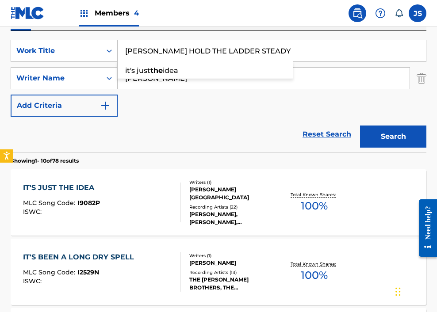
type input "[PERSON_NAME] HOLD THE LADDER STEADY"
click at [343, 126] on button "Search" at bounding box center [393, 137] width 66 height 22
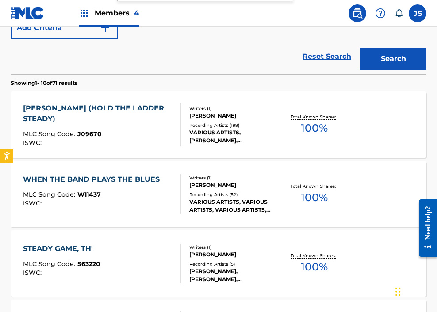
scroll to position [232, 0]
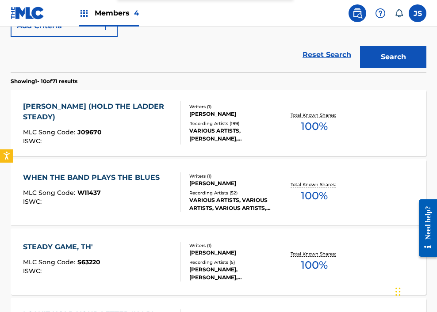
click at [138, 129] on div "MLC Song Code : J09670" at bounding box center [98, 133] width 150 height 9
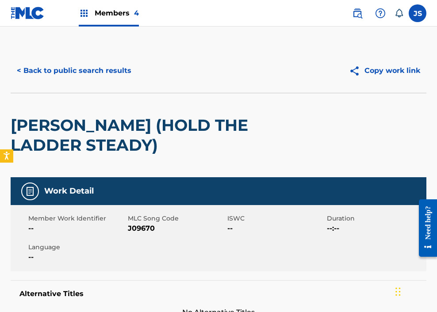
click at [134, 235] on div "Member Work Identifier -- MLC Song Code J09670 ISWC -- Duration --:-- Language …" at bounding box center [219, 238] width 416 height 66
click at [134, 230] on span "J09670" at bounding box center [176, 228] width 97 height 11
click at [80, 74] on button "< Back to public search results" at bounding box center [74, 71] width 127 height 22
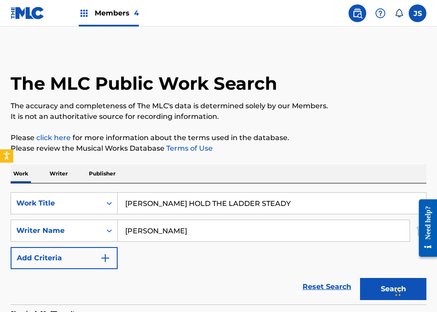
click at [170, 212] on input "[PERSON_NAME] HOLD THE LADDER STEADY" at bounding box center [272, 203] width 308 height 21
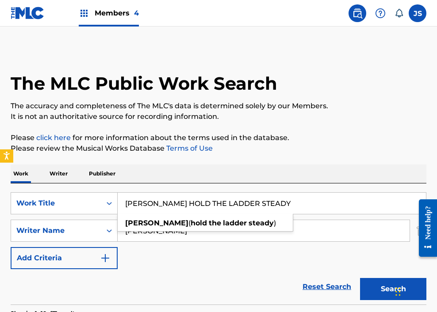
click at [170, 212] on input "[PERSON_NAME] HOLD THE LADDER STEADY" at bounding box center [272, 203] width 308 height 21
paste input "IMMY'S SONG"
type input "[PERSON_NAME]'S SONG"
click at [343, 278] on button "Search" at bounding box center [393, 289] width 66 height 22
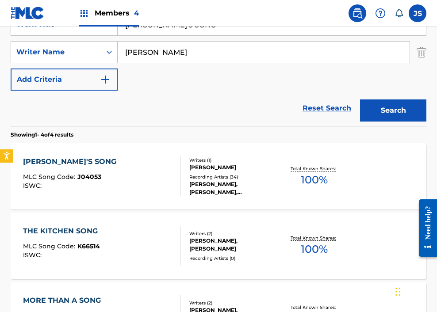
scroll to position [180, 0]
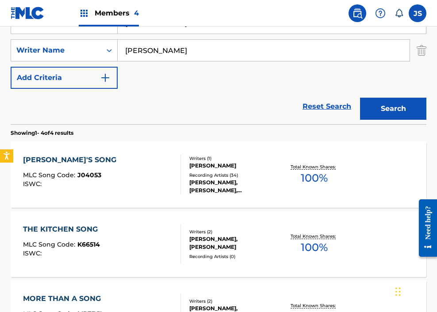
click at [104, 185] on div "[PERSON_NAME]'S SONG MLC Song Code : J04053 ISWC :" at bounding box center [102, 175] width 158 height 40
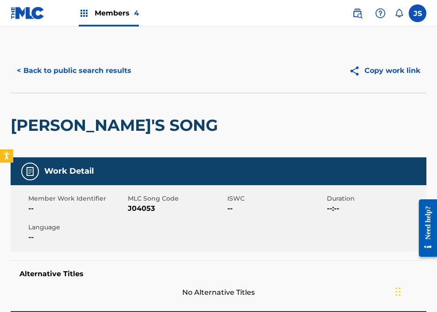
click at [134, 208] on span "J04053" at bounding box center [176, 208] width 97 height 11
click at [68, 65] on button "< Back to public search results" at bounding box center [74, 71] width 127 height 22
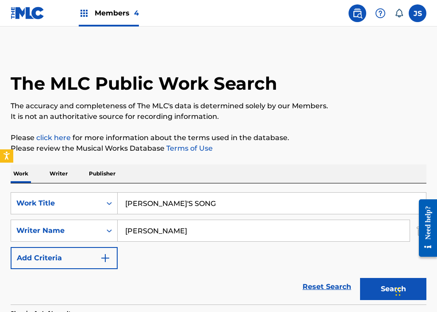
scroll to position [180, 0]
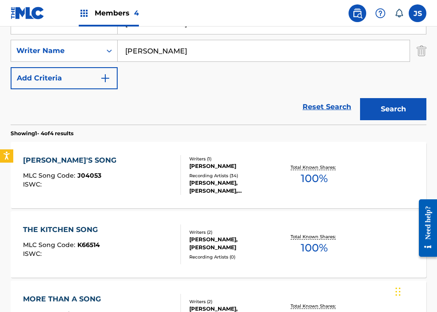
click at [198, 51] on input "[PERSON_NAME]" at bounding box center [264, 50] width 292 height 21
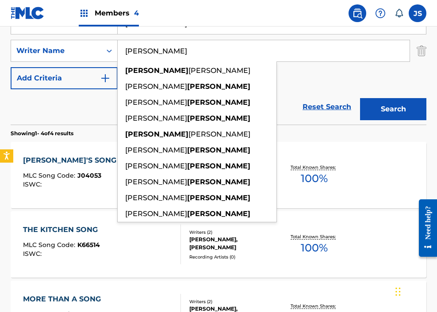
scroll to position [125, 0]
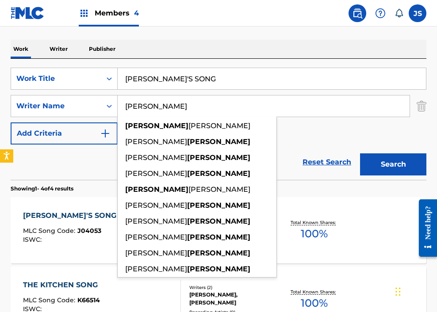
click at [189, 84] on input "[PERSON_NAME]'S SONG" at bounding box center [272, 78] width 308 height 21
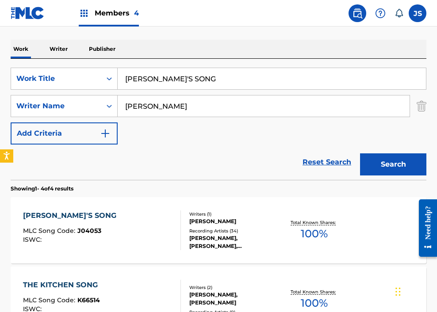
click at [189, 84] on input "[PERSON_NAME]'S SONG" at bounding box center [272, 78] width 308 height 21
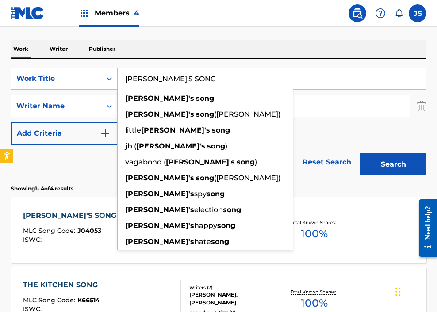
click at [189, 84] on input "[PERSON_NAME]'S SONG" at bounding box center [272, 78] width 308 height 21
paste input "KISSIN GAMES"
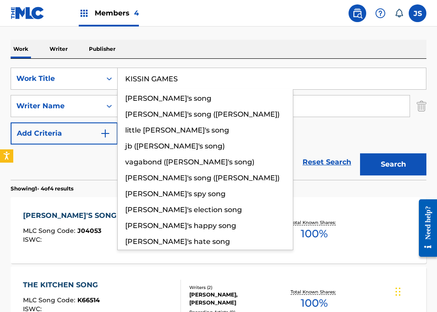
type input "KISSIN GAMES"
click at [343, 153] on button "Search" at bounding box center [393, 164] width 66 height 22
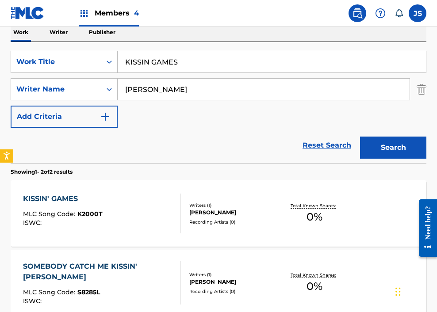
scroll to position [145, 0]
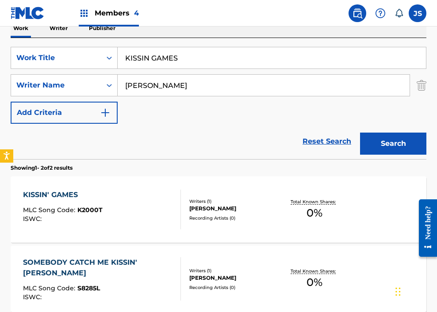
click at [103, 210] on div "KISSIN' GAMES MLC Song Code : K2000T ISWC :" at bounding box center [102, 210] width 158 height 40
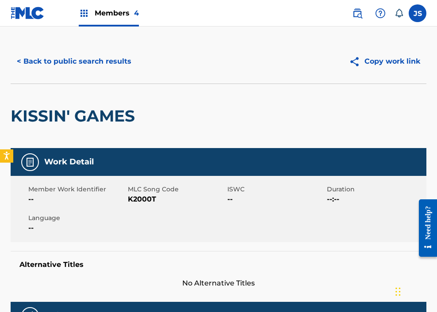
scroll to position [10, 0]
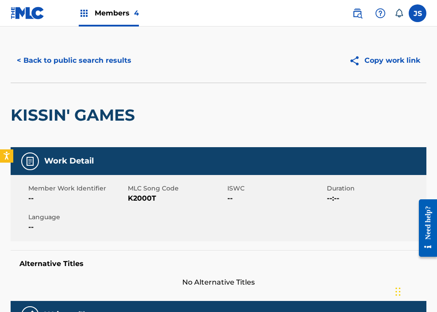
click at [143, 198] on span "K2000T" at bounding box center [176, 198] width 97 height 11
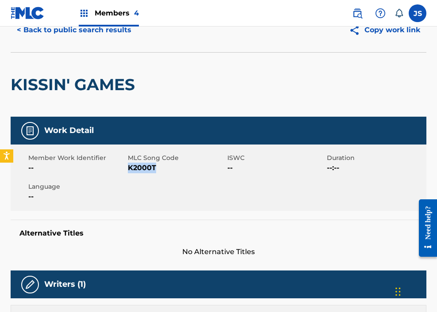
scroll to position [0, 0]
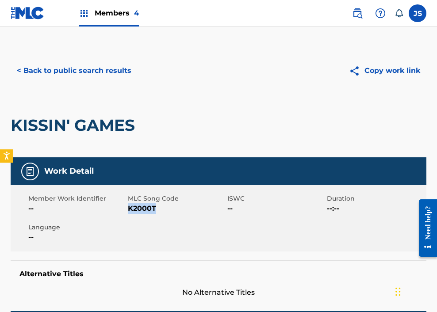
click at [104, 79] on button "< Back to public search results" at bounding box center [74, 71] width 127 height 22
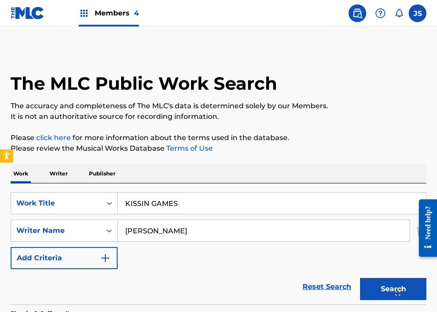
scroll to position [145, 0]
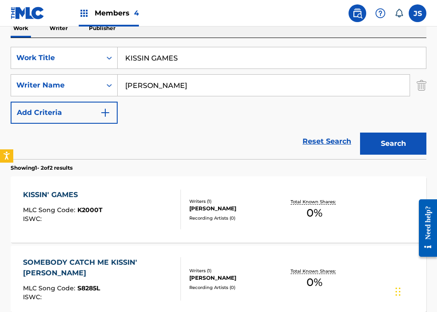
click at [174, 55] on input "KISSIN GAMES" at bounding box center [272, 57] width 308 height 21
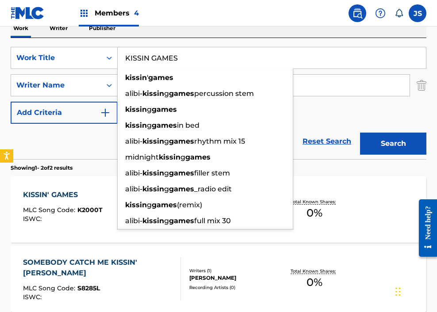
click at [174, 55] on input "KISSIN GAMES" at bounding box center [272, 57] width 308 height 21
paste input "LANGUAGE OF LOVE"
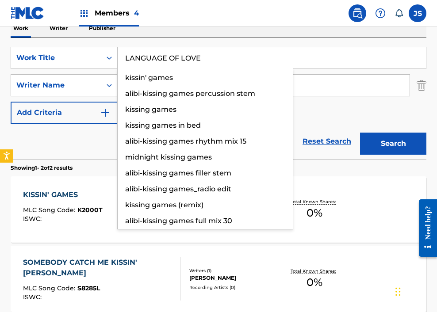
type input "LANGUAGE OF LOVE"
click at [343, 133] on button "Search" at bounding box center [393, 144] width 66 height 22
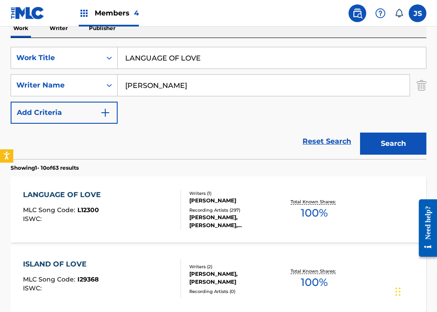
click at [63, 208] on span "MLC Song Code :" at bounding box center [50, 210] width 54 height 8
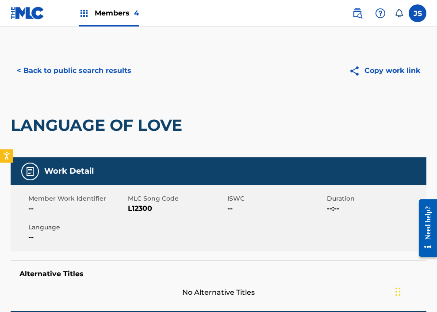
scroll to position [3, 0]
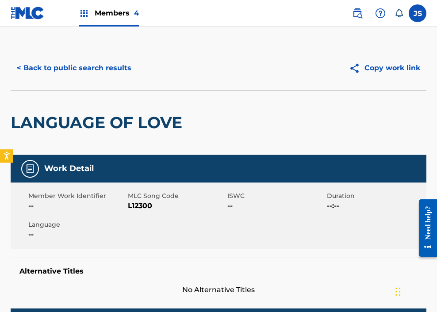
click at [134, 203] on span "L12300" at bounding box center [176, 206] width 97 height 11
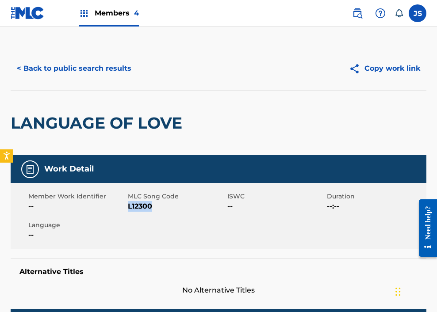
scroll to position [0, 0]
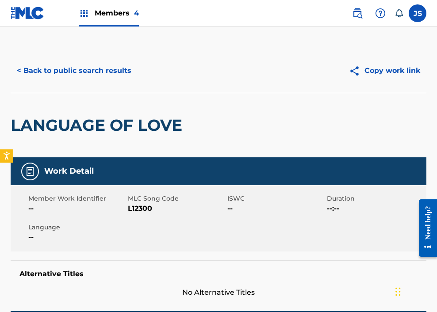
click at [87, 57] on div "< Back to public search results Copy work link" at bounding box center [219, 71] width 416 height 44
click at [77, 69] on button "< Back to public search results" at bounding box center [74, 71] width 127 height 22
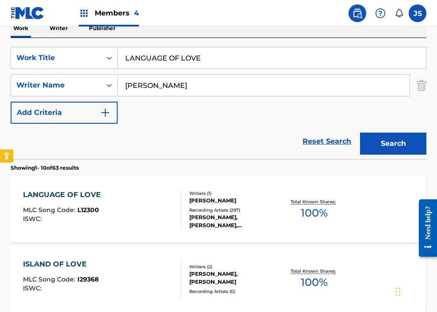
click at [212, 56] on input "LANGUAGE OF LOVE" at bounding box center [272, 57] width 308 height 21
click at [212, 57] on input "LANGUAGE OF LOVE" at bounding box center [272, 57] width 308 height 21
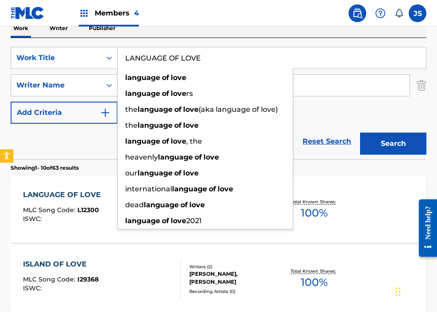
paste input "INDA WITH THE LONELY EYES"
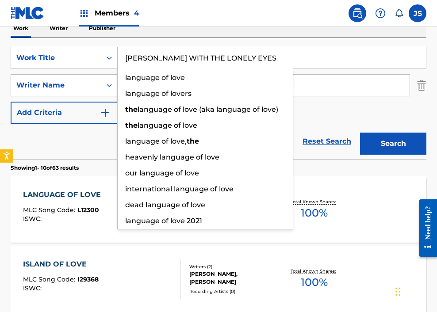
type input "[PERSON_NAME] WITH THE LONELY EYES"
click at [343, 133] on button "Search" at bounding box center [393, 144] width 66 height 22
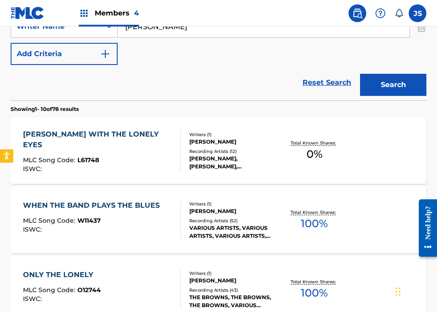
scroll to position [204, 0]
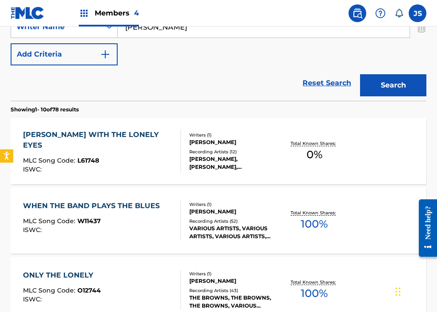
click at [164, 150] on div "[PERSON_NAME] WITH THE LONELY EYES MLC Song Code : L61748 ISWC :" at bounding box center [102, 151] width 158 height 43
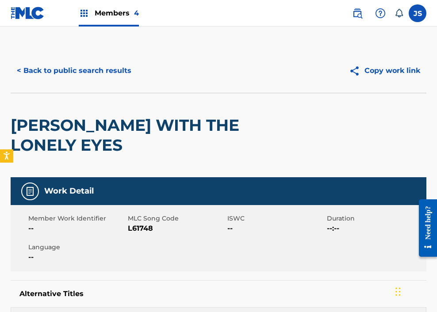
click at [148, 226] on span "L61748" at bounding box center [176, 228] width 97 height 11
click at [83, 76] on button "< Back to public search results" at bounding box center [74, 71] width 127 height 22
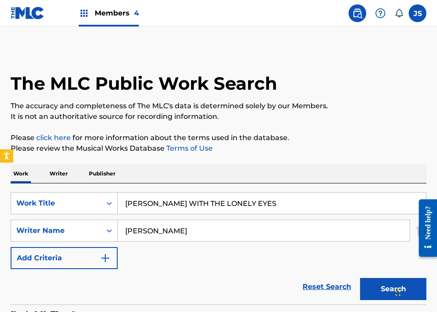
click at [195, 208] on input "[PERSON_NAME] WITH THE LONELY EYES" at bounding box center [272, 203] width 308 height 21
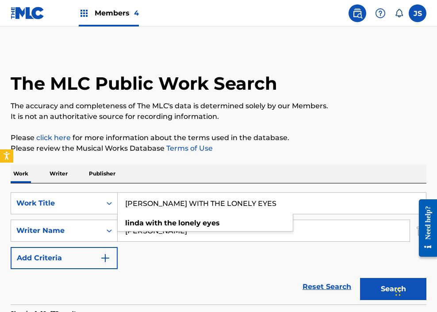
paste input "[PERSON_NAME] LITTLE ACRE"
type input "[PERSON_NAME] LITTLE ACRE"
click at [343, 278] on button "Search" at bounding box center [393, 289] width 66 height 22
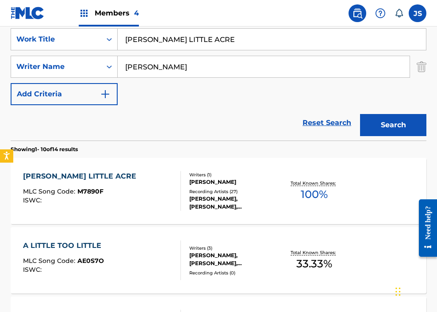
scroll to position [165, 0]
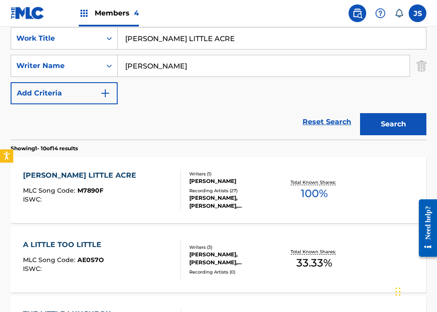
click at [150, 193] on div "[PERSON_NAME] LITTLE ACRE MLC Song Code : M7890F ISWC :" at bounding box center [102, 190] width 158 height 40
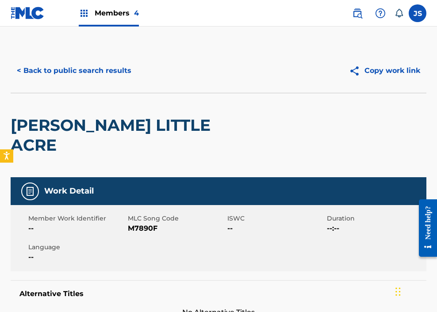
click at [140, 223] on span "M7890F" at bounding box center [176, 228] width 97 height 11
click at [139, 223] on span "M7890F" at bounding box center [176, 228] width 97 height 11
click at [65, 63] on button "< Back to public search results" at bounding box center [74, 71] width 127 height 22
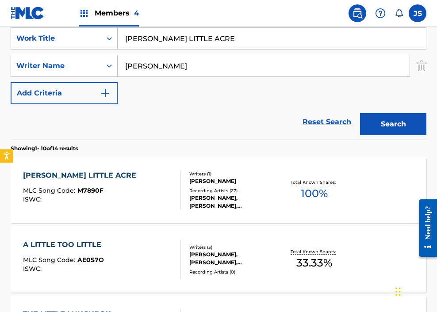
click at [165, 44] on input "[PERSON_NAME] LITTLE ACRE" at bounding box center [272, 38] width 308 height 21
click at [166, 44] on input "[PERSON_NAME] LITTLE ACRE" at bounding box center [272, 38] width 308 height 21
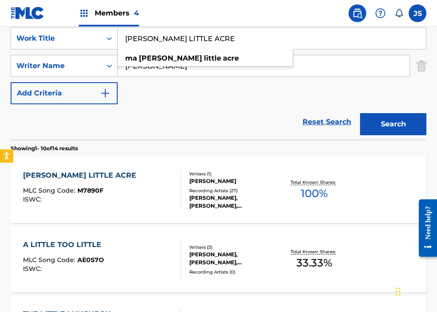
click at [166, 44] on input "[PERSON_NAME] LITTLE ACRE" at bounding box center [272, 38] width 308 height 21
paste input "RRIED MAN"
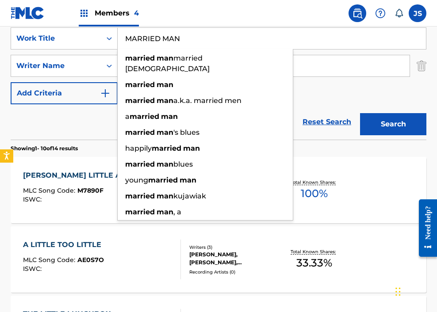
click at [343, 113] on button "Search" at bounding box center [393, 124] width 66 height 22
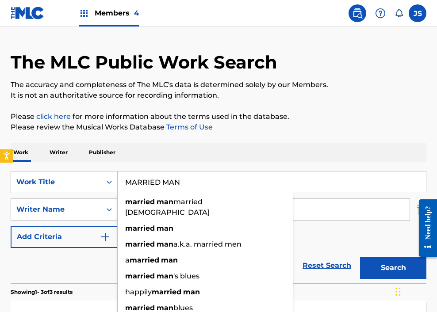
scroll to position [0, 0]
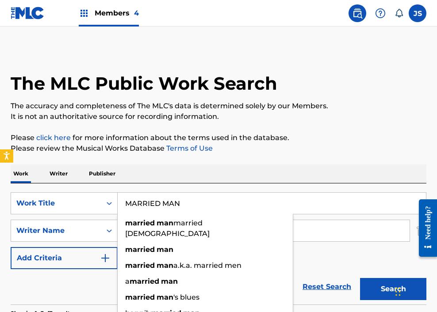
click at [148, 194] on input "MARRIED MAN" at bounding box center [272, 203] width 308 height 21
paste input "Y'S NO LONGER MINE"
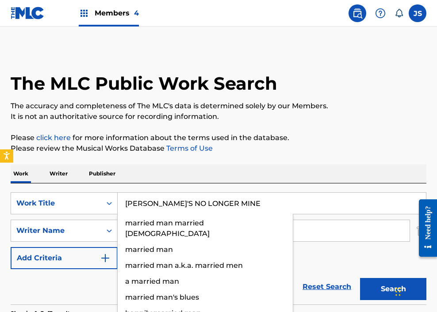
type input "[PERSON_NAME]'S NO LONGER MINE"
click at [343, 278] on button "Search" at bounding box center [393, 289] width 66 height 22
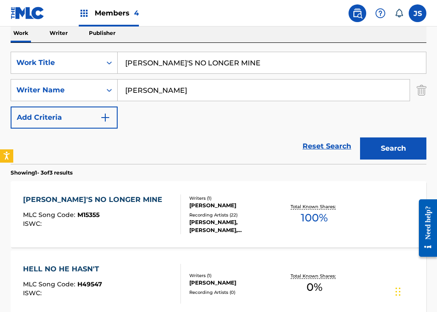
scroll to position [145, 0]
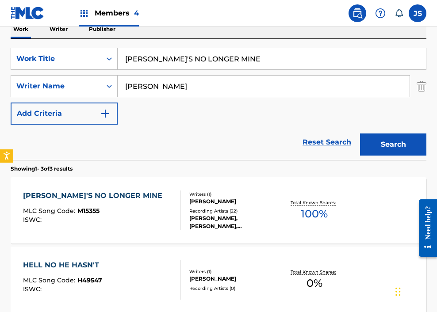
click at [114, 201] on div "[PERSON_NAME]'S NO LONGER MINE MLC Song Code : M15355 ISWC :" at bounding box center [95, 211] width 144 height 40
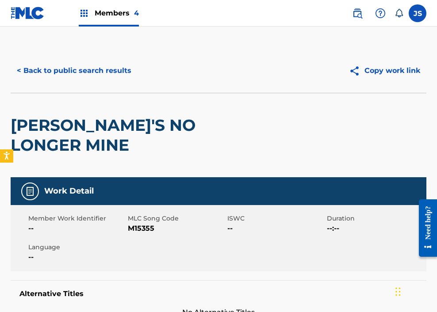
click at [145, 223] on span "M15355" at bounding box center [176, 228] width 97 height 11
click at [83, 75] on button "< Back to public search results" at bounding box center [74, 71] width 127 height 22
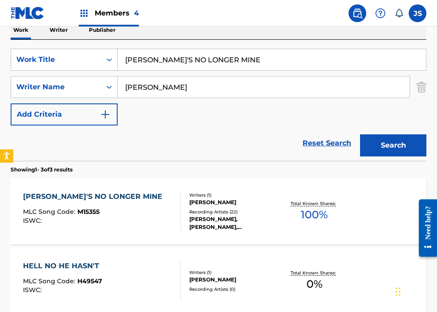
click at [185, 65] on input "[PERSON_NAME]'S NO LONGER MINE" at bounding box center [272, 59] width 308 height 21
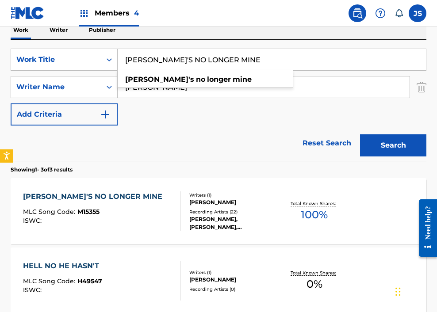
click at [185, 65] on input "[PERSON_NAME]'S NO LONGER MINE" at bounding box center [272, 59] width 308 height 21
paste input "YBE HE'S JUST BASHFUL"
click at [343, 134] on button "Search" at bounding box center [393, 145] width 66 height 22
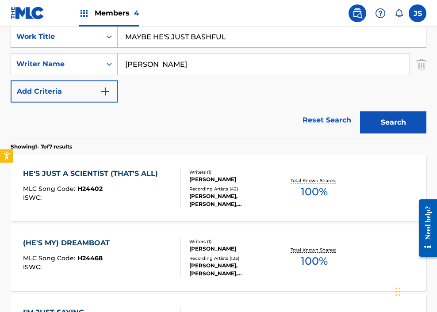
scroll to position [143, 0]
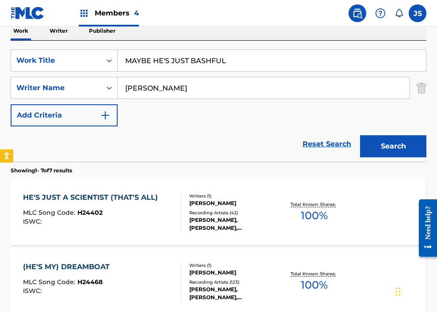
click at [194, 58] on input "MAYBE HE'S JUST BASHFUL" at bounding box center [272, 60] width 308 height 21
paste input "EET MR. MUD"
click at [343, 135] on button "Search" at bounding box center [393, 146] width 66 height 22
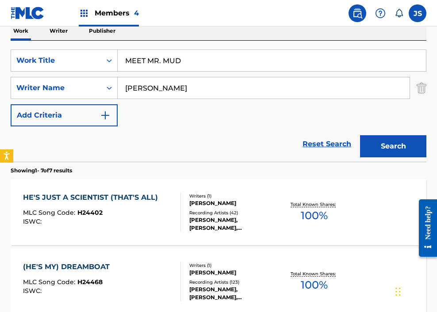
scroll to position [67, 0]
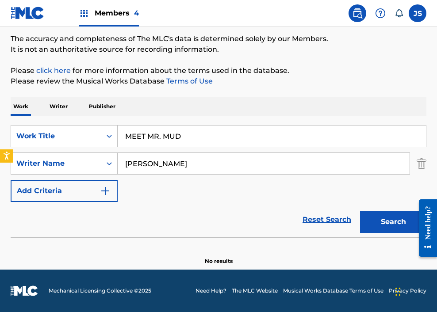
click at [163, 136] on input "MEET MR. MUD" at bounding box center [272, 136] width 308 height 21
click at [343, 211] on button "Search" at bounding box center [393, 222] width 66 height 22
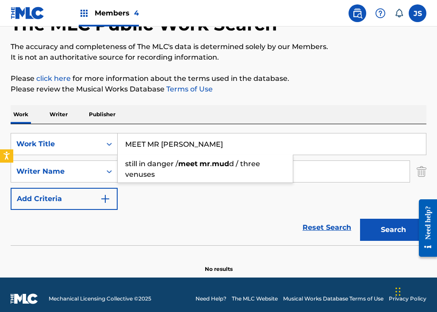
scroll to position [59, 0]
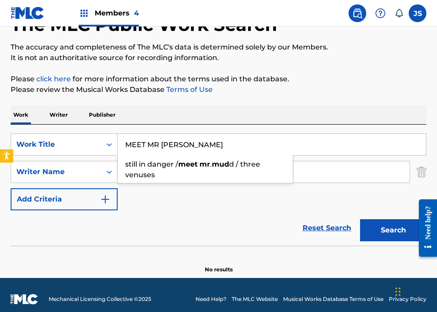
click at [132, 139] on input "MEET MR [PERSON_NAME]" at bounding box center [272, 144] width 308 height 21
click at [133, 139] on input "MEET MR [PERSON_NAME]" at bounding box center [272, 144] width 308 height 21
paste input "IDNIGHT IN THE DESERT"
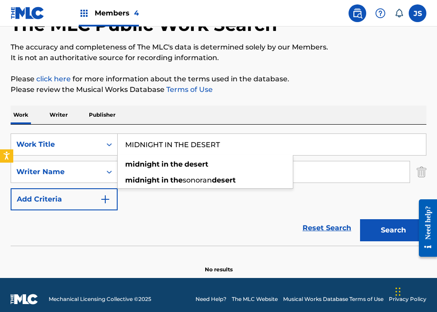
type input "MIDNIGHT IN THE DESERT"
click at [343, 219] on button "Search" at bounding box center [393, 230] width 66 height 22
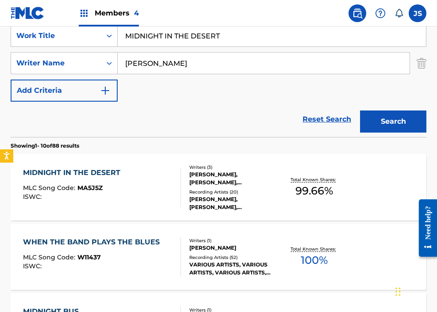
scroll to position [171, 0]
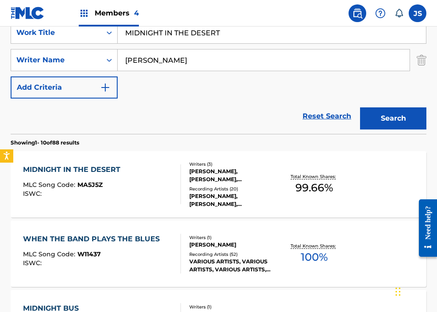
click at [136, 214] on div "MIDNIGHT IN THE DESERT MLC Song Code : MA5J5Z ISWC : Writers ( 3 ) [PERSON_NAME…" at bounding box center [219, 184] width 416 height 66
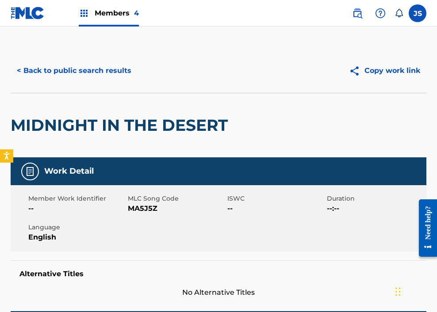
click at [136, 209] on span "MA5J5Z" at bounding box center [176, 208] width 97 height 11
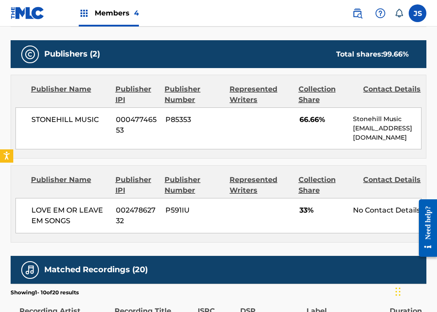
scroll to position [392, 0]
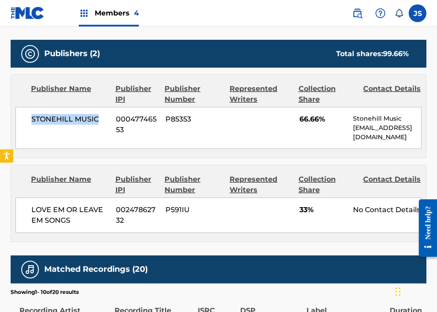
drag, startPoint x: 32, startPoint y: 118, endPoint x: 98, endPoint y: 118, distance: 65.9
click at [98, 118] on span "STONEHILL MUSIC" at bounding box center [70, 119] width 78 height 11
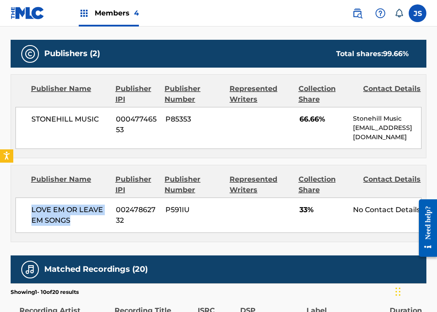
drag, startPoint x: 33, startPoint y: 208, endPoint x: 82, endPoint y: 220, distance: 50.0
click at [82, 220] on span "LOVE EM OR LEAVE EM SONGS" at bounding box center [70, 215] width 78 height 21
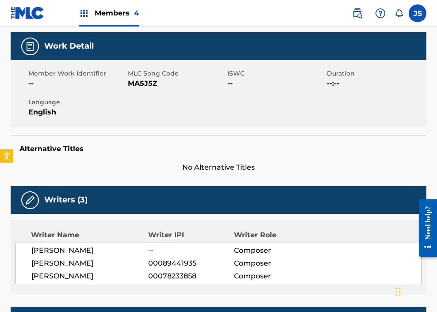
scroll to position [0, 0]
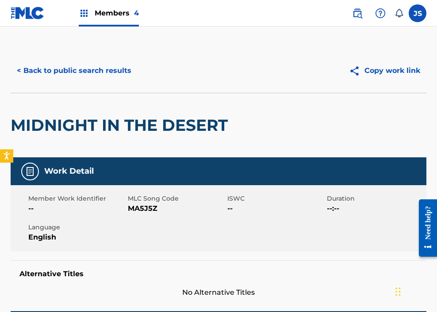
click at [84, 74] on button "< Back to public search results" at bounding box center [74, 71] width 127 height 22
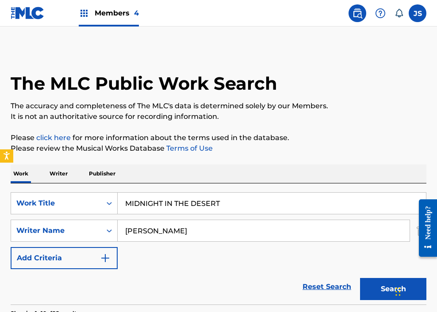
scroll to position [171, 0]
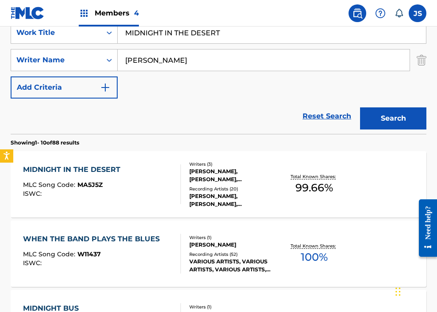
click at [185, 44] on div "SearchWithCriteria9dea40c6-2271-49a4-9477-48217710def3 Work Title MIDNIGHT IN T…" at bounding box center [219, 60] width 416 height 77
click at [185, 38] on input "MIDNIGHT IN THE DESERT" at bounding box center [272, 32] width 308 height 21
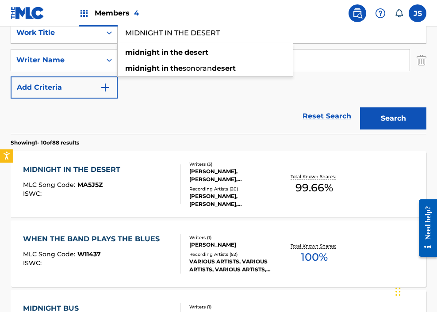
click at [185, 38] on input "MIDNIGHT IN THE DESERT" at bounding box center [272, 32] width 308 height 21
paste input "[PERSON_NAME]"
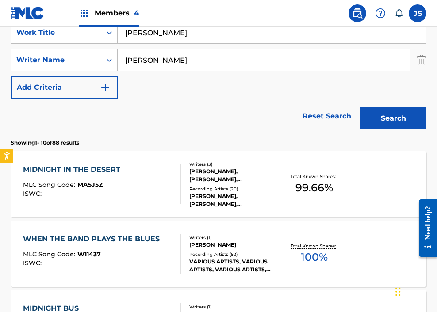
click at [343, 107] on button "Search" at bounding box center [393, 118] width 66 height 22
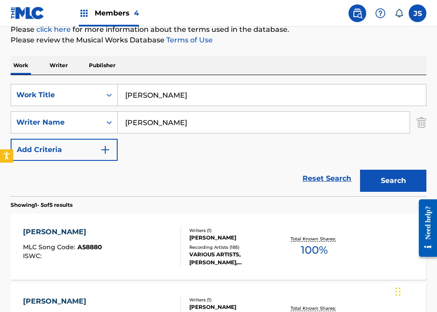
scroll to position [111, 0]
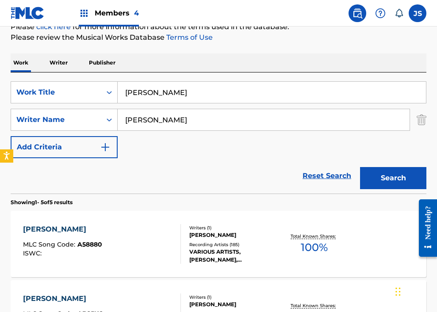
click at [285, 98] on input "[PERSON_NAME]" at bounding box center [272, 92] width 308 height 21
paste input "[PERSON_NAME]"
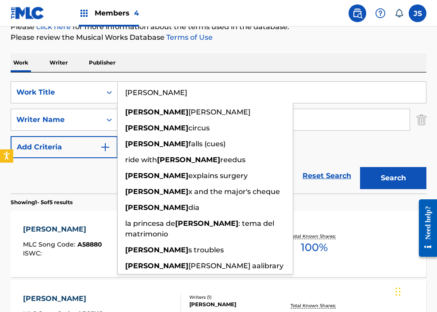
type input "[PERSON_NAME]"
click at [343, 167] on button "Search" at bounding box center [393, 178] width 66 height 22
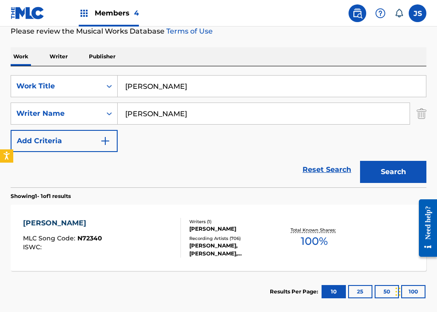
scroll to position [146, 0]
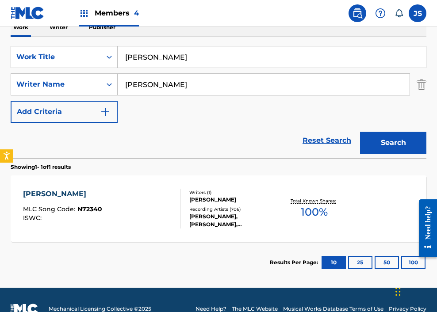
click at [159, 196] on div "[PERSON_NAME] MLC Song Code : N72340 ISWC :" at bounding box center [102, 209] width 158 height 40
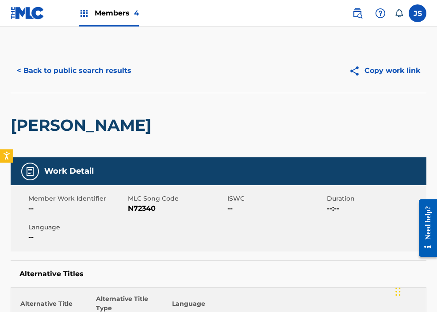
click at [141, 207] on span "N72340" at bounding box center [176, 208] width 97 height 11
click at [77, 65] on button "< Back to public search results" at bounding box center [74, 71] width 127 height 22
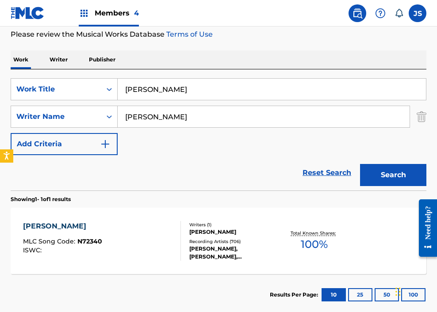
click at [197, 88] on input "[PERSON_NAME]" at bounding box center [272, 89] width 308 height 21
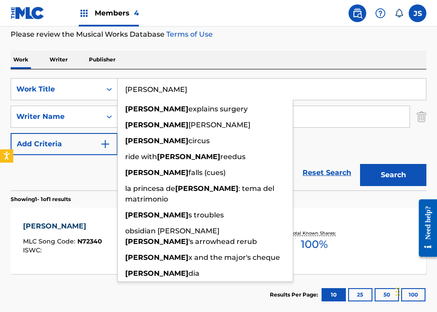
paste input "OH HOW SAD"
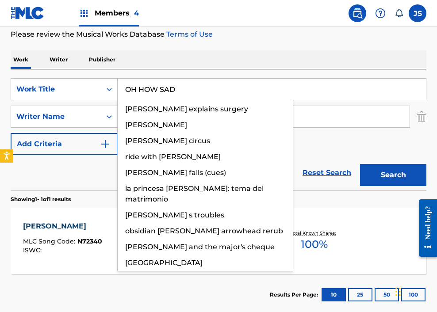
click at [343, 164] on button "Search" at bounding box center [393, 175] width 66 height 22
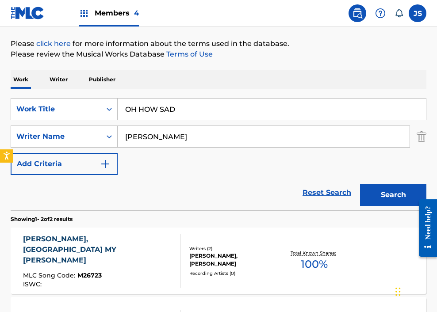
scroll to position [87, 0]
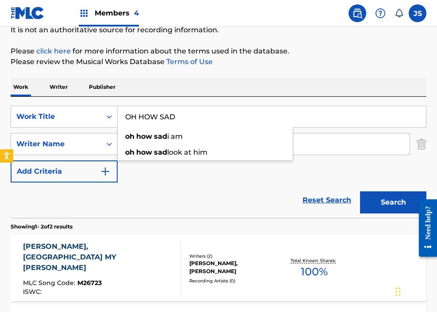
click at [158, 113] on input "OH HOW SAD" at bounding box center [272, 116] width 308 height 21
paste input "LD DOUBLE SHUFFLE"
click at [343, 191] on button "Search" at bounding box center [393, 202] width 66 height 22
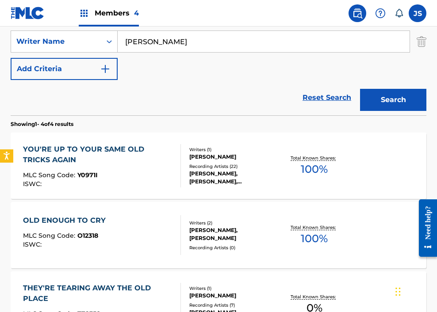
scroll to position [10, 0]
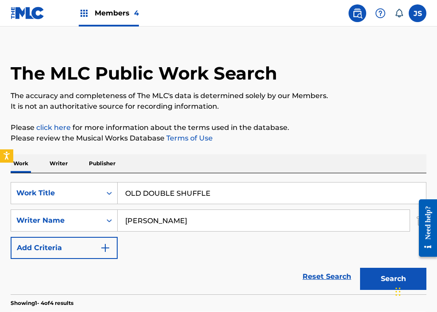
click at [176, 195] on input "OLD DOUBLE SHUFFLE" at bounding box center [272, 193] width 308 height 21
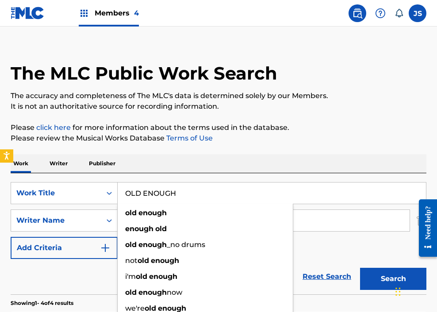
click at [343, 268] on button "Search" at bounding box center [393, 279] width 66 height 22
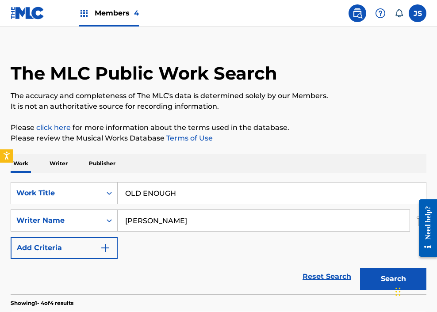
click at [166, 233] on div "SearchWithCriteria9dea40c6-2271-49a4-9477-48217710def3 Work Title OLD ENOUGH Se…" at bounding box center [219, 220] width 416 height 77
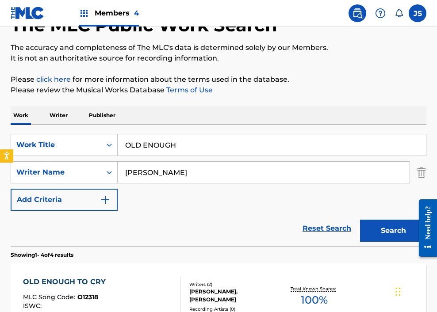
scroll to position [39, 0]
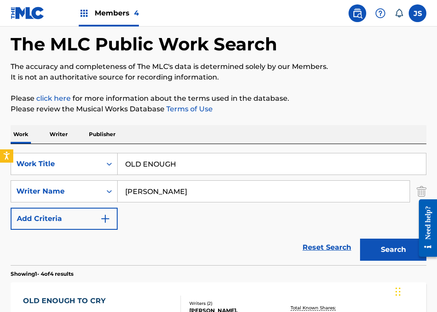
click at [185, 158] on input "OLD ENOUGH" at bounding box center [272, 163] width 308 height 21
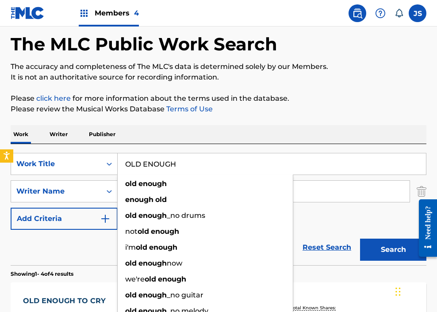
paste input "NE THOUSAND CONCREET BLOCKS"
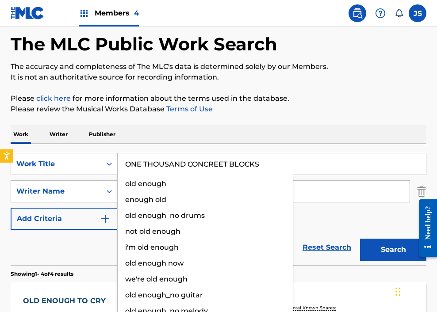
type input "ONE THOUSAND CONCREET BLOCKS"
click at [343, 239] on button "Search" at bounding box center [393, 250] width 66 height 22
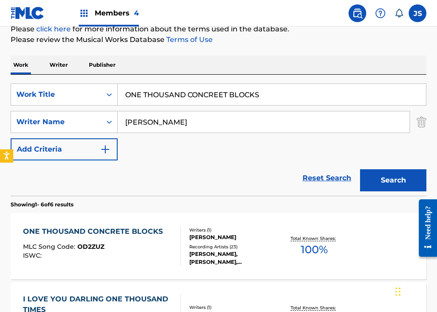
scroll to position [112, 0]
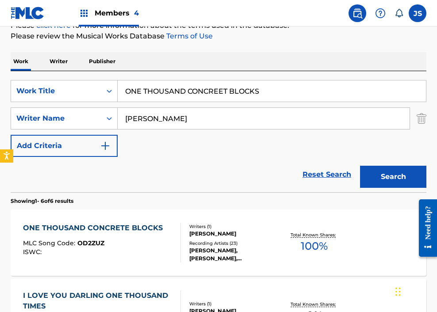
click at [134, 230] on div "ONE THOUSAND CONCRETE BLOCKS" at bounding box center [95, 228] width 144 height 11
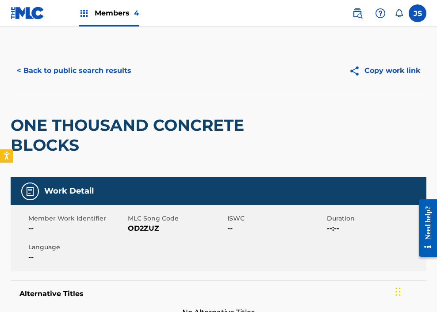
click at [130, 221] on span "MLC Song Code" at bounding box center [176, 218] width 97 height 9
click at [136, 227] on span "OD2ZUZ" at bounding box center [176, 228] width 97 height 11
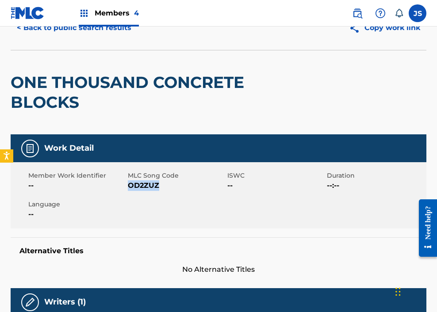
scroll to position [42, 0]
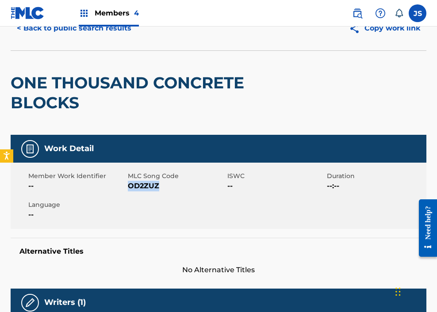
click at [35, 28] on button "< Back to public search results" at bounding box center [74, 28] width 127 height 22
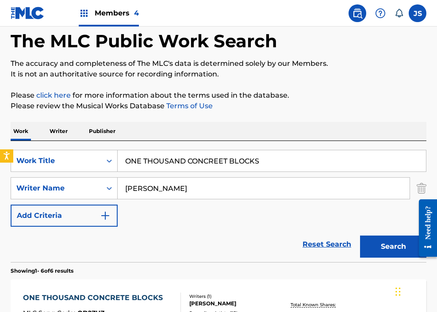
scroll to position [112, 0]
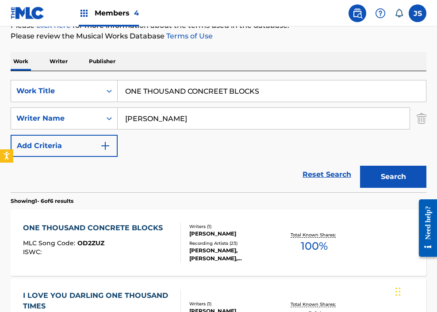
click at [246, 95] on input "ONE THOUSAND CONCREET BLOCKS" at bounding box center [272, 90] width 308 height 21
paste input "PIG LATIN SONG"
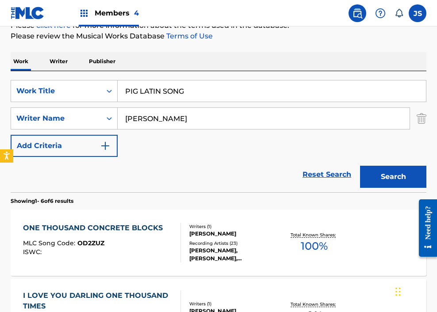
click at [343, 166] on button "Search" at bounding box center [393, 177] width 66 height 22
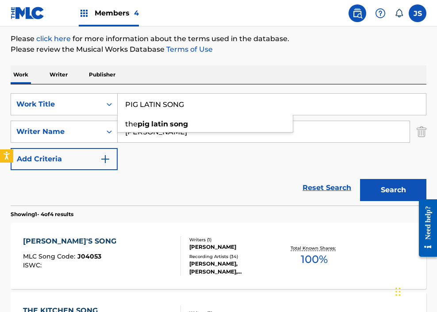
scroll to position [0, 0]
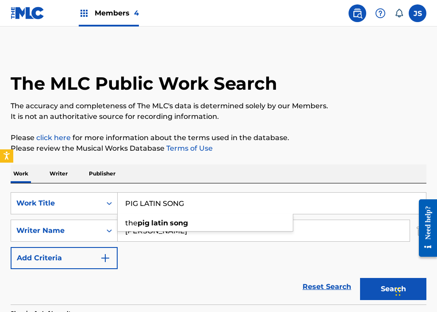
click at [130, 207] on input "PIG LATIN SONG" at bounding box center [272, 203] width 308 height 21
paste input "ROAD HO"
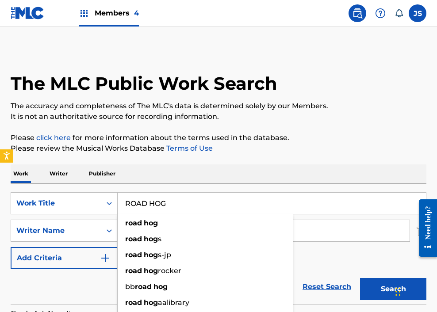
type input "ROAD HOG"
click at [343, 278] on button "Search" at bounding box center [393, 289] width 66 height 22
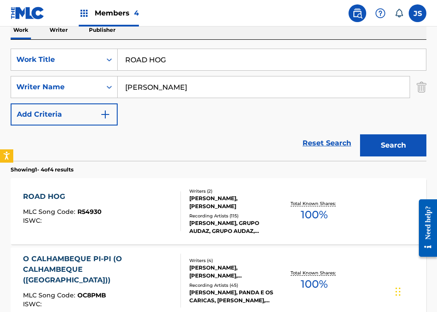
scroll to position [146, 0]
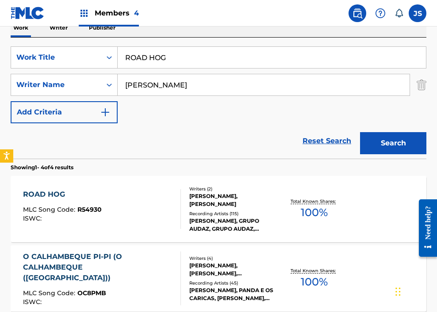
click at [131, 215] on div "ROAD HOG MLC Song Code : R54930 ISWC :" at bounding box center [102, 209] width 158 height 40
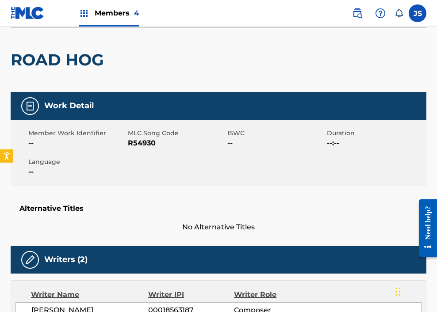
scroll to position [69, 0]
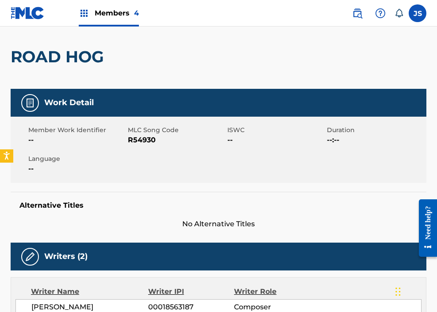
click at [143, 141] on span "R54930" at bounding box center [176, 140] width 97 height 11
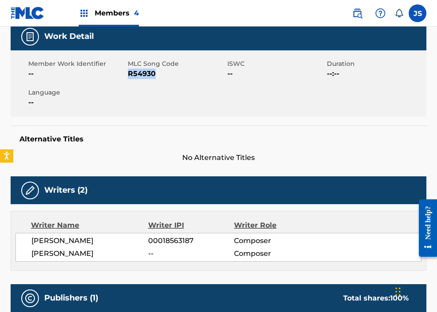
scroll to position [0, 0]
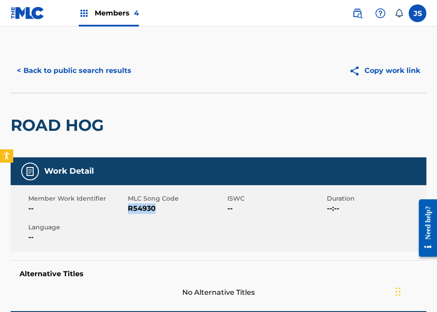
click at [68, 71] on button "< Back to public search results" at bounding box center [74, 71] width 127 height 22
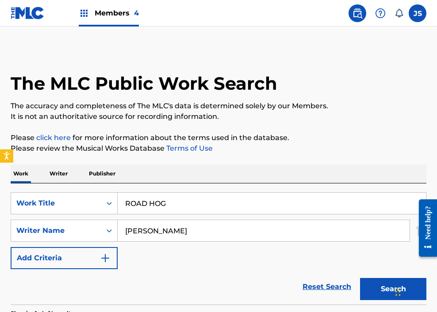
scroll to position [146, 0]
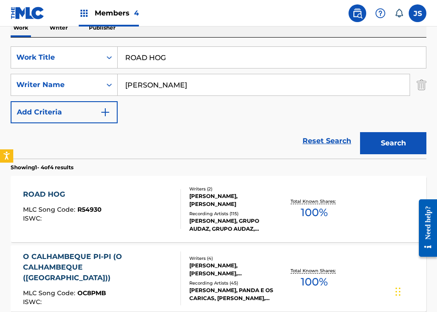
click at [168, 62] on input "ROAD HOG" at bounding box center [272, 57] width 308 height 21
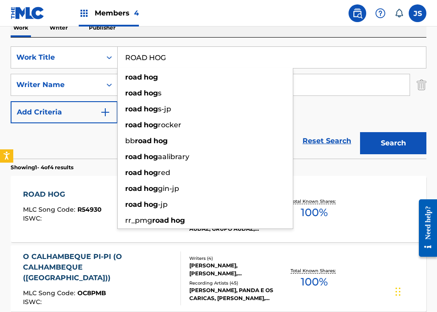
click at [168, 62] on input "ROAD HOG" at bounding box center [272, 57] width 308 height 21
paste input "UTH S"
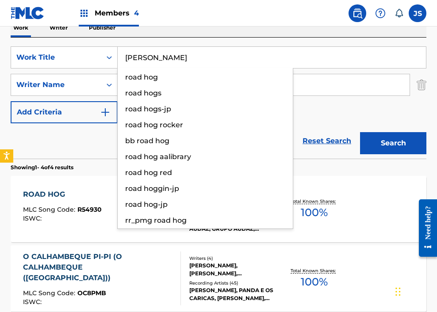
click at [343, 132] on button "Search" at bounding box center [393, 143] width 66 height 22
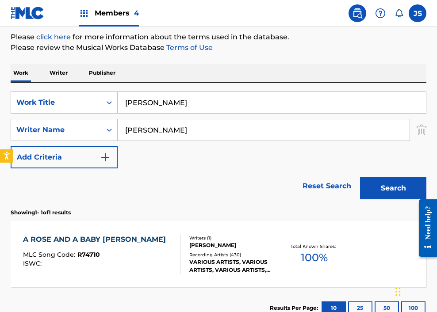
scroll to position [87, 0]
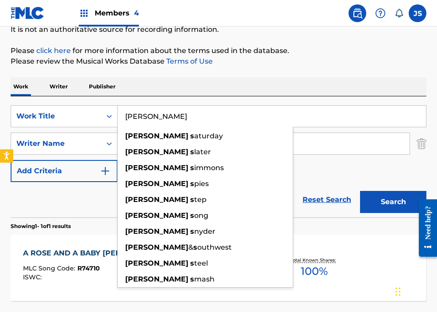
click at [195, 112] on input "[PERSON_NAME]" at bounding box center [272, 116] width 308 height 21
paste input "SAD MOVIES (MAKE ME CRY)"
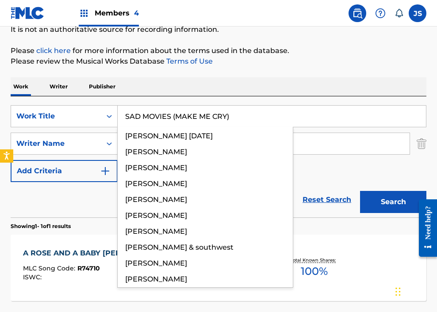
type input "SAD MOVIES (MAKE ME CRY)"
click at [343, 191] on button "Search" at bounding box center [393, 202] width 66 height 22
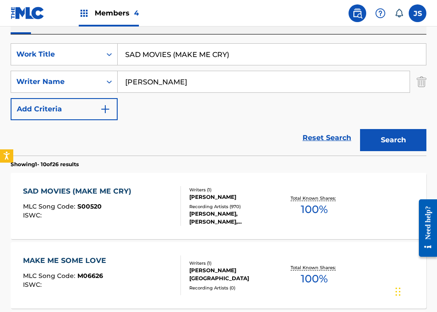
scroll to position [151, 0]
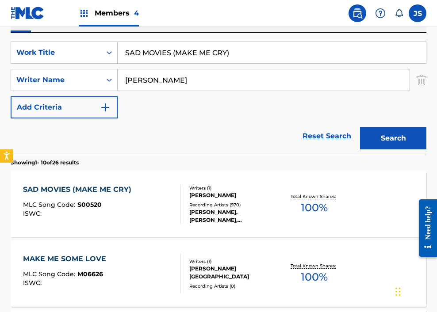
click at [115, 198] on div "SAD MOVIES (MAKE ME CRY) MLC Song Code : S00520 ISWC :" at bounding box center [79, 204] width 113 height 40
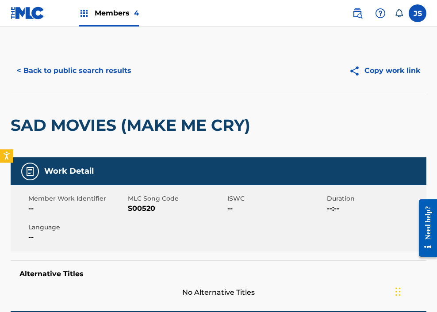
click at [147, 204] on span "S00520" at bounding box center [176, 208] width 97 height 11
click at [104, 75] on button "< Back to public search results" at bounding box center [74, 71] width 127 height 22
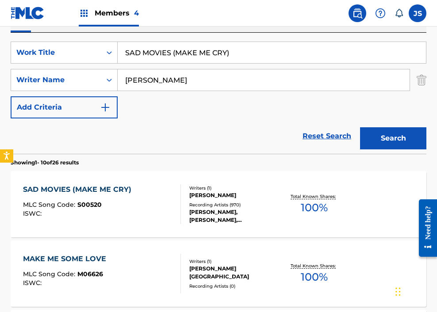
click at [210, 39] on div "SearchWithCriteria9dea40c6-2271-49a4-9477-48217710def3 Work Title SAD MOVIES (M…" at bounding box center [219, 93] width 416 height 121
click at [203, 57] on input "SAD MOVIES (MAKE ME CRY)" at bounding box center [272, 52] width 308 height 21
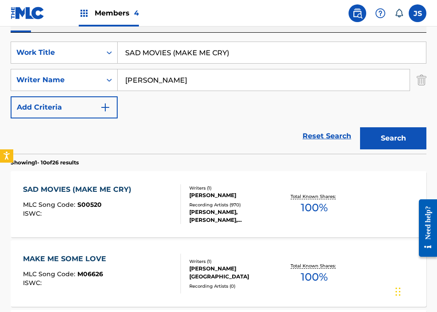
paste input "ELF DEFENSE"
click at [343, 127] on button "Search" at bounding box center [393, 138] width 66 height 22
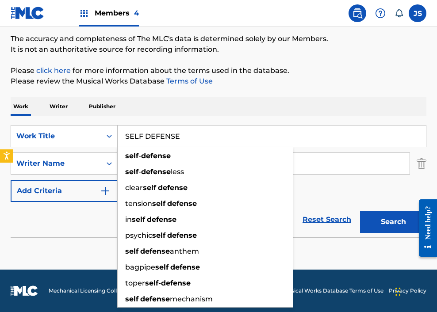
click at [176, 138] on input "SELF DEFENSE" at bounding box center [272, 136] width 308 height 21
click at [176, 137] on input "SELF DEFENSE" at bounding box center [272, 136] width 308 height 21
paste input "HORT ON LOV"
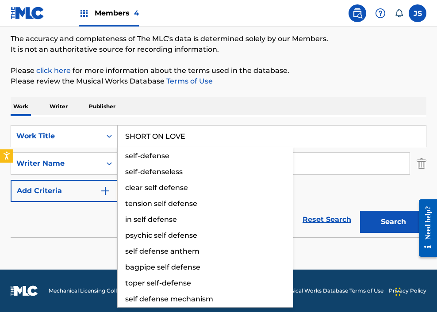
type input "SHORT ON LOVE"
click at [343, 211] on button "Search" at bounding box center [393, 222] width 66 height 22
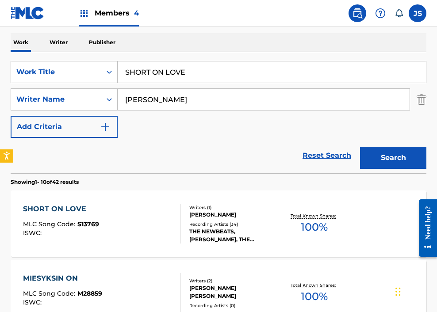
scroll to position [132, 0]
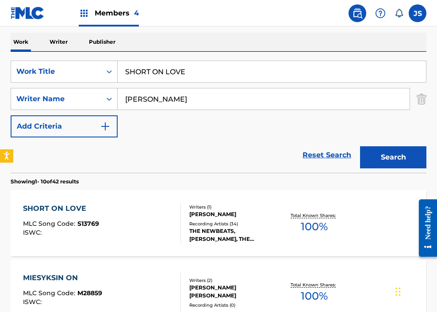
click at [146, 207] on div "SHORT ON LOVE MLC Song Code : S13769 ISWC :" at bounding box center [102, 223] width 158 height 40
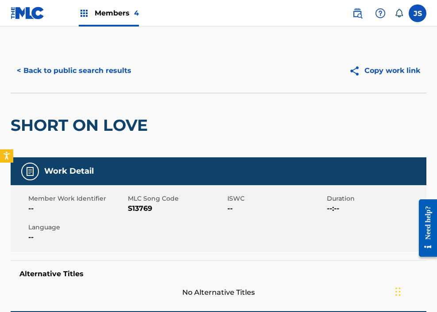
click at [137, 208] on span "S13769" at bounding box center [176, 208] width 97 height 11
click at [142, 211] on span "S13769" at bounding box center [176, 208] width 97 height 11
click at [62, 71] on button "< Back to public search results" at bounding box center [74, 71] width 127 height 22
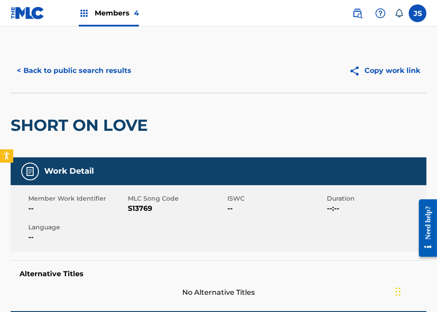
scroll to position [132, 0]
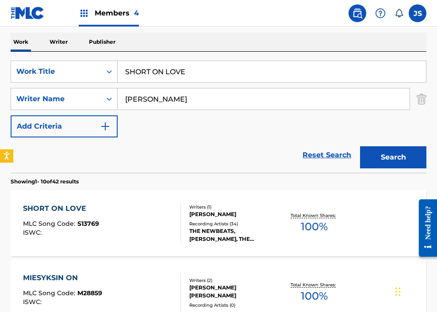
click at [242, 76] on input "SHORT ON LOVE" at bounding box center [272, 71] width 308 height 21
click at [241, 76] on input "SHORT ON LOVE" at bounding box center [272, 71] width 308 height 21
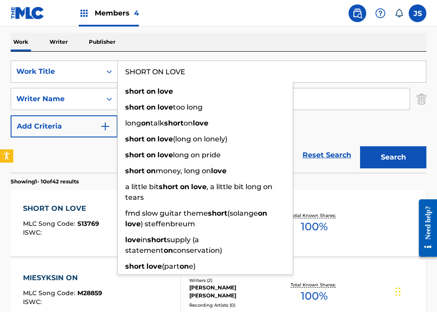
click at [241, 76] on input "SHORT ON LOVE" at bounding box center [272, 71] width 308 height 21
paste input "IT DOWN STRIK"
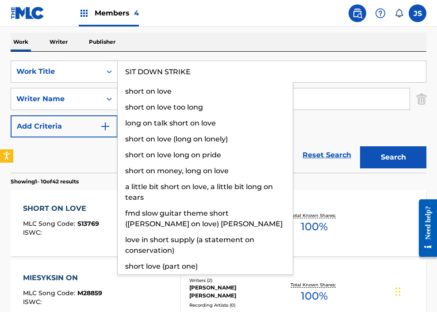
click at [343, 146] on button "Search" at bounding box center [393, 157] width 66 height 22
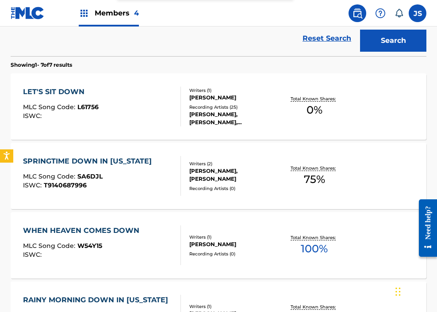
scroll to position [59, 0]
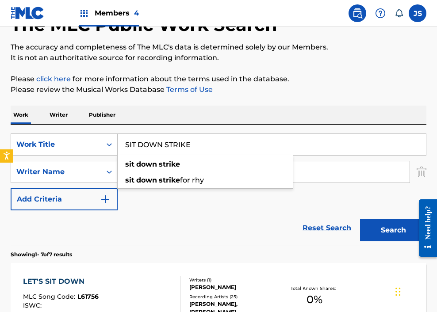
click at [160, 143] on input "SIT DOWN STRIKE" at bounding box center [272, 144] width 308 height 21
paste input "TIN' IN THE BALCONY"
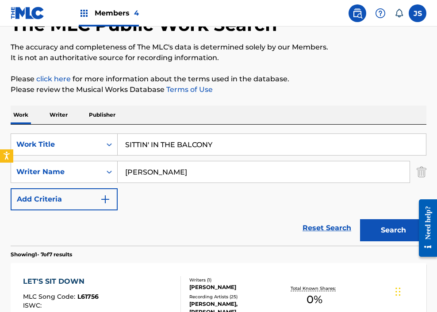
type input "SITTIN' IN THE BALCONY"
click at [343, 219] on button "Search" at bounding box center [393, 230] width 66 height 22
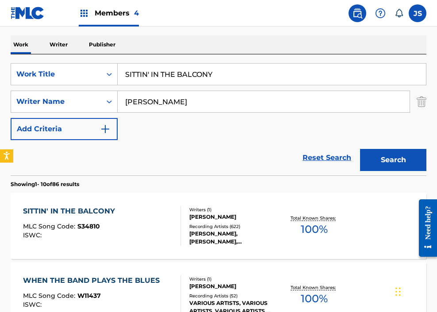
scroll to position [142, 0]
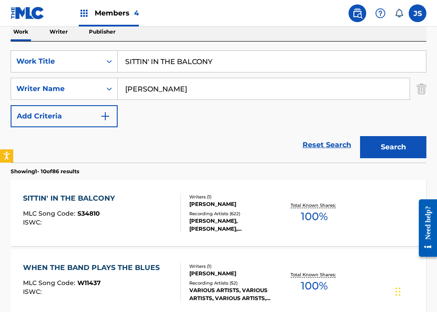
click at [135, 210] on div "SITTIN' IN THE BALCONY MLC Song Code : S34810 ISWC :" at bounding box center [102, 213] width 158 height 40
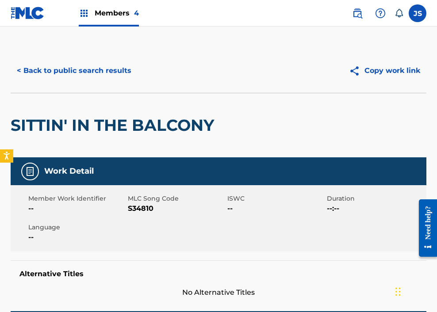
click at [135, 210] on span "S34810" at bounding box center [176, 208] width 97 height 11
click at [104, 67] on button "< Back to public search results" at bounding box center [74, 71] width 127 height 22
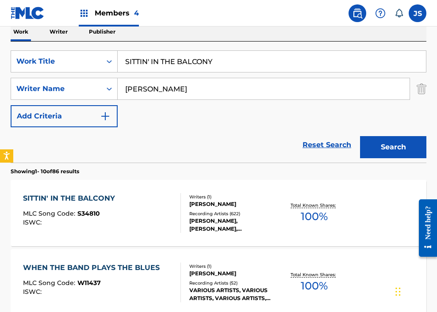
click at [193, 67] on input "SITTIN' IN THE BALCONY" at bounding box center [272, 61] width 308 height 21
paste input "OB SISTER"
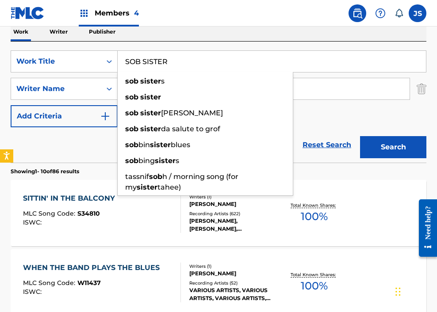
type input "SOB SISTER"
click at [343, 136] on button "Search" at bounding box center [393, 147] width 66 height 22
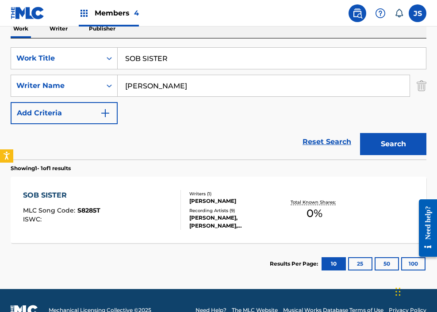
scroll to position [163, 0]
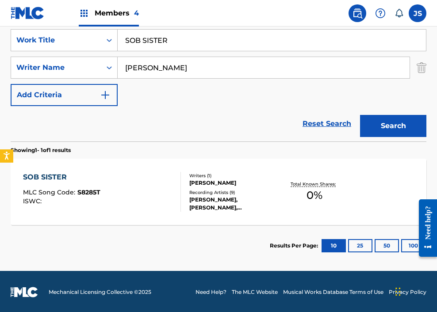
click at [155, 208] on div "SOB SISTER MLC Song Code : S8285T ISWC :" at bounding box center [102, 192] width 158 height 40
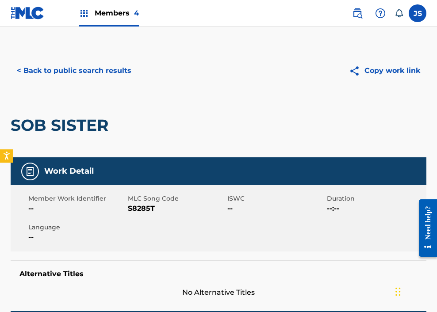
click at [133, 207] on span "S8285T" at bounding box center [176, 208] width 97 height 11
click at [134, 207] on span "S8285T" at bounding box center [176, 208] width 97 height 11
click at [91, 71] on button "< Back to public search results" at bounding box center [74, 71] width 127 height 22
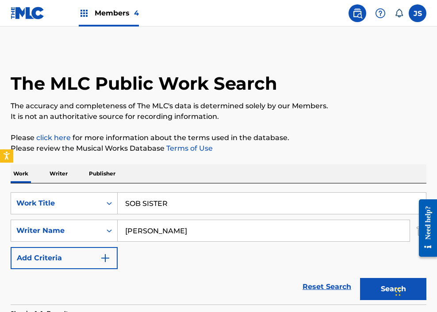
scroll to position [114, 0]
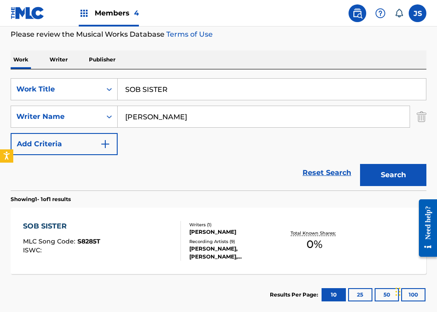
click at [213, 98] on input "SOB SISTER" at bounding box center [272, 89] width 308 height 21
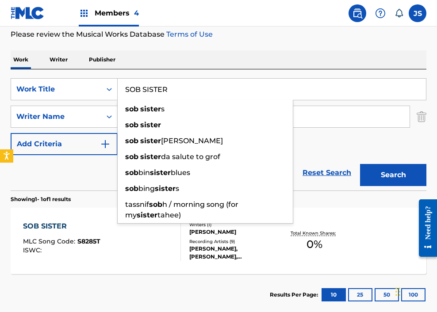
click at [213, 98] on input "SOB SISTER" at bounding box center [272, 89] width 308 height 21
paste input "MEBODY CATCH ME KISSIN' [PERSON_NAME]"
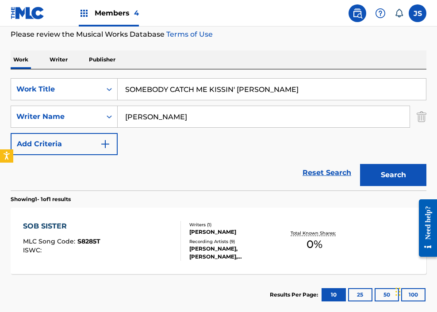
type input "SOMEBODY CATCH ME KISSIN' [PERSON_NAME]"
click at [343, 164] on button "Search" at bounding box center [393, 175] width 66 height 22
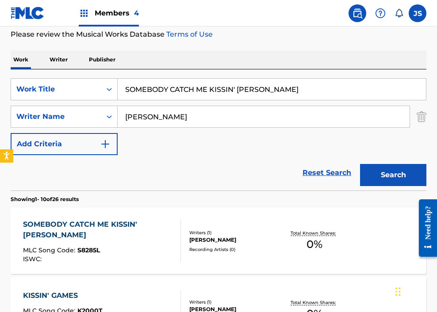
click at [92, 246] on span "S8285L" at bounding box center [88, 250] width 23 height 8
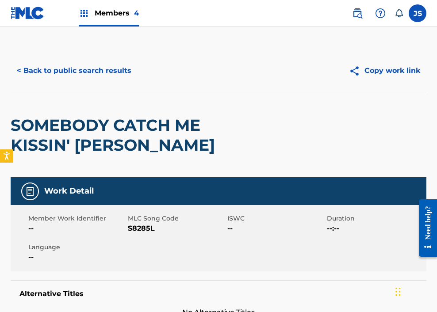
click at [139, 225] on span "S8285L" at bounding box center [176, 228] width 97 height 11
click at [55, 72] on button "< Back to public search results" at bounding box center [74, 71] width 127 height 22
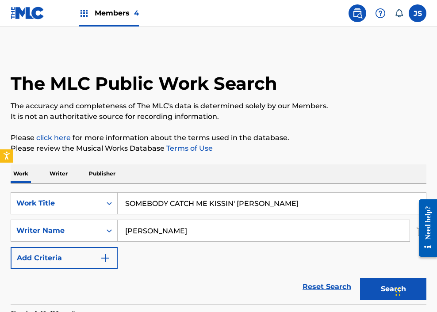
scroll to position [114, 0]
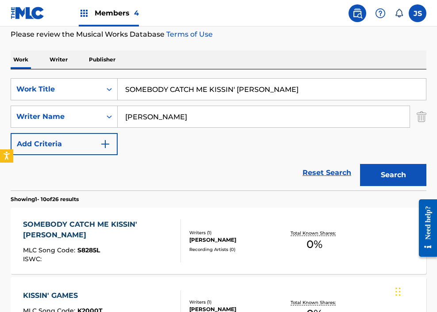
click at [175, 87] on input "SOMEBODY CATCH ME KISSIN' [PERSON_NAME]" at bounding box center [272, 89] width 308 height 21
paste input "SWEET"
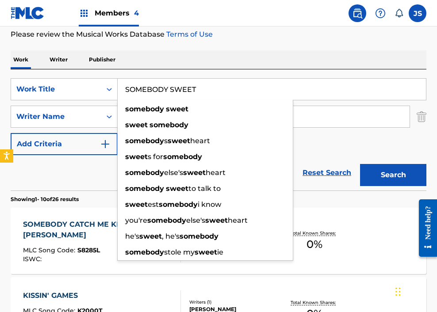
type input "SOMEBODY SWEET"
click at [343, 164] on button "Search" at bounding box center [393, 175] width 66 height 22
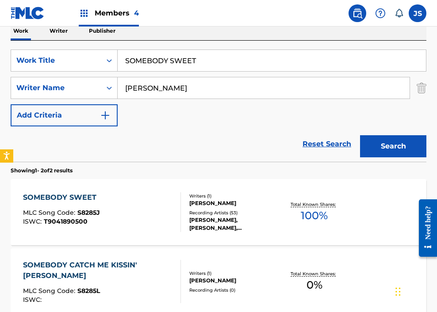
scroll to position [150, 0]
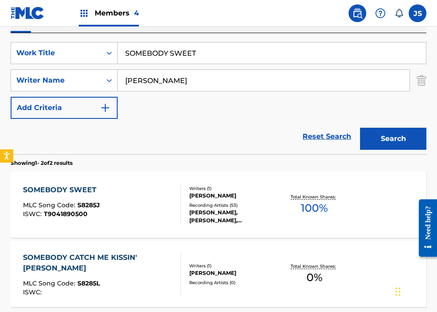
click at [148, 209] on div "SOMEBODY SWEET MLC Song Code : S8285J ISWC : T9041890500" at bounding box center [102, 205] width 158 height 40
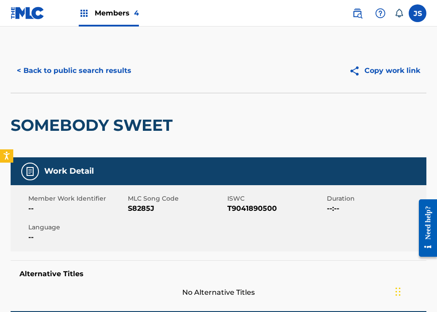
click at [144, 210] on span "S8285J" at bounding box center [176, 208] width 97 height 11
click at [75, 85] on div "< Back to public search results Copy work link" at bounding box center [219, 71] width 416 height 44
click at [74, 79] on button "< Back to public search results" at bounding box center [74, 71] width 127 height 22
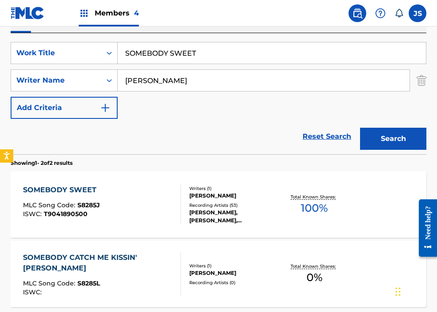
click at [210, 52] on input "SOMEBODY SWEET" at bounding box center [272, 52] width 308 height 21
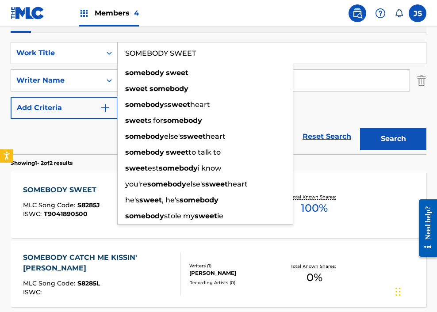
click at [210, 52] on input "SOMEBODY SWEET" at bounding box center [272, 52] width 308 height 21
paste input "NG OF THE LONELY TEEN"
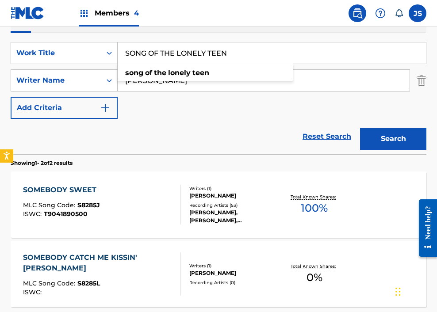
type input "SONG OF THE LONELY TEEN"
click at [343, 128] on button "Search" at bounding box center [393, 139] width 66 height 22
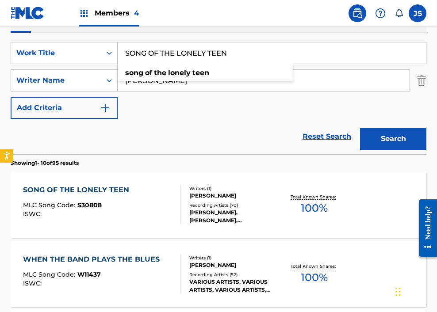
click at [68, 214] on div "ISWC :" at bounding box center [78, 214] width 111 height 7
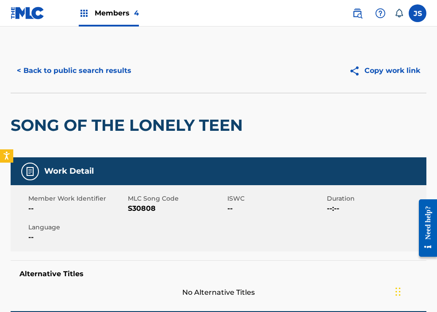
click at [143, 210] on span "S30808" at bounding box center [176, 208] width 97 height 11
click at [87, 76] on button "< Back to public search results" at bounding box center [74, 71] width 127 height 22
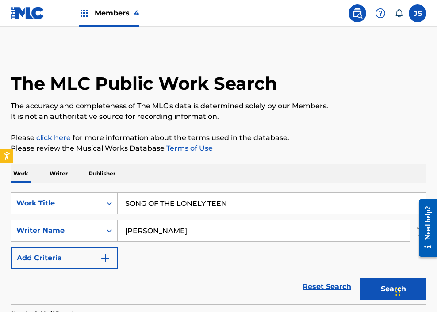
scroll to position [150, 0]
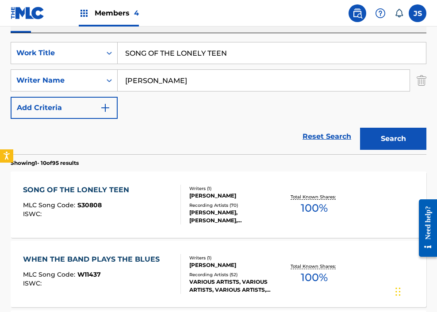
click at [170, 51] on input "SONG OF THE LONELY TEEN" at bounding box center [272, 52] width 308 height 21
paste input "PARKLING BURGUNDY"
type input "SPARKLING BURGUNDY"
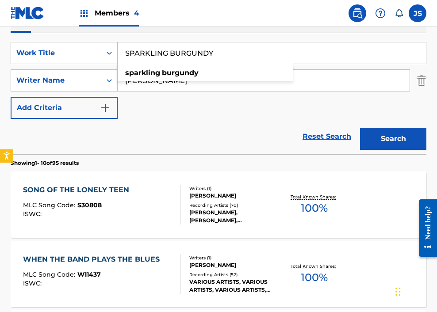
click at [343, 128] on button "Search" at bounding box center [393, 139] width 66 height 22
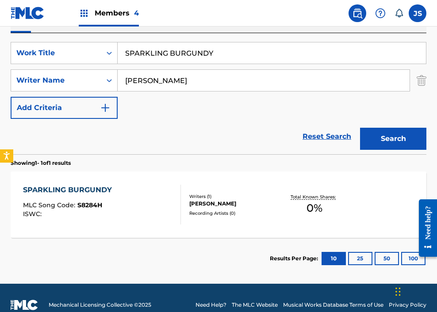
click at [60, 191] on div "SPARKLING BURGUNDY" at bounding box center [69, 190] width 93 height 11
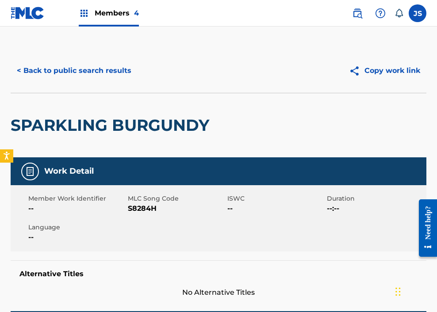
click at [145, 211] on span "S8284H" at bounding box center [176, 208] width 97 height 11
click at [41, 76] on button "< Back to public search results" at bounding box center [74, 71] width 127 height 22
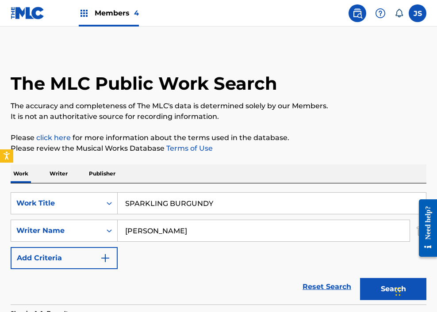
scroll to position [114, 0]
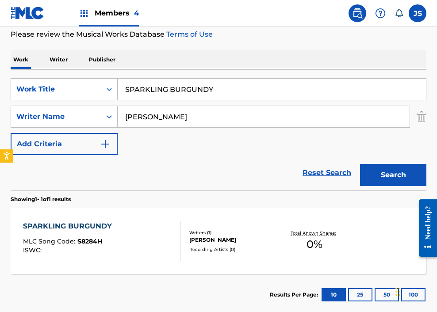
click at [195, 94] on input "SPARKLING BURGUNDY" at bounding box center [272, 89] width 308 height 21
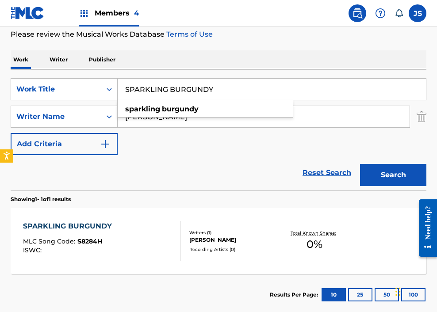
paste input "RINGTIME DOWN IN [US_STATE]"
type input "SPRINGTIME DOWN IN [US_STATE]"
click at [343, 164] on button "Search" at bounding box center [393, 175] width 66 height 22
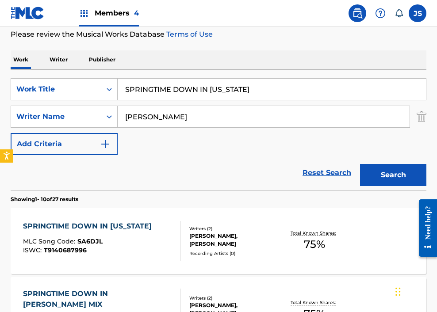
click at [126, 246] on div "MLC Song Code : SA6DJL" at bounding box center [89, 242] width 133 height 9
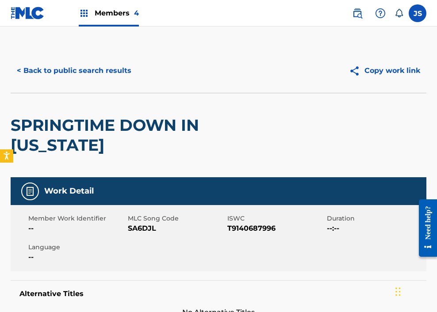
click at [147, 226] on span "SA6DJL" at bounding box center [176, 228] width 97 height 11
click at [90, 72] on button "< Back to public search results" at bounding box center [74, 71] width 127 height 22
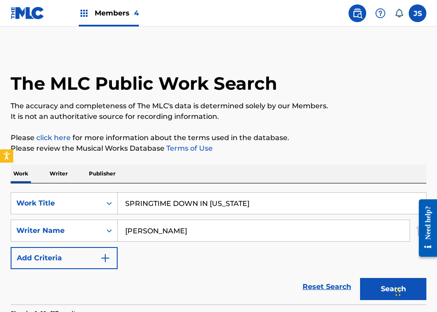
scroll to position [114, 0]
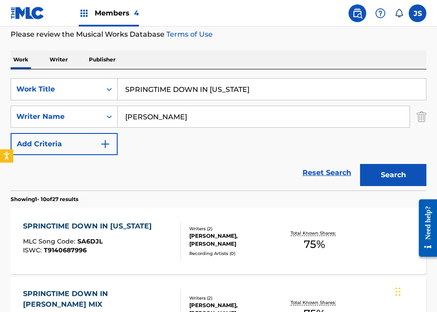
click at [175, 89] on input "SPRINGTIME DOWN IN [US_STATE]" at bounding box center [272, 89] width 308 height 21
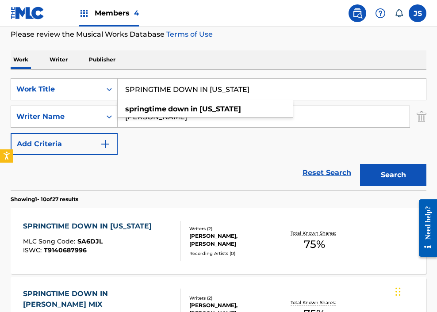
click at [175, 89] on input "SPRINGTIME DOWN IN [US_STATE]" at bounding box center [272, 89] width 308 height 21
paste input "TAYIN' IN"
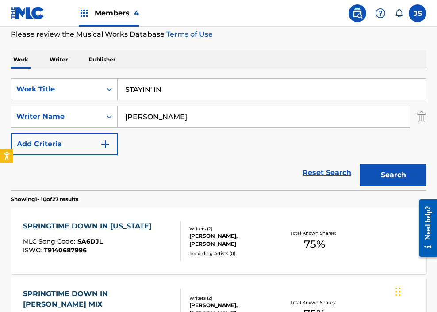
type input "STAYIN' IN"
click at [343, 164] on button "Search" at bounding box center [393, 175] width 66 height 22
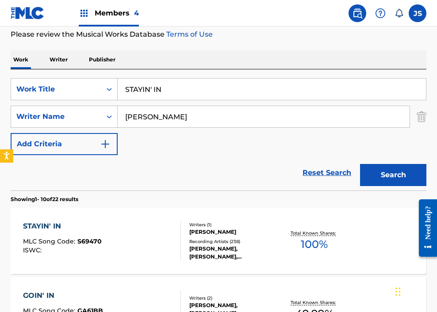
click at [199, 240] on div "Recording Artists ( 238 )" at bounding box center [234, 241] width 90 height 7
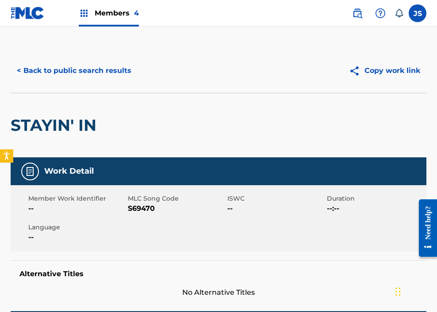
click at [132, 207] on span "S69470" at bounding box center [176, 208] width 97 height 11
click at [56, 91] on div "< Back to public search results Copy work link" at bounding box center [219, 71] width 416 height 44
click at [56, 69] on button "< Back to public search results" at bounding box center [74, 71] width 127 height 22
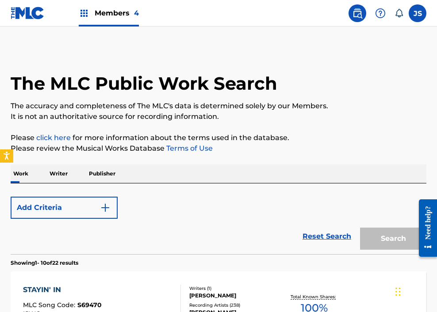
scroll to position [114, 0]
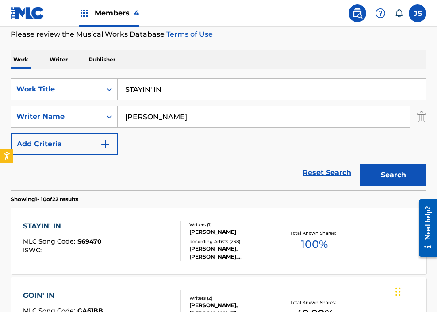
click at [172, 97] on input "STAYIN' IN" at bounding box center [272, 89] width 308 height 21
paste input "TALK BACK TREMBLING LIPS"
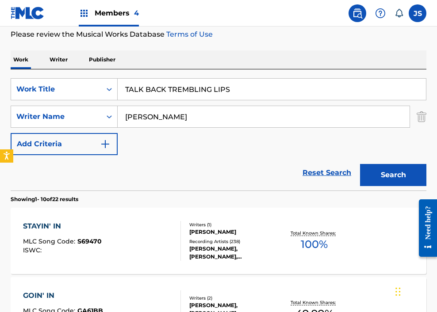
type input "TALK BACK TREMBLING LIPS"
click at [343, 164] on button "Search" at bounding box center [393, 175] width 66 height 22
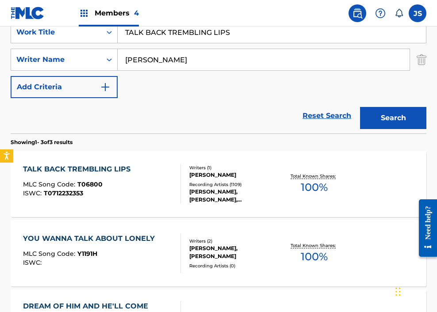
scroll to position [179, 0]
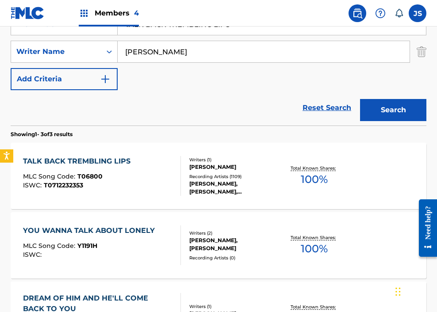
click at [129, 185] on div "ISWC : T0712232353" at bounding box center [79, 185] width 112 height 7
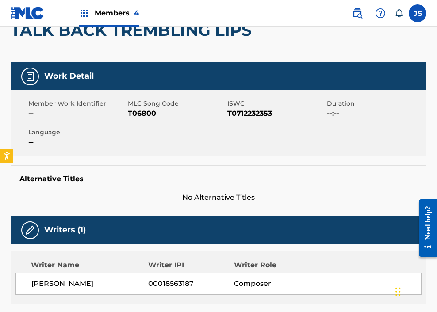
scroll to position [79, 0]
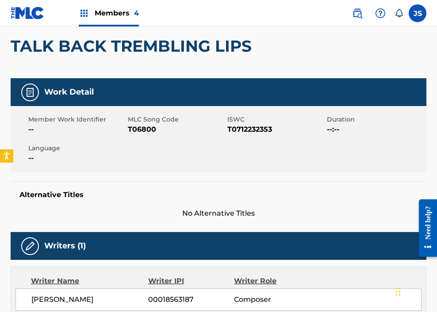
click at [137, 130] on span "T06800" at bounding box center [176, 129] width 97 height 11
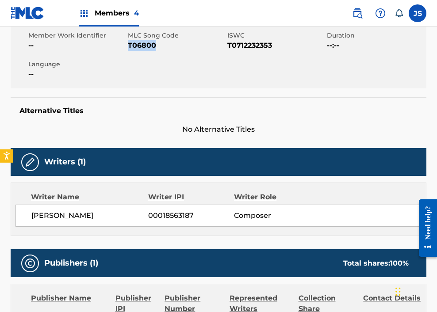
scroll to position [0, 0]
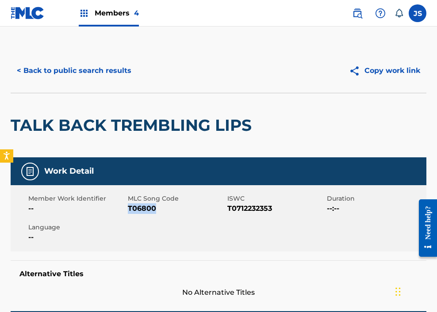
click at [65, 66] on button "< Back to public search results" at bounding box center [74, 71] width 127 height 22
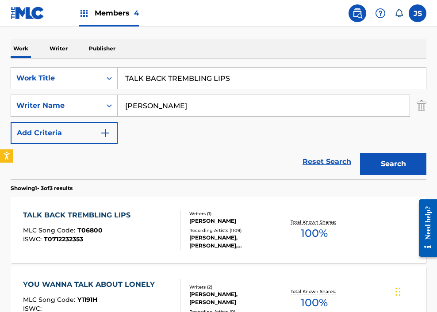
scroll to position [111, 0]
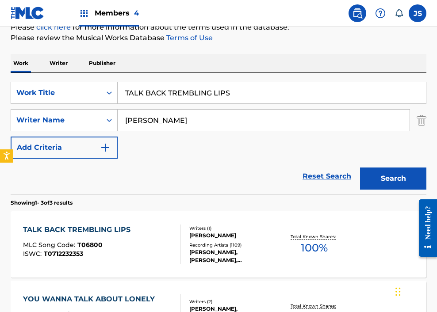
click at [208, 87] on input "TALK BACK TREMBLING LIPS" at bounding box center [272, 92] width 308 height 21
paste input "EENAGE QUEEN"
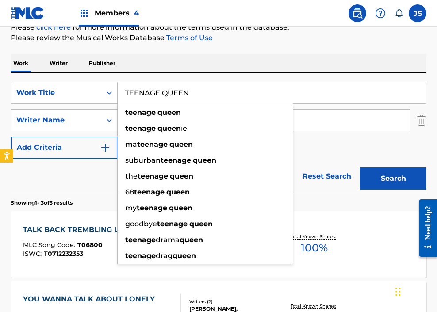
type input "TEENAGE QUEEN"
click at [343, 168] on button "Search" at bounding box center [393, 179] width 66 height 22
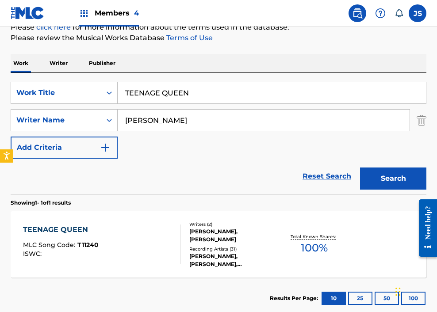
click at [139, 263] on div "TEENAGE QUEEN MLC Song Code : T11240 ISWC :" at bounding box center [102, 245] width 158 height 40
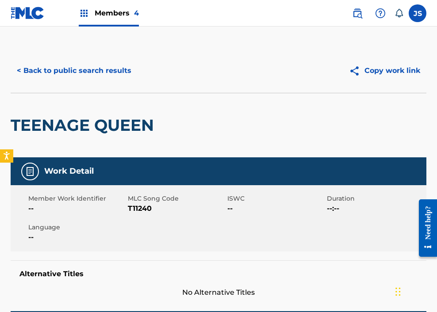
click at [143, 214] on div "Member Work Identifier -- MLC Song Code T11240 ISWC -- Duration --:-- Language …" at bounding box center [219, 218] width 416 height 66
click at [141, 209] on span "T11240" at bounding box center [176, 208] width 97 height 11
click at [101, 60] on button "< Back to public search results" at bounding box center [74, 71] width 127 height 22
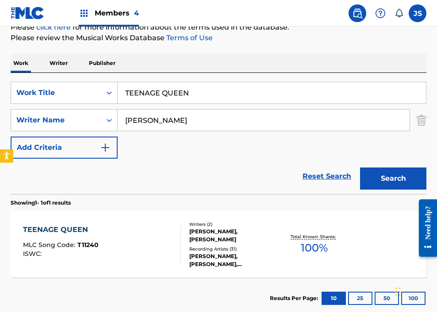
click at [164, 91] on input "TEENAGE QUEEN" at bounding box center [272, 92] width 308 height 21
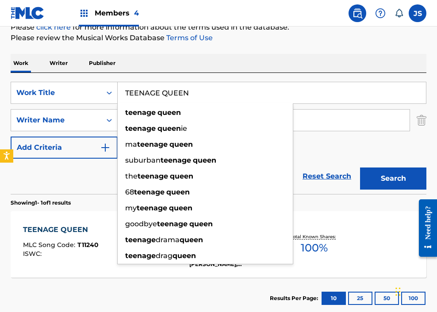
click at [164, 91] on input "TEENAGE QUEEN" at bounding box center [272, 92] width 308 height 21
paste input "LL ME SOMETHING"
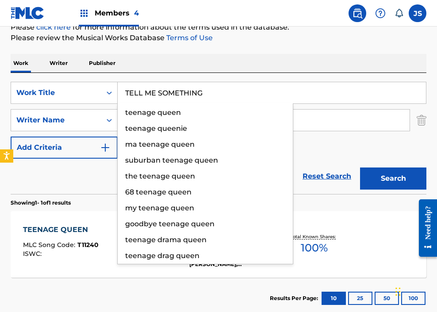
click at [343, 168] on button "Search" at bounding box center [393, 179] width 66 height 22
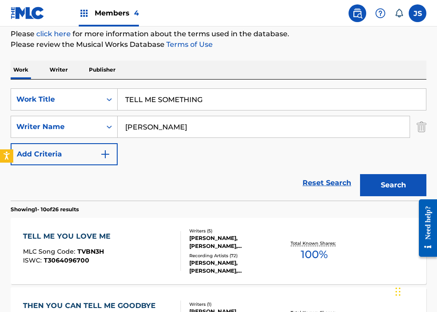
scroll to position [101, 0]
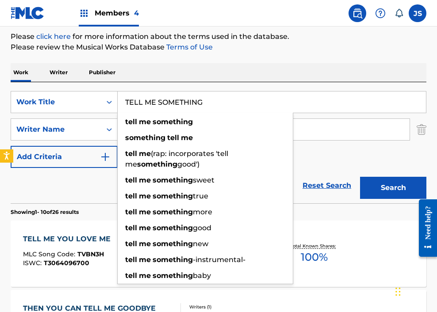
click at [192, 106] on input "TELL ME SOMETHING" at bounding box center [272, 102] width 308 height 21
paste input "HAT'S ALL I'VE GOT TO REMEMBER YOU BY"
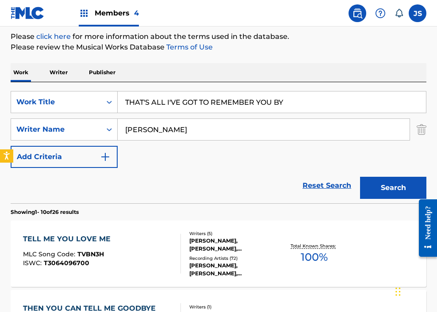
type input "THAT'S ALL I'VE GOT TO REMEMBER YOU BY"
click at [343, 177] on button "Search" at bounding box center [393, 188] width 66 height 22
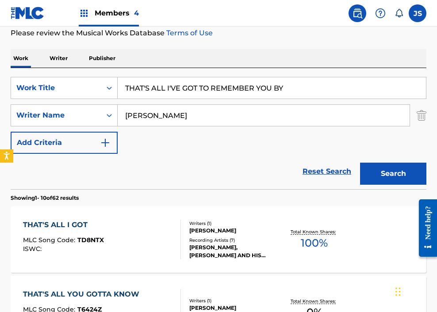
scroll to position [115, 0]
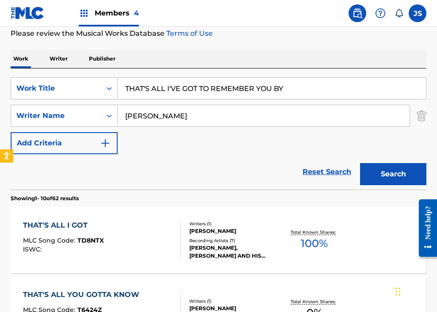
click at [79, 200] on p "Showing 1 - 10 of 62 results" at bounding box center [45, 199] width 68 height 8
click at [61, 238] on span "MLC Song Code :" at bounding box center [50, 241] width 54 height 8
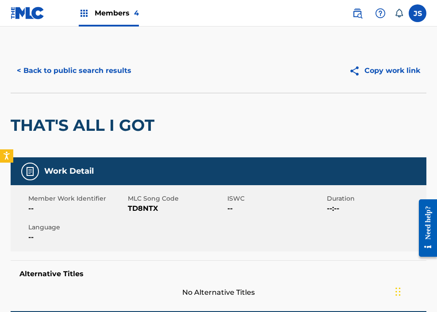
click at [53, 69] on button "< Back to public search results" at bounding box center [74, 71] width 127 height 22
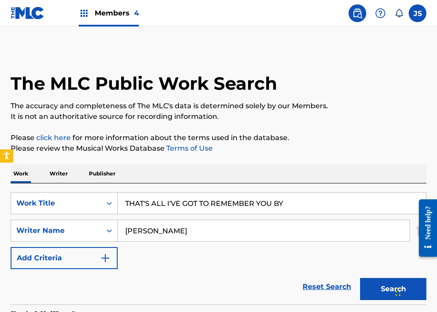
scroll to position [115, 0]
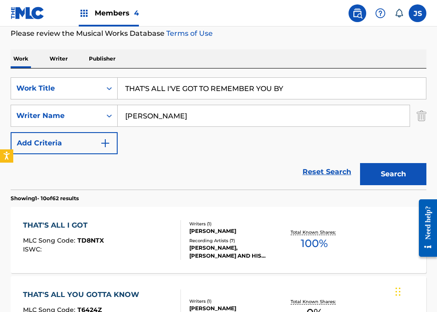
click at [210, 89] on input "THAT'S ALL I'VE GOT TO REMEMBER YOU BY" at bounding box center [272, 88] width 308 height 21
click at [210, 88] on input "THAT'S ALL I'VE GOT TO REMEMBER YOU BY" at bounding box center [272, 88] width 308 height 21
paste input "E ADOPTED SON"
click at [343, 163] on button "Search" at bounding box center [393, 174] width 66 height 22
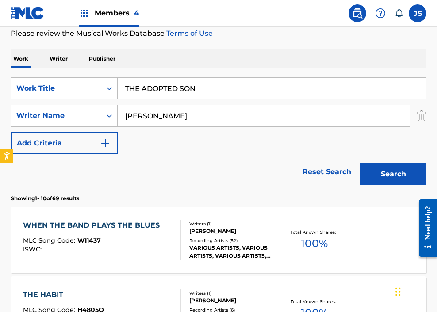
click at [343, 163] on button "Search" at bounding box center [393, 174] width 66 height 22
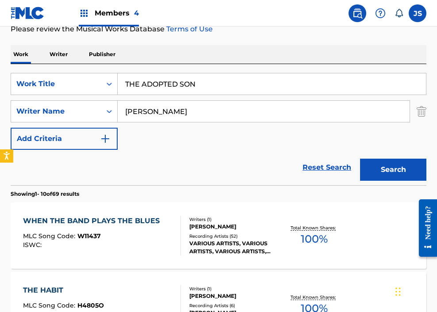
scroll to position [118, 0]
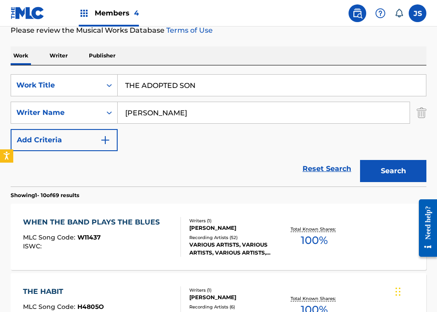
click at [196, 84] on input "THE ADOPTED SON" at bounding box center [272, 85] width 308 height 21
paste input "BULLY OF THE BEACH"
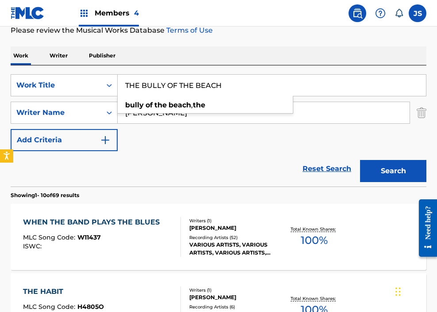
type input "THE BULLY OF THE BEACH"
click at [343, 160] on button "Search" at bounding box center [393, 171] width 66 height 22
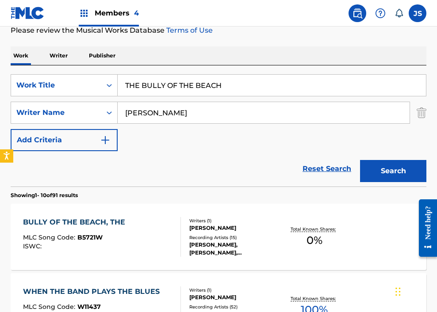
click at [95, 237] on span "B5721W" at bounding box center [89, 237] width 25 height 8
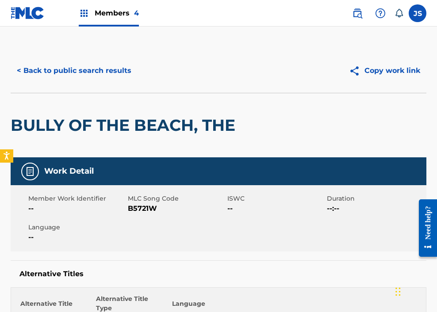
click at [139, 209] on span "B5721W" at bounding box center [176, 208] width 97 height 11
click at [78, 78] on button "< Back to public search results" at bounding box center [74, 71] width 127 height 22
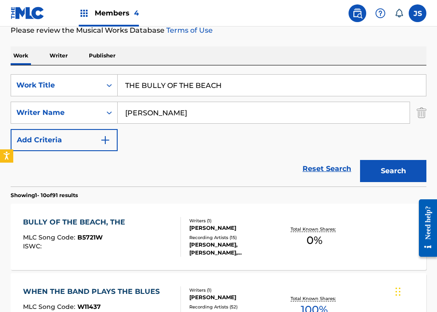
click at [160, 92] on input "THE BULLY OF THE BEACH" at bounding box center [272, 85] width 308 height 21
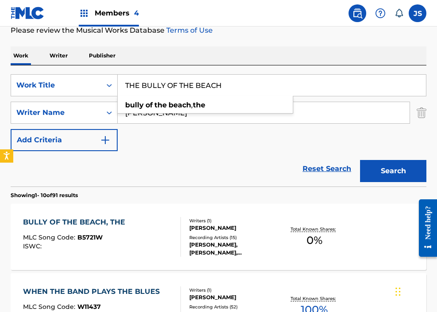
click at [160, 92] on input "THE BULLY OF THE BEACH" at bounding box center [272, 85] width 308 height 21
paste input "LITTLE WIND UP DOLL"
type input "THE LITTLE WIND UP DOLL"
click at [343, 160] on button "Search" at bounding box center [393, 171] width 66 height 22
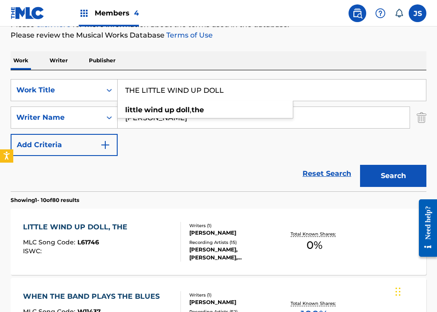
scroll to position [115, 0]
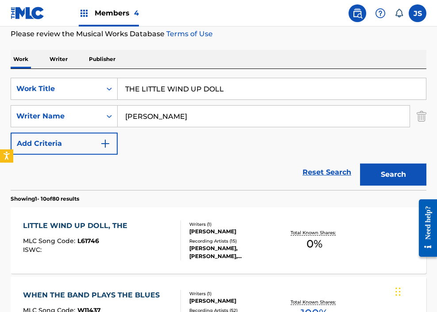
click at [145, 239] on div "LITTLE WIND UP DOLL, THE MLC Song Code : L61746 ISWC :" at bounding box center [102, 241] width 158 height 40
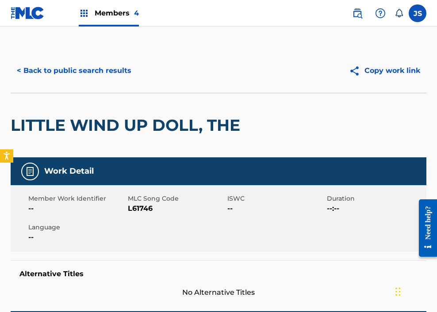
click at [137, 210] on span "L61746" at bounding box center [176, 208] width 97 height 11
click at [100, 66] on button "< Back to public search results" at bounding box center [74, 71] width 127 height 22
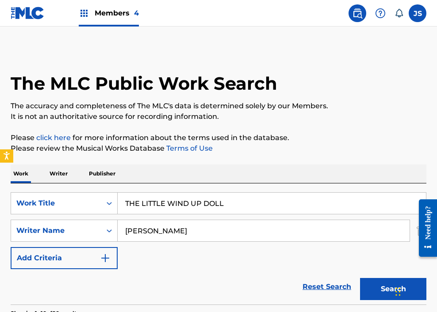
scroll to position [115, 0]
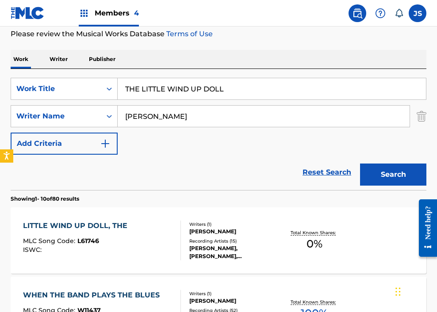
click at [176, 90] on input "THE LITTLE WIND UP DOLL" at bounding box center [272, 88] width 308 height 21
paste input "N YOU CAN TELL ME GOODBYE"
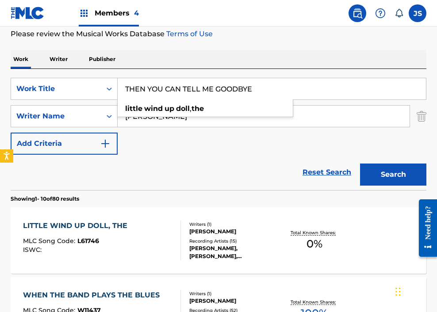
type input "THEN YOU CAN TELL ME GOODBYE"
click at [343, 164] on button "Search" at bounding box center [393, 175] width 66 height 22
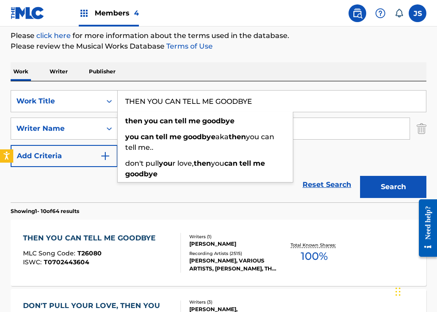
scroll to position [102, 0]
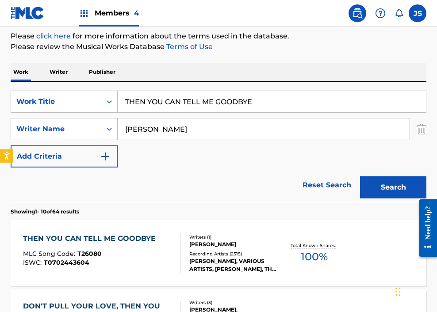
click at [154, 252] on div "MLC Song Code : T26080" at bounding box center [91, 255] width 137 height 9
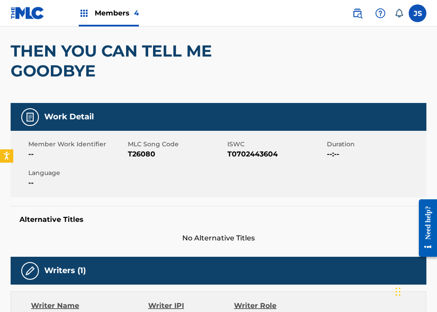
scroll to position [75, 0]
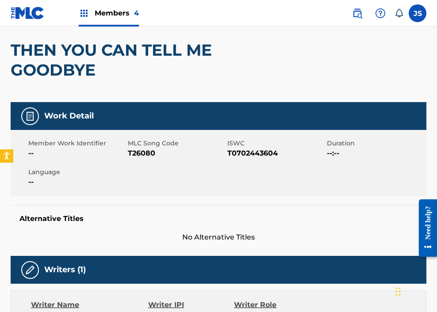
click at [138, 156] on span "T26080" at bounding box center [176, 153] width 97 height 11
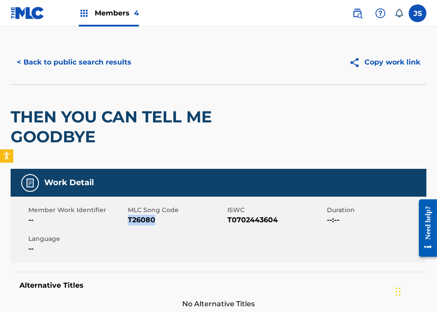
scroll to position [0, 0]
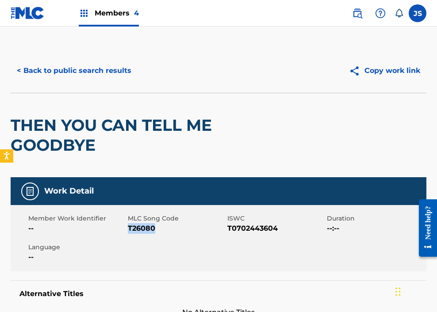
click at [79, 81] on button "< Back to public search results" at bounding box center [74, 71] width 127 height 22
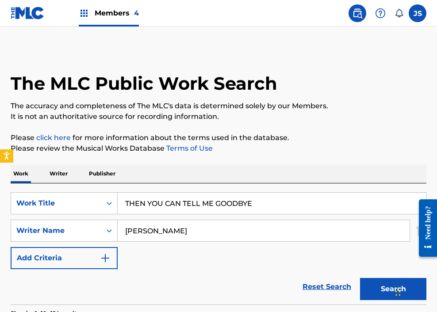
scroll to position [102, 0]
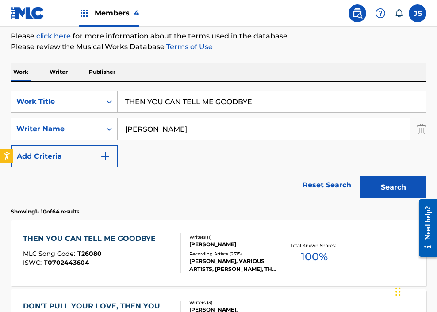
click at [228, 99] on input "THEN YOU CAN TELL ME GOODBYE" at bounding box center [272, 101] width 308 height 21
paste input "IS LITTLE BIRD"
type input "THIS LITTLE BIRD"
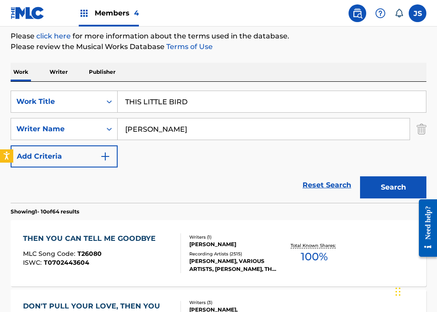
click at [343, 176] on button "Search" at bounding box center [393, 187] width 66 height 22
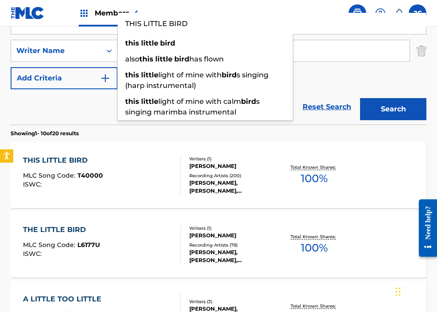
scroll to position [182, 0]
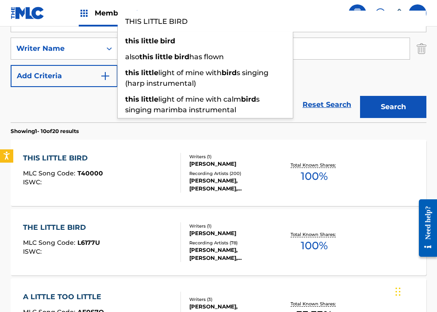
click at [99, 185] on div "ISWC :" at bounding box center [63, 182] width 80 height 7
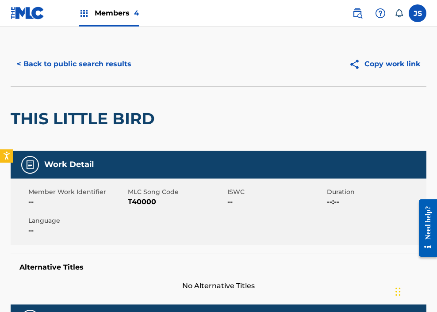
scroll to position [8, 0]
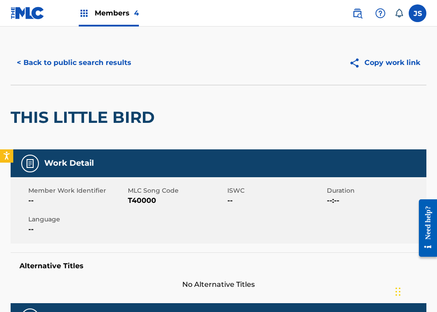
click at [136, 201] on span "T40000" at bounding box center [176, 200] width 97 height 11
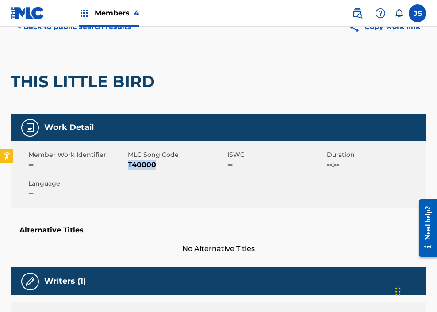
scroll to position [0, 0]
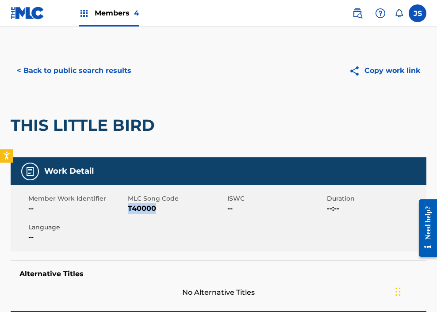
click at [98, 76] on button "< Back to public search results" at bounding box center [74, 71] width 127 height 22
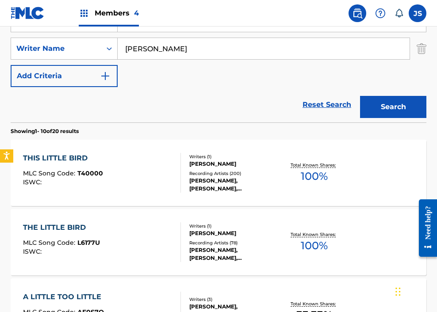
scroll to position [129, 0]
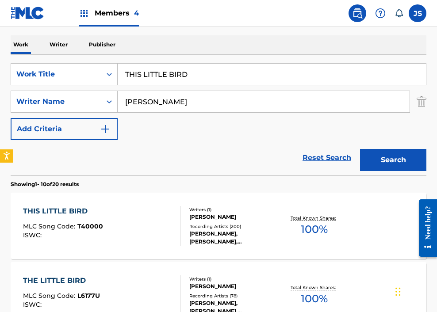
click at [168, 75] on input "THIS LITTLE BIRD" at bounding box center [272, 74] width 308 height 21
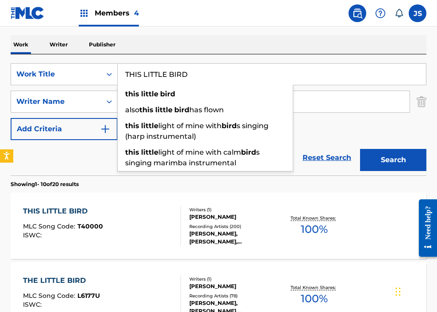
click at [168, 75] on input "THIS LITTLE BIRD" at bounding box center [272, 74] width 308 height 21
paste input "WEIRD SENSATION"
type input "THIS WEIRD SENSATION"
click at [343, 149] on button "Search" at bounding box center [393, 160] width 66 height 22
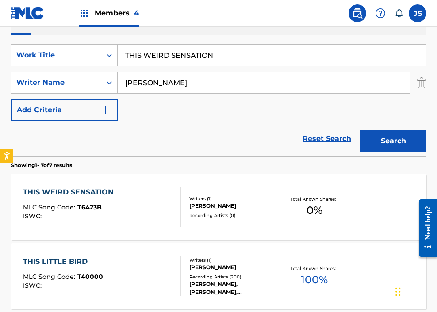
scroll to position [150, 0]
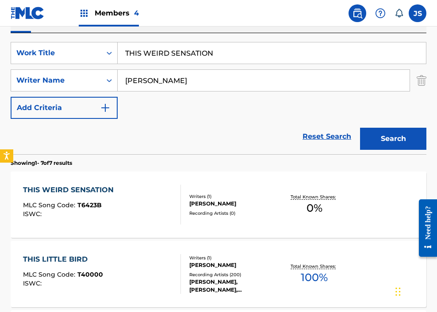
click at [136, 201] on div "THIS WEIRD SENSATION MLC Song Code : T6423B ISWC :" at bounding box center [102, 205] width 158 height 40
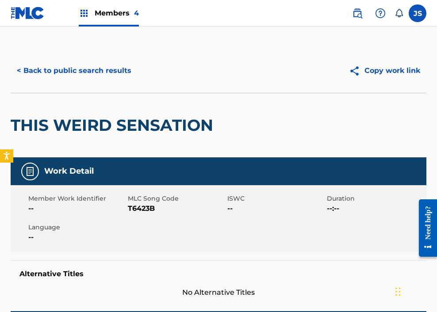
click at [145, 211] on span "T6423B" at bounding box center [176, 208] width 97 height 11
click at [96, 76] on button "< Back to public search results" at bounding box center [74, 71] width 127 height 22
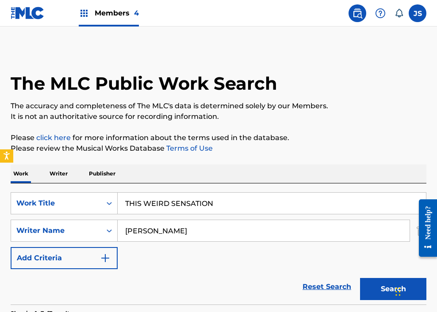
scroll to position [150, 0]
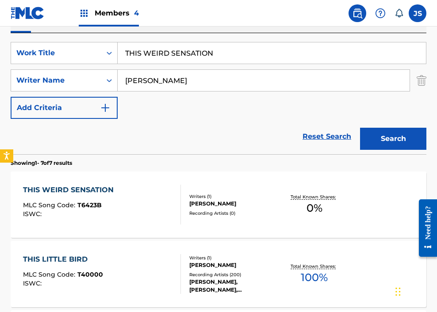
click at [198, 59] on input "THIS WEIRD SENSATION" at bounding box center [272, 52] width 308 height 21
paste input "OU SHALT NOT STEAL"
type input "THOU SHALT NOT STEAL"
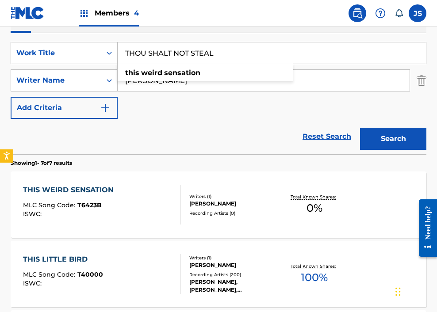
click at [343, 128] on button "Search" at bounding box center [393, 139] width 66 height 22
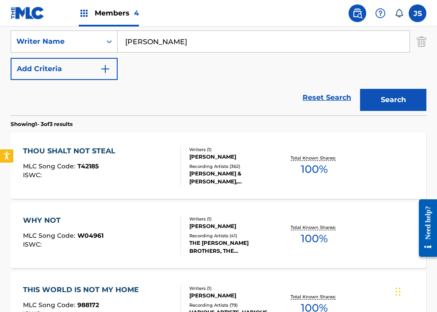
scroll to position [202, 0]
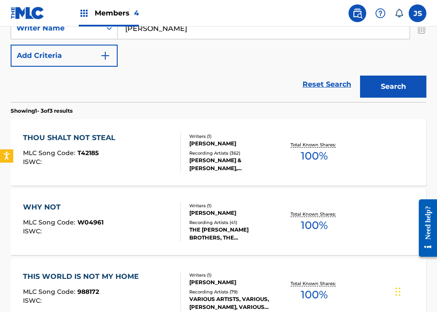
click at [162, 156] on div "THOU SHALT NOT STEAL MLC Song Code : T42185 ISWC :" at bounding box center [102, 153] width 158 height 40
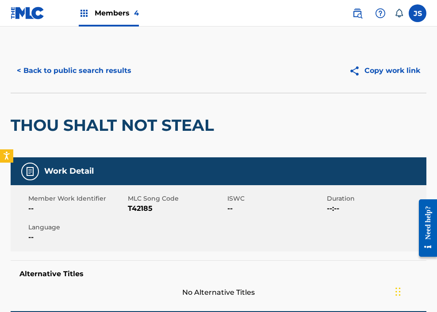
click at [144, 207] on span "T42185" at bounding box center [176, 208] width 97 height 11
click at [94, 75] on button "< Back to public search results" at bounding box center [74, 71] width 127 height 22
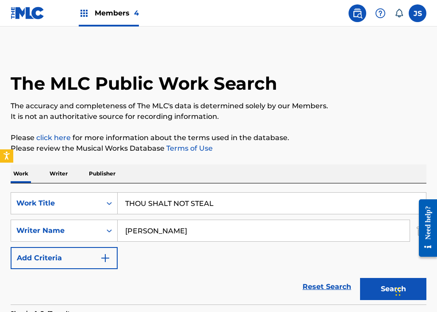
click at [202, 201] on input "THOU SHALT NOT STEAL" at bounding box center [272, 203] width 308 height 21
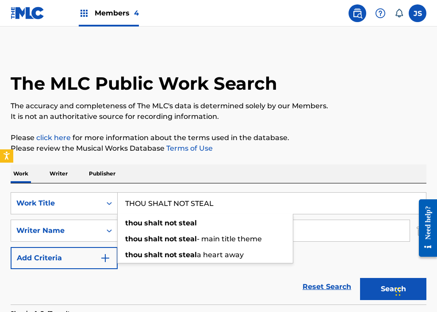
click at [202, 201] on input "THOU SHALT NOT STEAL" at bounding box center [272, 203] width 308 height 21
paste input "ROW ME IN A CROWD OF GIRLS"
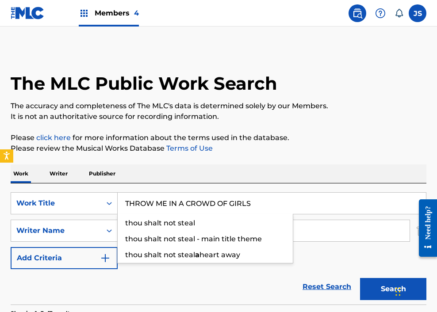
type input "THROW ME IN A CROWD OF GIRLS"
click at [343, 278] on button "Search" at bounding box center [393, 289] width 66 height 22
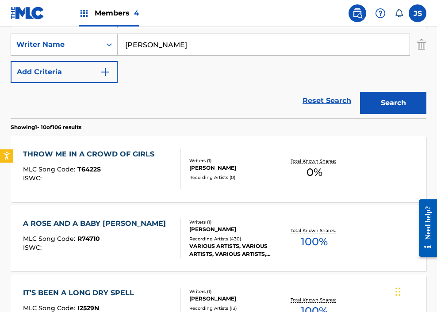
scroll to position [190, 0]
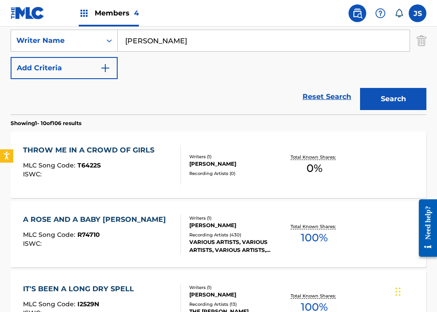
click at [139, 171] on div "ISWC :" at bounding box center [91, 174] width 136 height 7
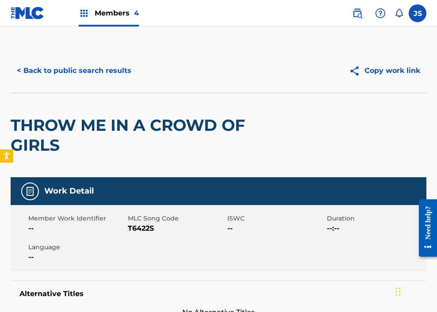
click at [138, 228] on span "T6422S" at bounding box center [176, 228] width 97 height 11
click at [95, 73] on button "< Back to public search results" at bounding box center [74, 71] width 127 height 22
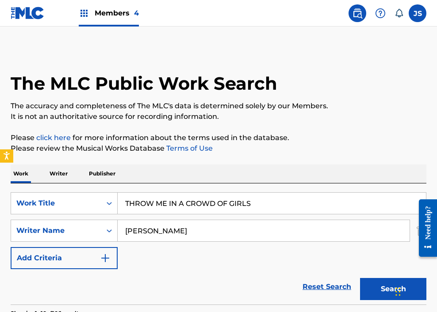
scroll to position [190, 0]
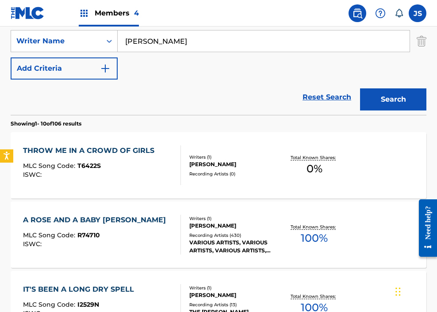
click at [168, 37] on input "[PERSON_NAME]" at bounding box center [264, 41] width 292 height 21
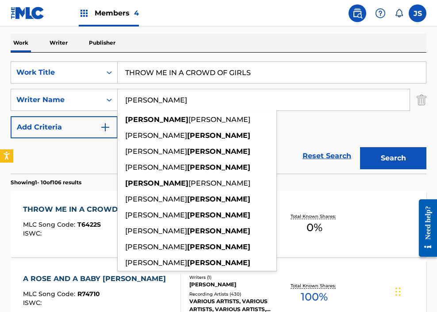
scroll to position [122, 0]
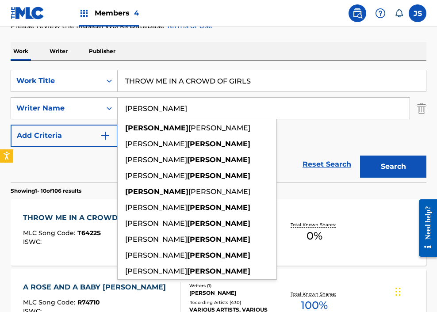
click at [156, 82] on input "THROW ME IN A CROWD OF GIRLS" at bounding box center [272, 80] width 308 height 21
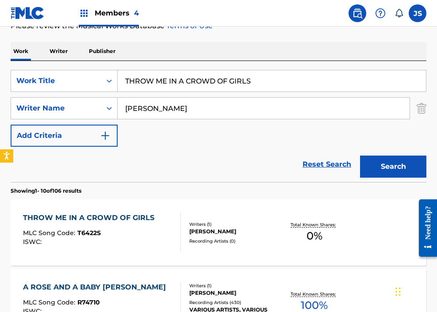
click at [156, 82] on input "THROW ME IN A CROWD OF GIRLS" at bounding box center [272, 80] width 308 height 21
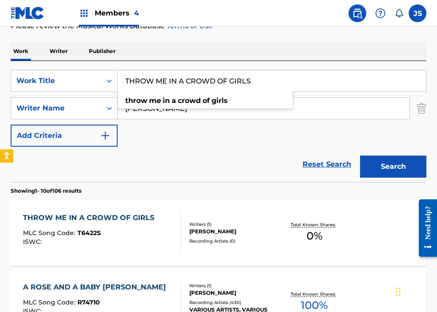
click at [156, 82] on input "THROW ME IN A CROWD OF GIRLS" at bounding box center [272, 80] width 308 height 21
paste input "IN' KISSE"
type input "THROWIN' KISSES"
click at [343, 156] on button "Search" at bounding box center [393, 167] width 66 height 22
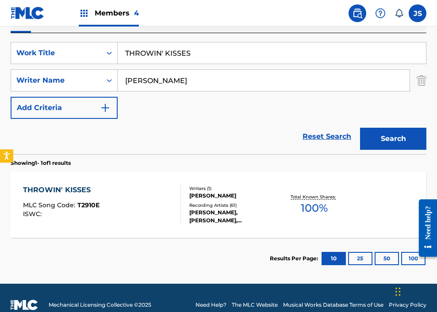
scroll to position [158, 0]
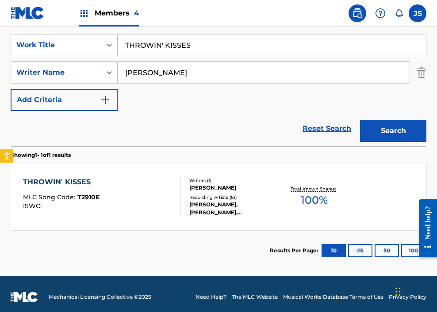
click at [116, 173] on div "THROWIN' KISSES MLC Song Code : T2910E ISWC : Writers ( 1 ) [PERSON_NAME] Recor…" at bounding box center [219, 197] width 416 height 66
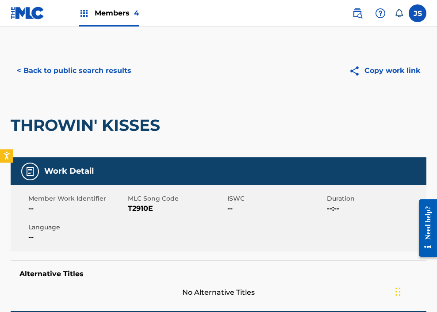
click at [144, 209] on span "T2910E" at bounding box center [176, 208] width 97 height 11
click at [57, 65] on button "< Back to public search results" at bounding box center [74, 71] width 127 height 22
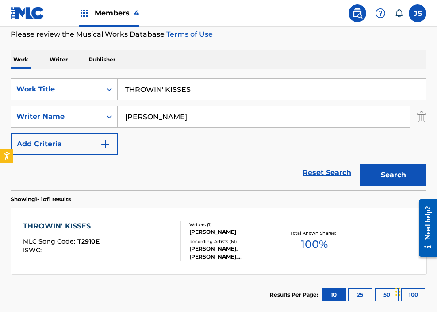
click at [228, 113] on input "[PERSON_NAME]" at bounding box center [264, 116] width 292 height 21
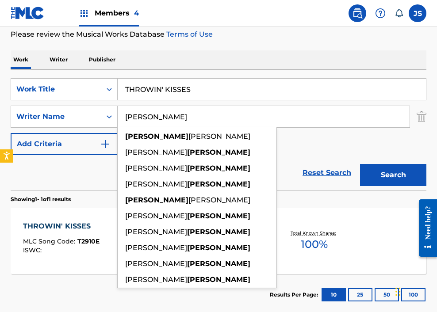
click at [228, 113] on input "[PERSON_NAME]" at bounding box center [264, 116] width 292 height 21
click at [223, 89] on input "THROWIN' KISSES" at bounding box center [272, 89] width 308 height 21
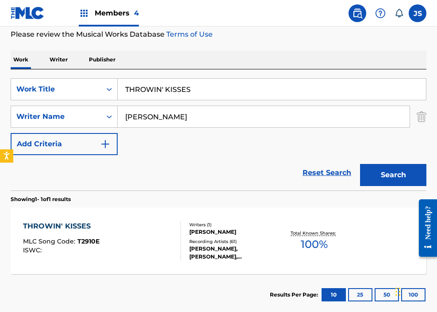
click at [223, 89] on input "THROWIN' KISSES" at bounding box center [272, 89] width 308 height 21
paste input "O HEAR YOU TALK"
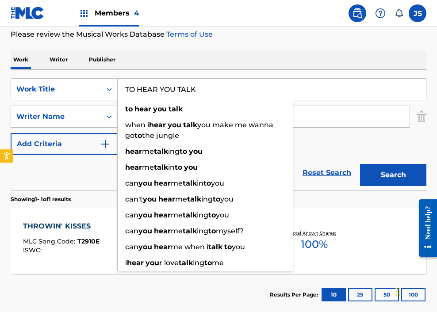
click at [343, 164] on button "Search" at bounding box center [393, 175] width 66 height 22
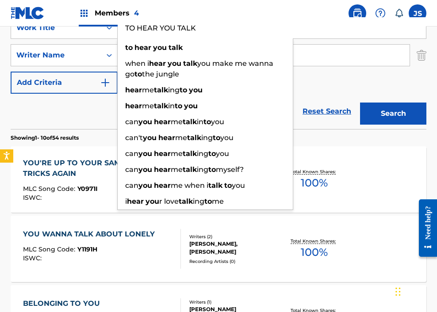
scroll to position [0, 0]
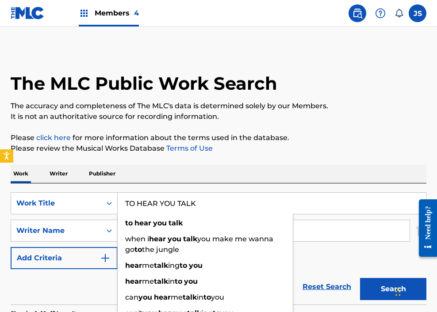
click at [153, 209] on input "TO HEAR YOU TALK" at bounding box center [272, 203] width 308 height 21
paste input "P FORTY NEWS WEATHER AND SPORTS"
type input "TOP FORTY NEWS WEATHER AND SPORTS"
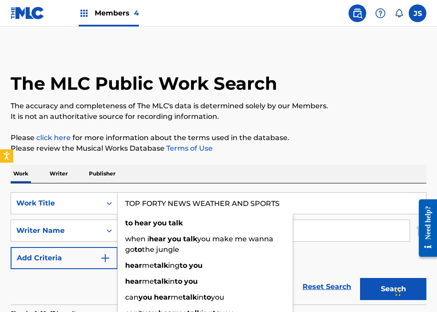
click at [343, 278] on button "Search" at bounding box center [393, 289] width 66 height 22
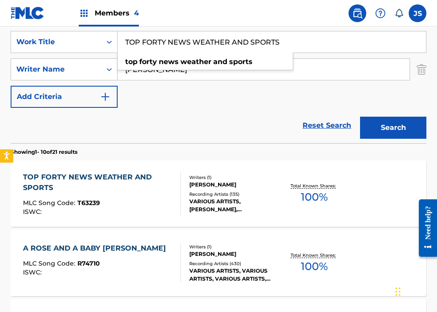
scroll to position [174, 0]
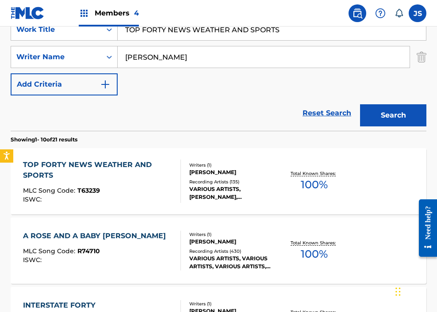
click at [99, 189] on div "MLC Song Code : T63239" at bounding box center [98, 191] width 150 height 9
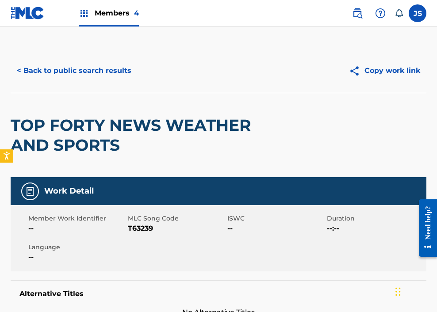
click at [140, 233] on span "T63239" at bounding box center [176, 228] width 97 height 11
click at [85, 73] on button "< Back to public search results" at bounding box center [74, 71] width 127 height 22
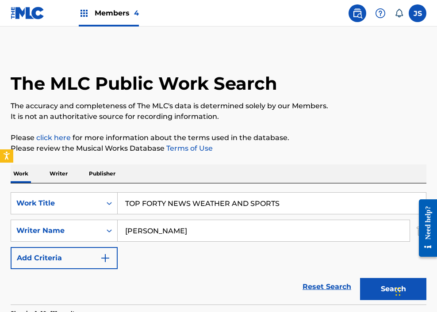
scroll to position [174, 0]
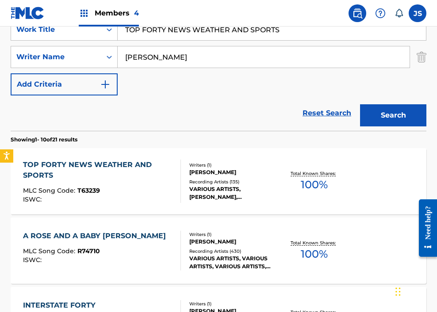
click at [168, 28] on input "TOP FORTY NEWS WEATHER AND SPORTS" at bounding box center [272, 29] width 308 height 21
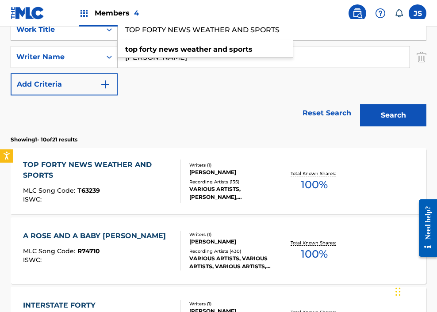
click at [168, 28] on input "TOP FORTY NEWS WEATHER AND SPORTS" at bounding box center [272, 29] width 308 height 21
paste input "RAVELIN MAN"
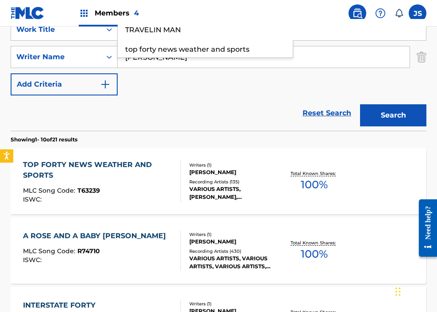
type input "TRAVELIN MAN"
click at [343, 104] on button "Search" at bounding box center [393, 115] width 66 height 22
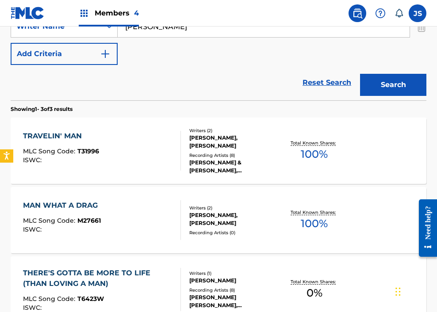
scroll to position [202, 0]
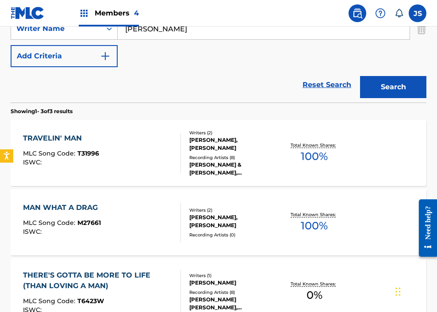
click at [167, 145] on div "TRAVELIN' MAN MLC Song Code : T31996 ISWC :" at bounding box center [102, 153] width 158 height 40
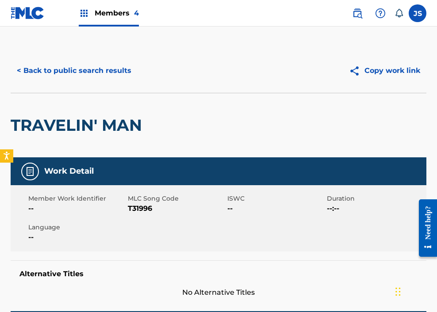
click at [143, 210] on span "T31996" at bounding box center [176, 208] width 97 height 11
click at [76, 67] on button "< Back to public search results" at bounding box center [74, 71] width 127 height 22
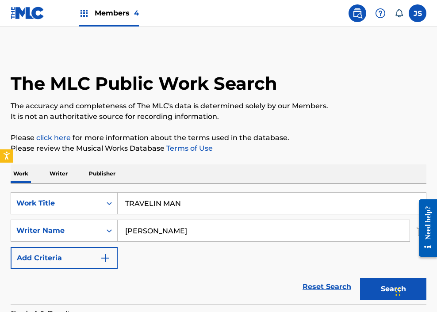
click at [167, 202] on input "TRAVELIN MAN" at bounding box center [272, 203] width 308 height 21
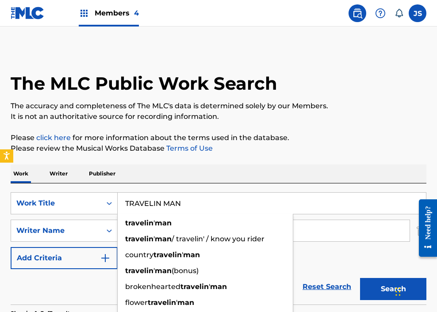
click at [167, 202] on input "TRAVELIN MAN" at bounding box center [272, 203] width 308 height 21
paste
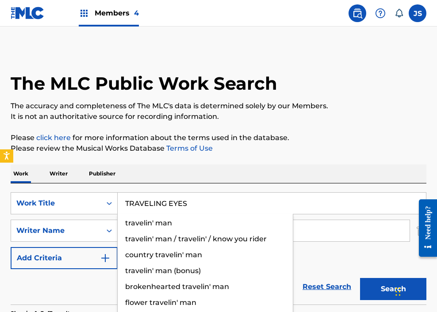
click at [343, 278] on button "Search" at bounding box center [393, 289] width 66 height 22
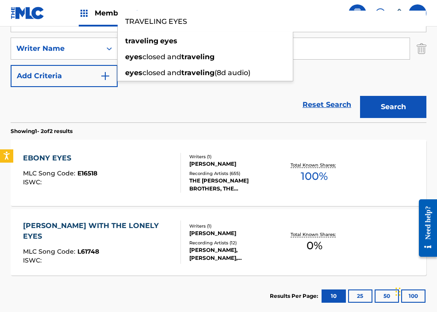
scroll to position [68, 0]
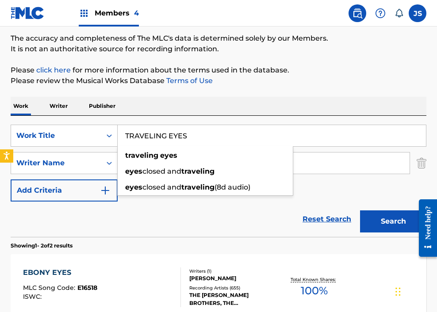
click at [190, 134] on input "TRAVELING EYES" at bounding box center [272, 135] width 308 height 21
type input "TURN ME ON"
click at [343, 210] on button "Search" at bounding box center [393, 221] width 66 height 22
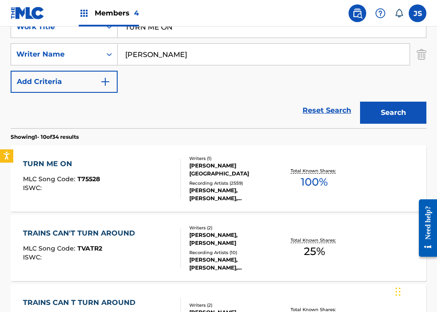
scroll to position [178, 0]
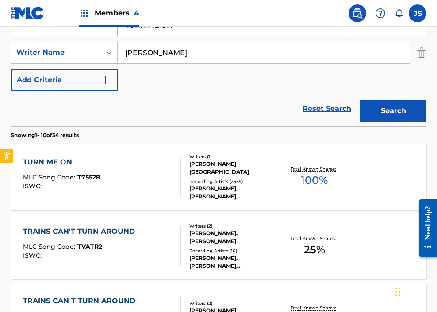
click at [134, 196] on div "TURN ME ON MLC Song Code : T75528 ISWC :" at bounding box center [102, 177] width 158 height 40
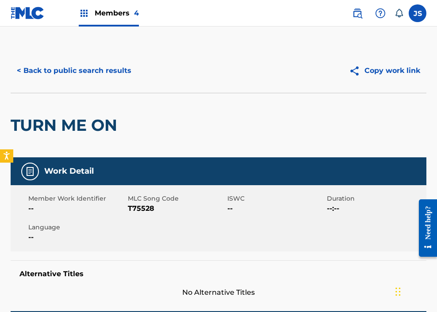
click at [130, 212] on span "T75528" at bounding box center [176, 208] width 97 height 11
click at [105, 79] on button "< Back to public search results" at bounding box center [74, 71] width 127 height 22
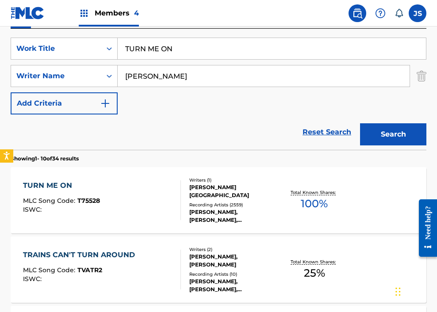
scroll to position [149, 0]
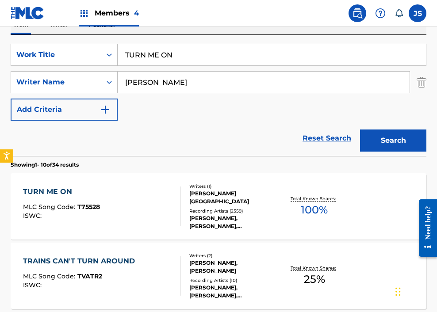
click at [168, 52] on input "TURN ME ON" at bounding box center [272, 54] width 308 height 21
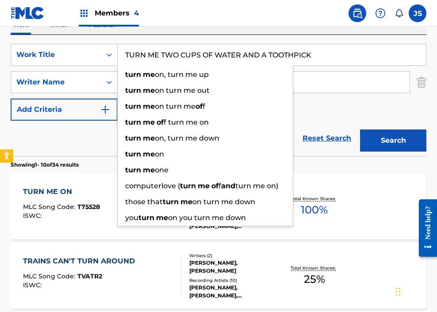
click at [168, 52] on input "TURN ME TWO CUPS OF WATER AND A TOOTHPICK" at bounding box center [272, 54] width 308 height 21
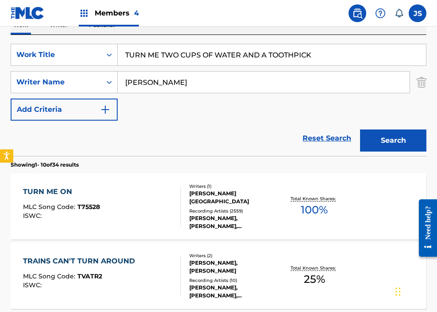
click at [168, 52] on input "TURN ME TWO CUPS OF WATER AND A TOOTHPICK" at bounding box center [272, 54] width 308 height 21
click at [343, 130] on button "Search" at bounding box center [393, 141] width 66 height 22
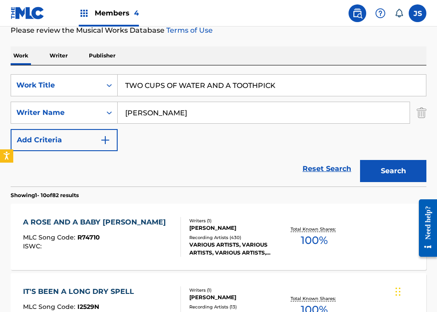
scroll to position [0, 0]
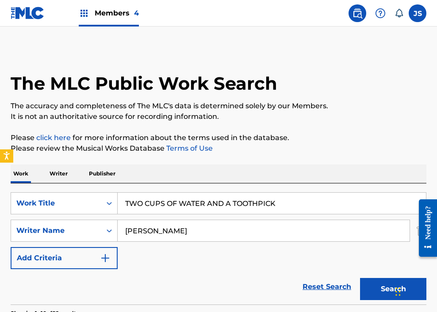
click at [203, 210] on input "TWO CUPS OF WATER AND A TOOTHPICK" at bounding box center [272, 203] width 308 height 21
type input "TWO STRANGERS IN LOVE"
click at [343, 278] on button "Search" at bounding box center [393, 289] width 66 height 22
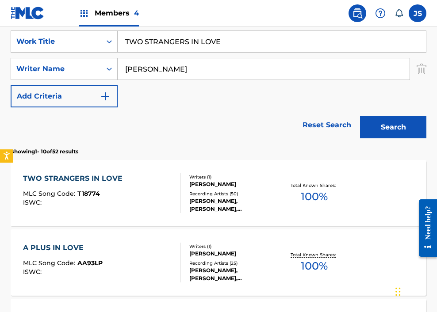
scroll to position [161, 0]
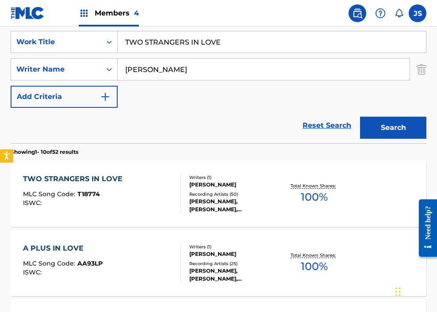
click at [142, 198] on div "TWO STRANGERS IN LOVE MLC Song Code : T18774 ISWC :" at bounding box center [102, 194] width 158 height 40
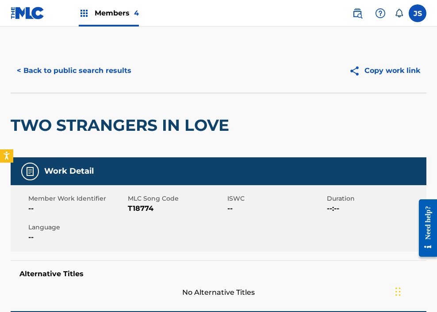
click at [144, 212] on span "T18774" at bounding box center [176, 208] width 97 height 11
click at [86, 75] on button "< Back to public search results" at bounding box center [74, 71] width 127 height 22
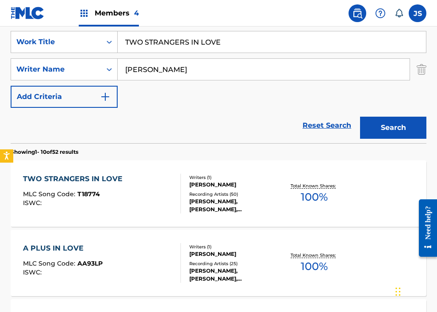
click at [210, 45] on input "TWO STRANGERS IN LOVE" at bounding box center [272, 41] width 308 height 21
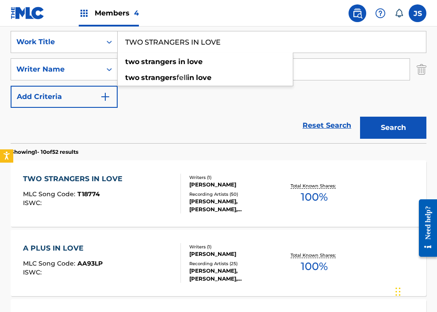
click at [210, 45] on input "TWO STRANGERS IN LOVE" at bounding box center [272, 41] width 308 height 21
click at [343, 117] on button "Search" at bounding box center [393, 128] width 66 height 22
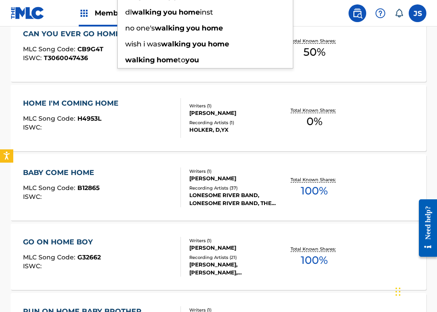
scroll to position [0, 0]
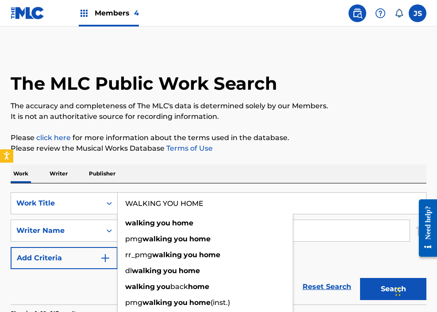
click at [151, 204] on input "WALKING YOU HOME" at bounding box center [272, 203] width 308 height 21
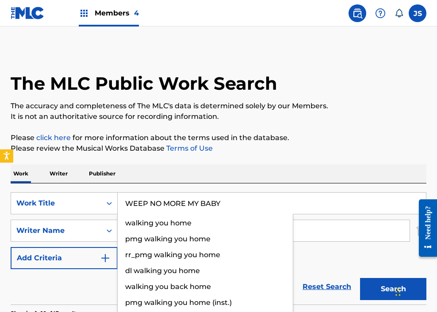
type input "WEEP NO MORE MY BABY"
click at [343, 278] on button "Search" at bounding box center [393, 289] width 66 height 22
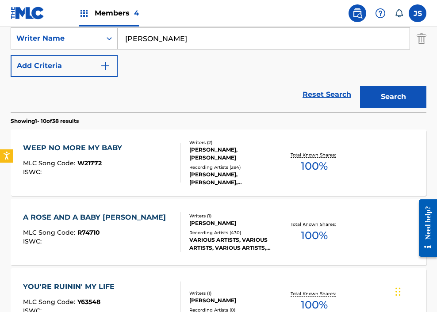
scroll to position [193, 0]
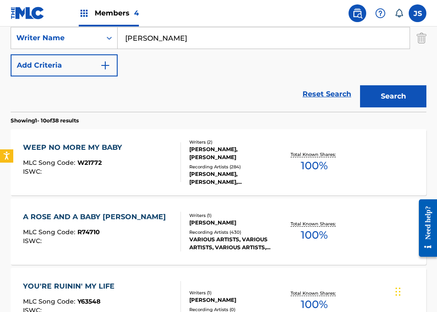
click at [130, 172] on div "WEEP NO MORE MY BABY MLC Song Code : W21772 ISWC :" at bounding box center [102, 162] width 158 height 40
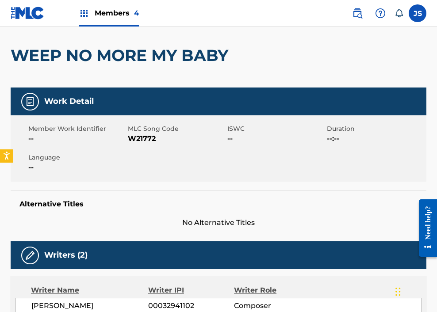
scroll to position [70, 0]
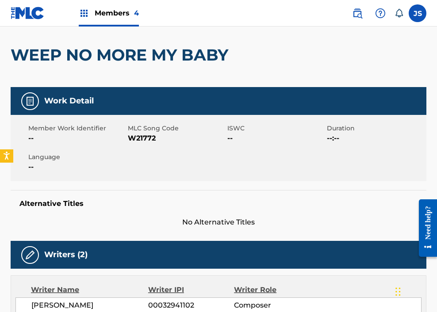
click at [142, 142] on span "W21772" at bounding box center [176, 138] width 97 height 11
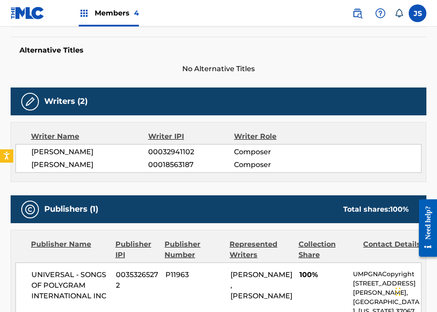
scroll to position [0, 0]
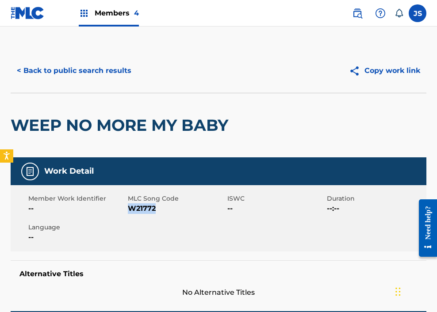
click at [102, 77] on button "< Back to public search results" at bounding box center [74, 71] width 127 height 22
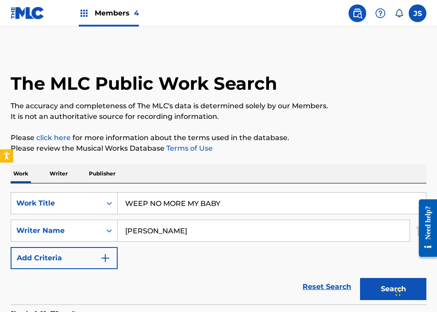
scroll to position [188, 0]
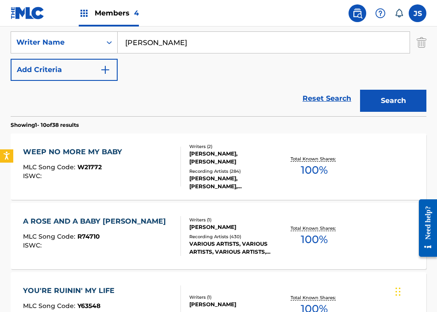
click at [158, 47] on input "[PERSON_NAME]" at bounding box center [264, 42] width 292 height 21
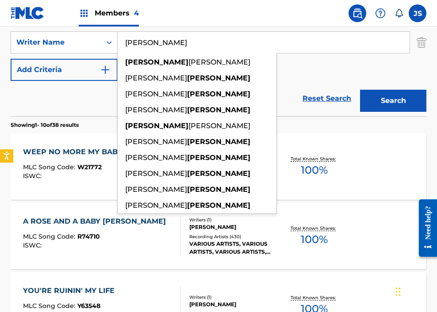
click at [158, 47] on input "[PERSON_NAME]" at bounding box center [264, 42] width 292 height 21
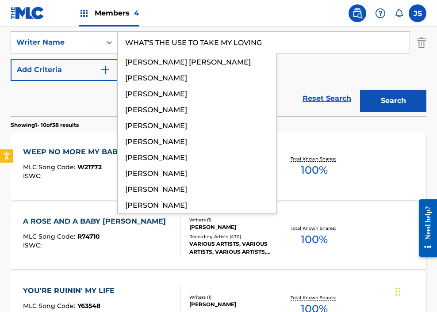
click at [343, 90] on button "Search" at bounding box center [393, 101] width 66 height 22
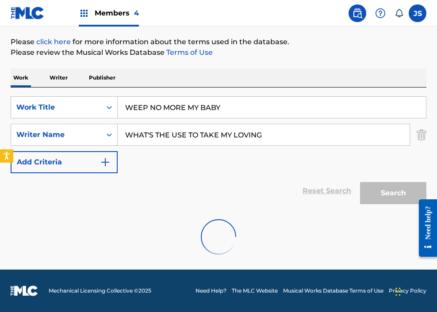
scroll to position [67, 0]
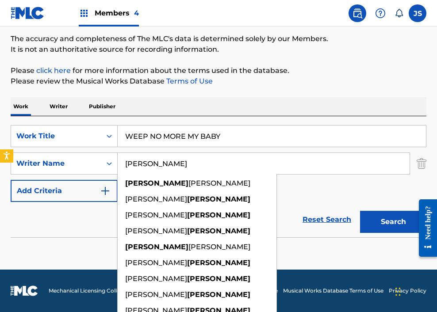
type input "[PERSON_NAME]"
click at [186, 152] on div "SearchWithCriteria9dea40c6-2271-49a4-9477-48217710def3 Work Title WEEP NO MORE …" at bounding box center [219, 163] width 416 height 77
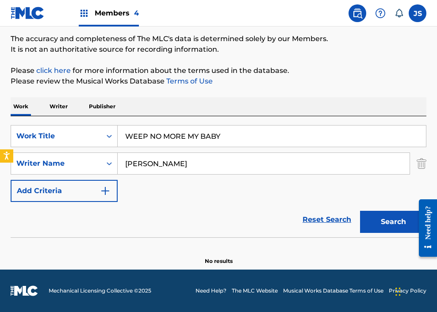
click at [186, 138] on input "WEEP NO MORE MY BABY" at bounding box center [272, 136] width 308 height 21
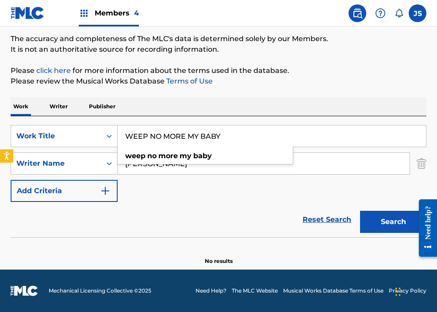
click at [186, 138] on input "WEEP NO MORE MY BABY" at bounding box center [272, 136] width 308 height 21
type input "WHAT'S THE USE TO TAKE MY LOVING"
click at [343, 211] on button "Search" at bounding box center [393, 222] width 66 height 22
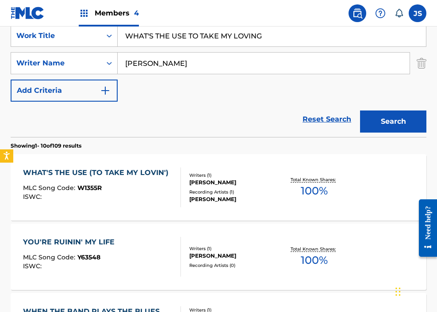
scroll to position [167, 0]
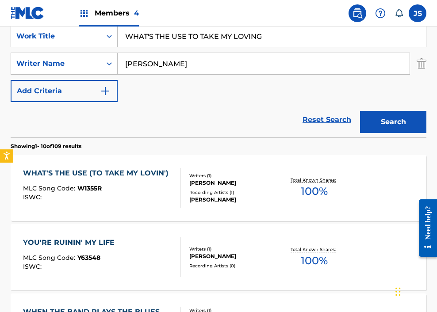
click at [123, 184] on div "WHAT'S THE USE (TO TAKE MY LOVIN') MLC Song Code : W1355R ISWC :" at bounding box center [98, 188] width 150 height 40
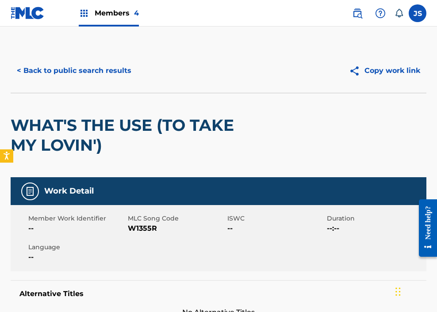
click at [141, 232] on span "W1355R" at bounding box center [176, 228] width 97 height 11
click at [52, 69] on button "< Back to public search results" at bounding box center [74, 71] width 127 height 22
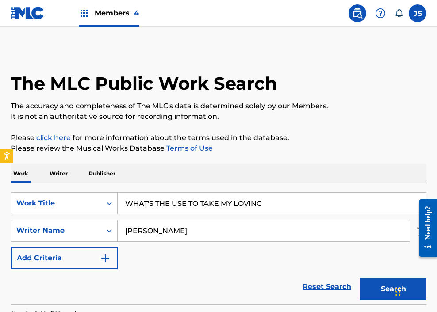
scroll to position [167, 0]
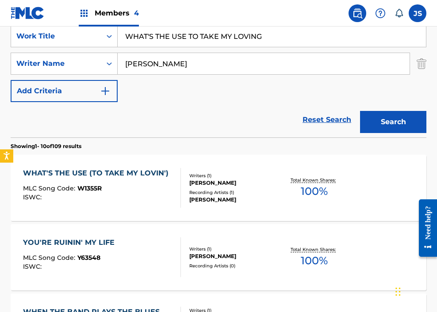
click at [202, 38] on input "WHAT'S THE USE TO TAKE MY LOVING" at bounding box center [272, 36] width 308 height 21
type input "WHAT'S WRONG [PERSON_NAME]"
click at [343, 111] on button "Search" at bounding box center [393, 122] width 66 height 22
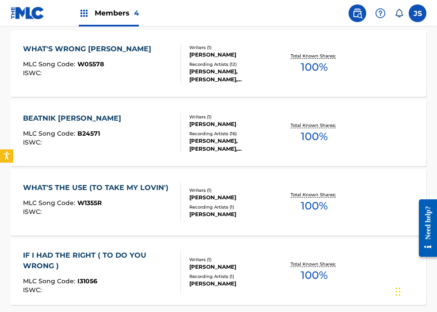
scroll to position [292, 0]
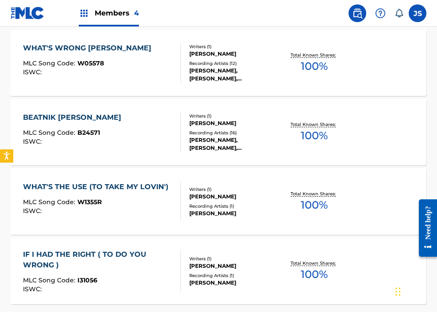
click at [126, 76] on div "WHAT'S WRONG BILL MLC Song Code : W05578 ISWC :" at bounding box center [102, 63] width 158 height 40
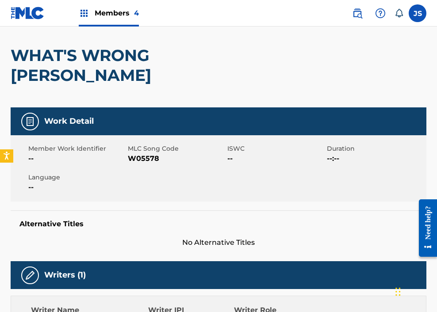
scroll to position [69, 0]
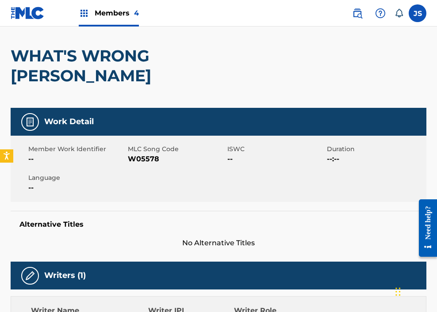
click at [141, 154] on span "W05578" at bounding box center [176, 159] width 97 height 11
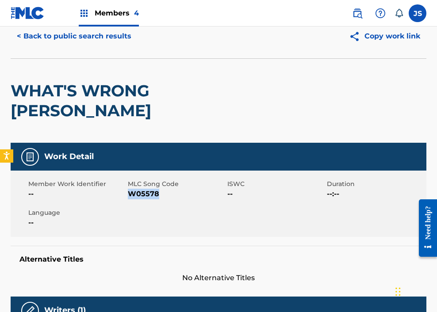
scroll to position [0, 0]
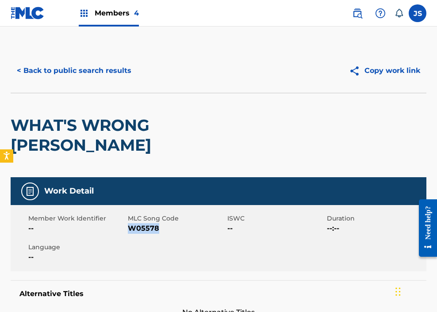
click at [92, 72] on button "< Back to public search results" at bounding box center [74, 71] width 127 height 22
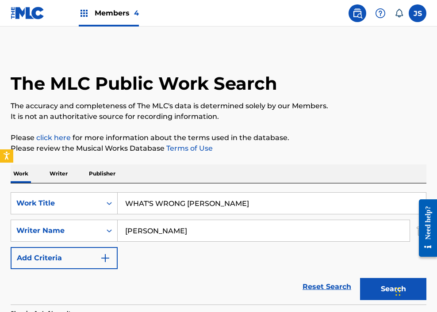
click at [154, 194] on input "WHAT'S WRONG [PERSON_NAME]" at bounding box center [272, 203] width 308 height 21
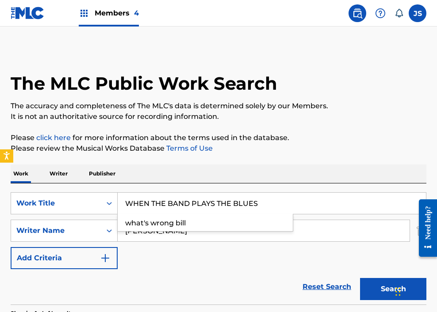
type input "WHEN THE BAND PLAYS THE BLUES"
click at [343, 278] on button "Search" at bounding box center [393, 289] width 66 height 22
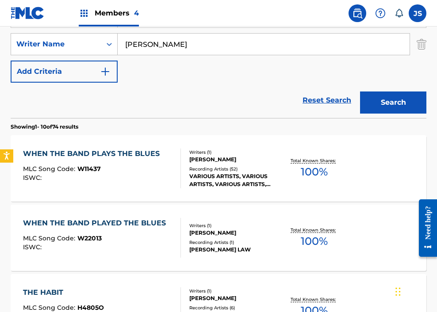
scroll to position [188, 0]
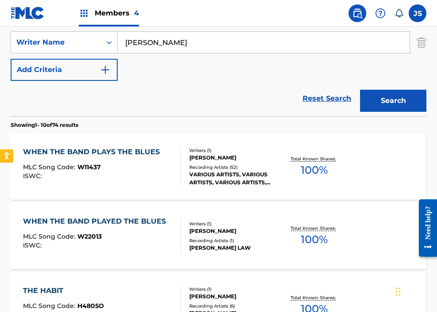
click at [108, 164] on div "MLC Song Code : W11437" at bounding box center [93, 168] width 141 height 9
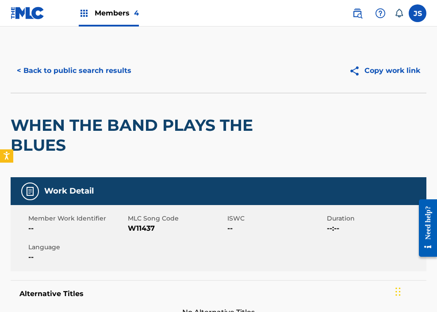
scroll to position [49, 0]
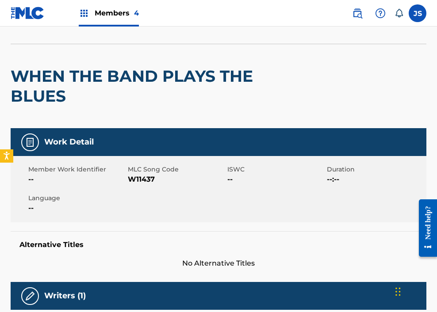
click at [141, 178] on span "W11437" at bounding box center [176, 179] width 97 height 11
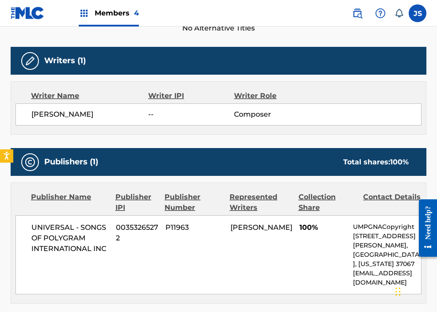
scroll to position [0, 0]
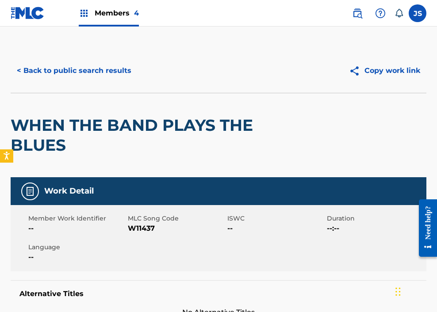
click at [65, 82] on div "< Back to public search results Copy work link" at bounding box center [219, 71] width 416 height 44
click at [63, 69] on button "< Back to public search results" at bounding box center [74, 71] width 127 height 22
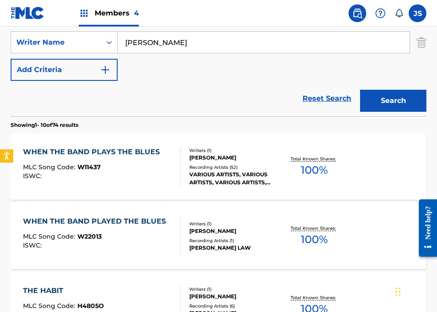
click at [191, 56] on div "SearchWithCriteria9dea40c6-2271-49a4-9477-48217710def3 Work Title WHEN THE BAND…" at bounding box center [219, 42] width 416 height 77
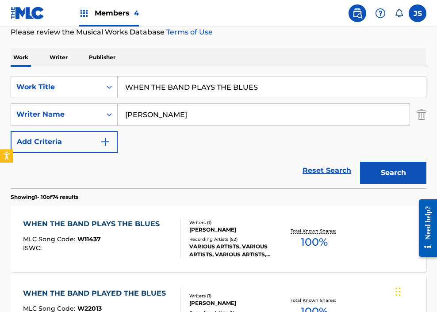
click at [181, 82] on input "WHEN THE BAND PLAYS THE BLUES" at bounding box center [272, 86] width 308 height 21
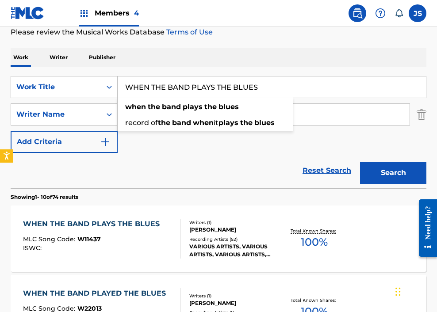
click at [181, 82] on input "WHEN THE BAND PLAYS THE BLUES" at bounding box center [272, 86] width 308 height 21
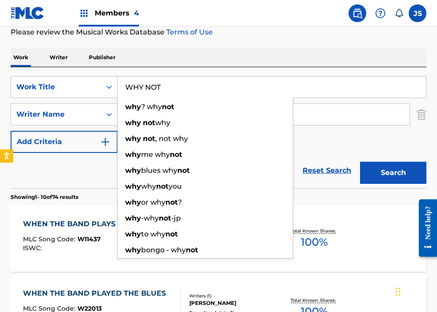
type input "WHY NOT"
click at [343, 162] on button "Search" at bounding box center [393, 173] width 66 height 22
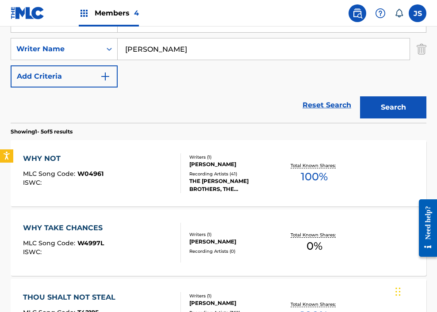
scroll to position [198, 0]
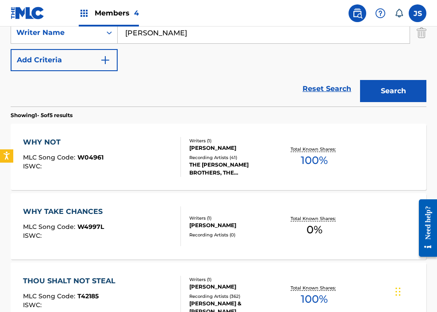
click at [148, 163] on div "WHY NOT MLC Song Code : W04961 ISWC :" at bounding box center [102, 157] width 158 height 40
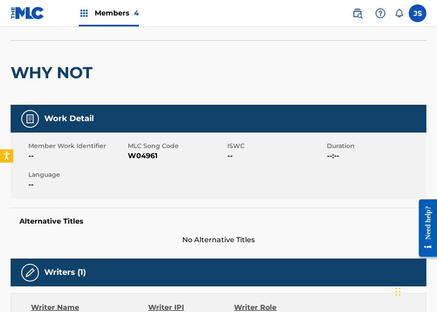
scroll to position [53, 0]
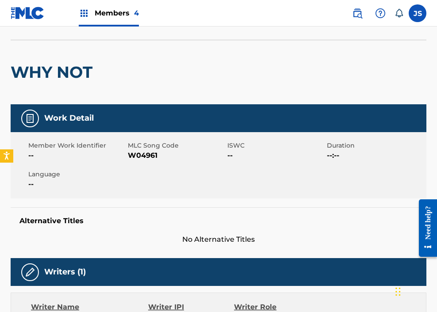
click at [143, 159] on span "W04961" at bounding box center [176, 155] width 97 height 11
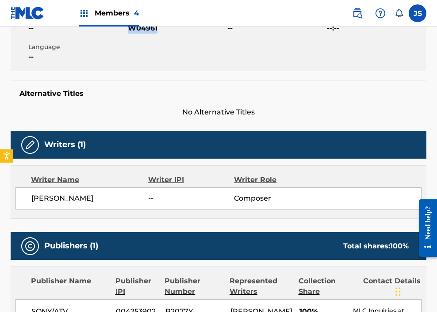
scroll to position [0, 0]
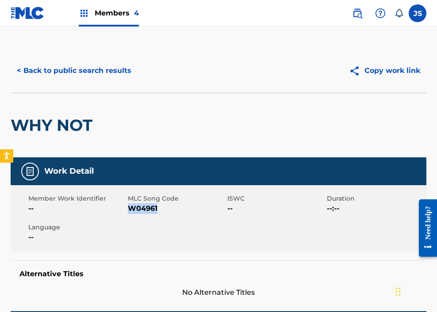
click at [71, 71] on button "< Back to public search results" at bounding box center [74, 71] width 127 height 22
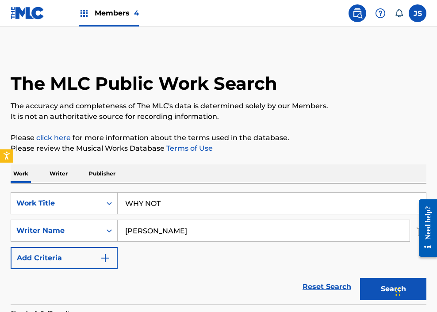
click at [139, 203] on input "WHY NOT" at bounding box center [272, 203] width 308 height 21
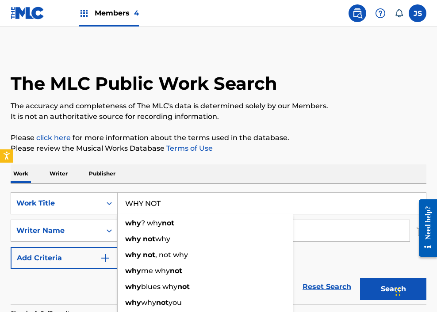
click at [139, 203] on input "WHY NOT" at bounding box center [272, 203] width 308 height 21
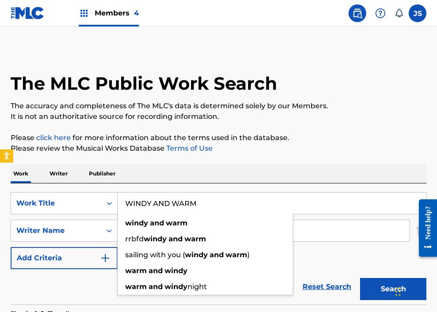
type input "WINDY AND WARM"
click at [343, 278] on button "Search" at bounding box center [393, 289] width 66 height 22
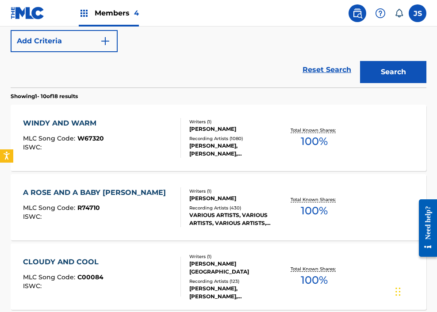
scroll to position [217, 0]
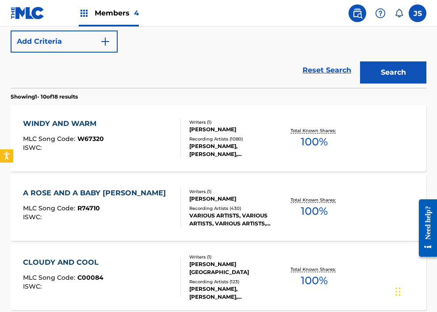
click at [135, 137] on div "WINDY AND WARM MLC Song Code : W67320 ISWC :" at bounding box center [102, 138] width 158 height 40
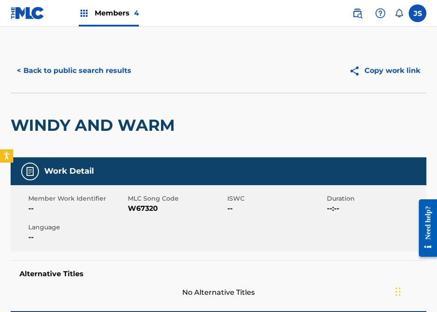
click at [135, 205] on span "W67320" at bounding box center [176, 208] width 97 height 11
click at [102, 67] on button "< Back to public search results" at bounding box center [74, 71] width 127 height 22
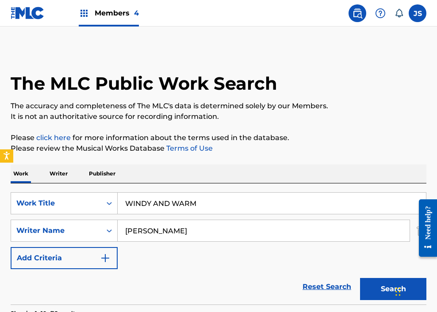
click at [176, 199] on input "WINDY AND WARM" at bounding box center [272, 203] width 308 height 21
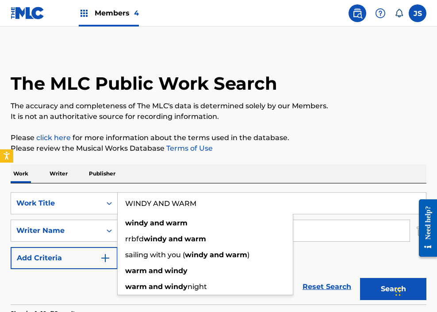
click at [176, 199] on input "WINDY AND WARM" at bounding box center [272, 203] width 308 height 21
type input "YEARBOOK"
click at [343, 278] on button "Search" at bounding box center [393, 289] width 66 height 22
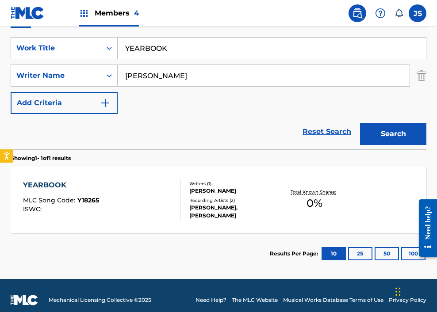
scroll to position [164, 0]
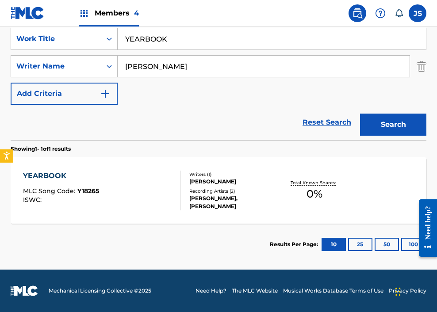
click at [122, 212] on div "YEARBOOK MLC Song Code : Y18265 ISWC : Writers ( 1 ) [PERSON_NAME] Recording Ar…" at bounding box center [219, 190] width 416 height 66
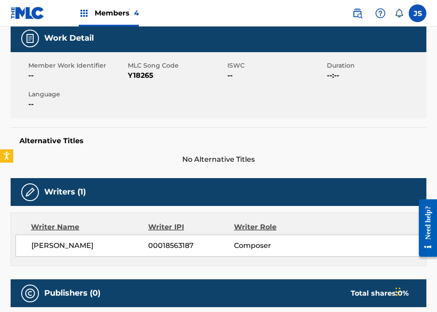
scroll to position [146, 0]
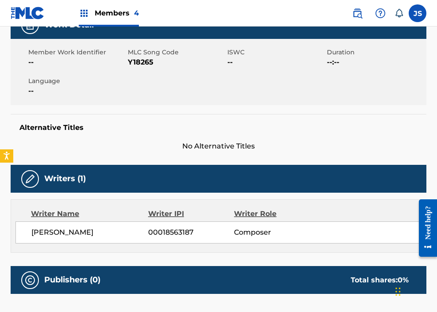
click at [140, 65] on span "Y18265" at bounding box center [176, 62] width 97 height 11
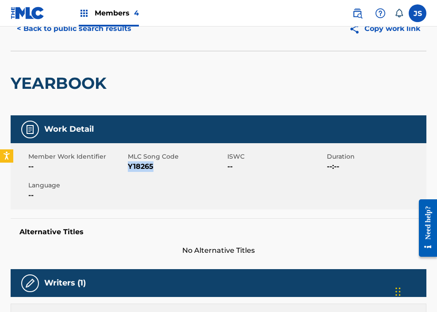
scroll to position [0, 0]
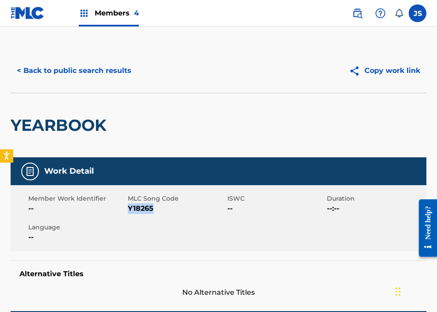
click at [107, 69] on button "< Back to public search results" at bounding box center [74, 71] width 127 height 22
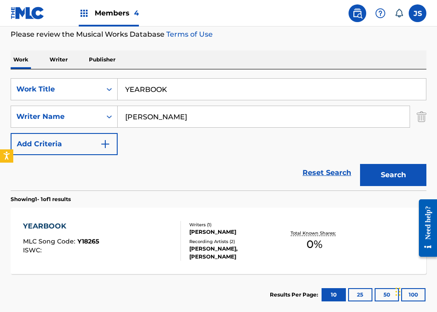
click at [215, 88] on input "YEARBOOK" at bounding box center [272, 89] width 308 height 21
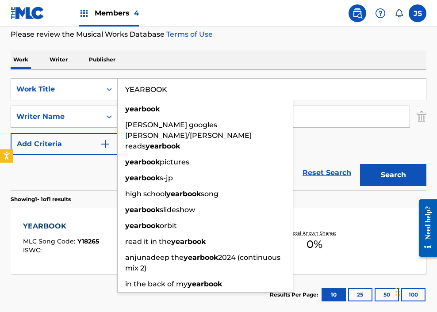
click at [215, 88] on input "YEARBOOK" at bounding box center [272, 89] width 308 height 21
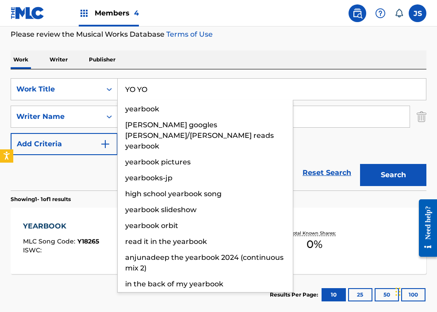
click at [343, 164] on button "Search" at bounding box center [393, 175] width 66 height 22
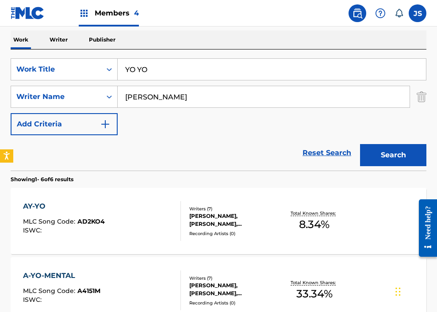
scroll to position [0, 0]
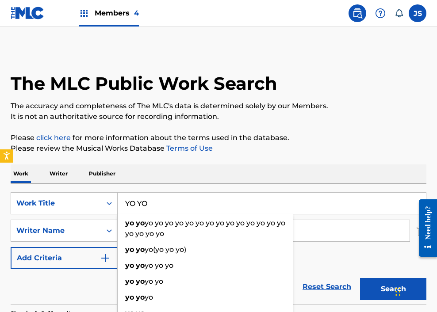
click at [216, 194] on input "YO YO" at bounding box center [272, 203] width 308 height 21
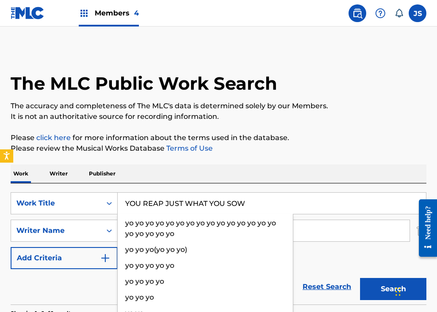
type input "YOU REAP JUST WHAT YOU SOW"
click at [343, 278] on button "Search" at bounding box center [393, 289] width 66 height 22
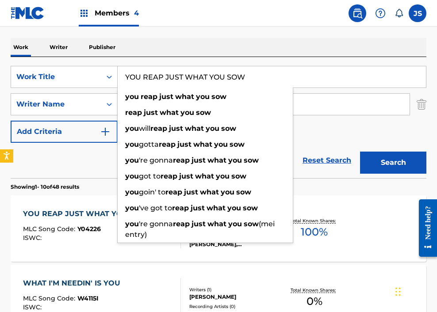
scroll to position [133, 0]
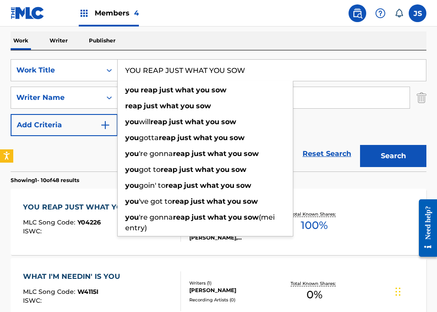
click at [76, 219] on span "MLC Song Code :" at bounding box center [50, 222] width 54 height 8
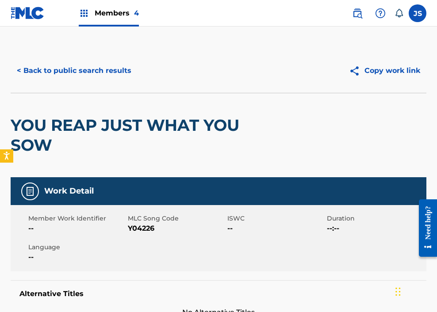
click at [145, 229] on span "Y04226" at bounding box center [176, 228] width 97 height 11
click at [37, 65] on button "< Back to public search results" at bounding box center [74, 71] width 127 height 22
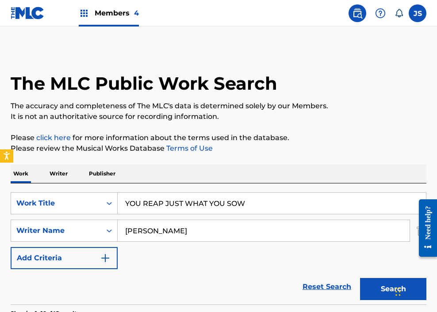
scroll to position [133, 0]
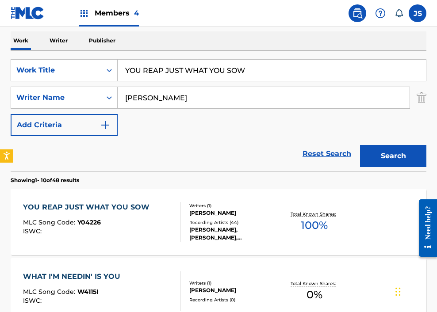
click at [215, 66] on input "YOU REAP JUST WHAT YOU SOW" at bounding box center [272, 70] width 308 height 21
type input "YOU'RE RUNNING OUT ON ME"
click at [343, 145] on button "Search" at bounding box center [393, 156] width 66 height 22
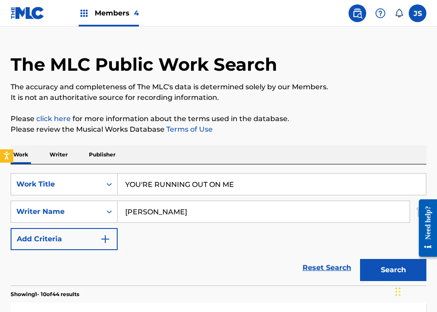
scroll to position [0, 0]
